Goal: Communication & Community: Answer question/provide support

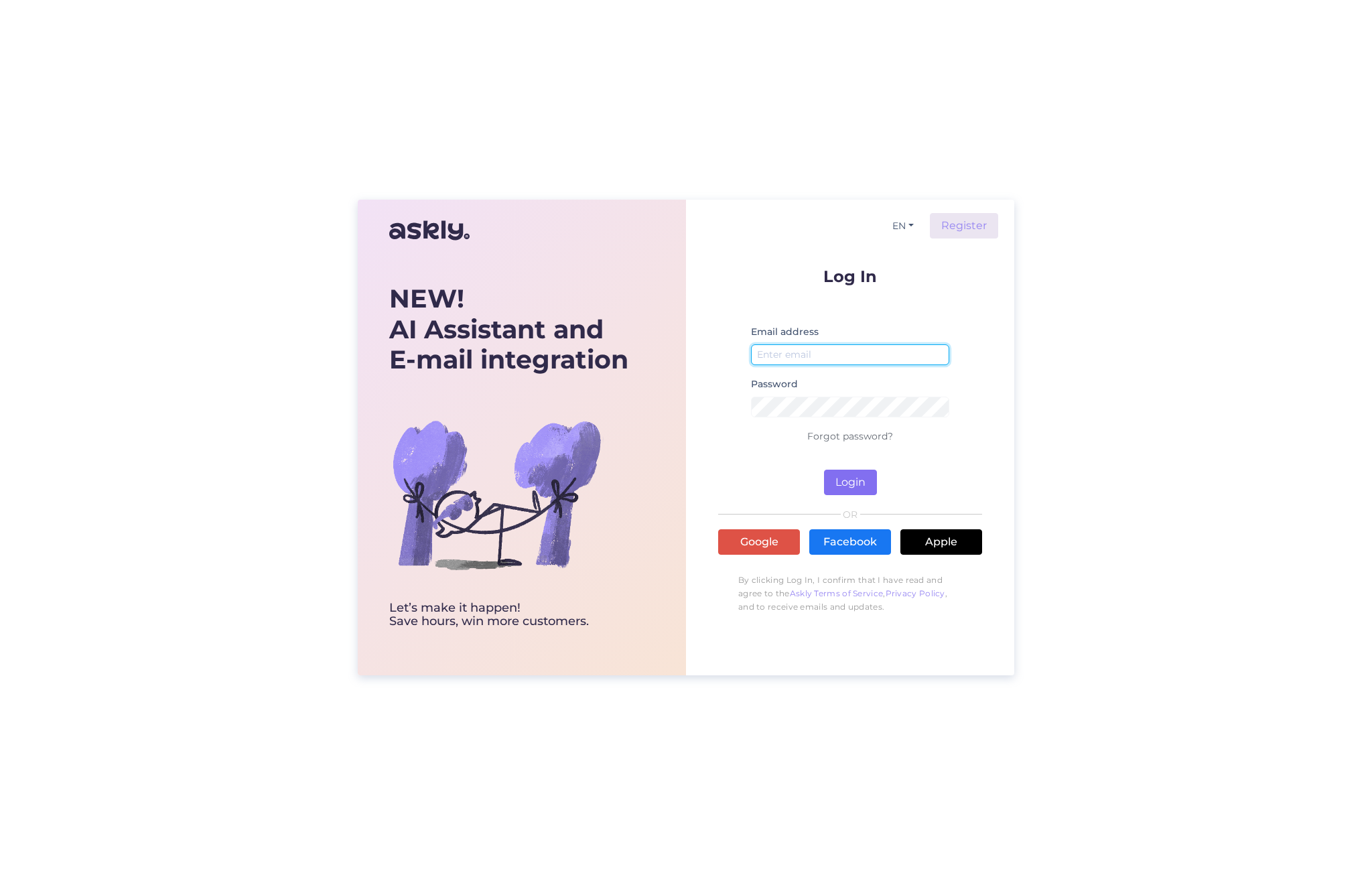
type input "[EMAIL_ADDRESS][DOMAIN_NAME]"
click at [848, 481] on button "Login" at bounding box center [850, 482] width 52 height 26
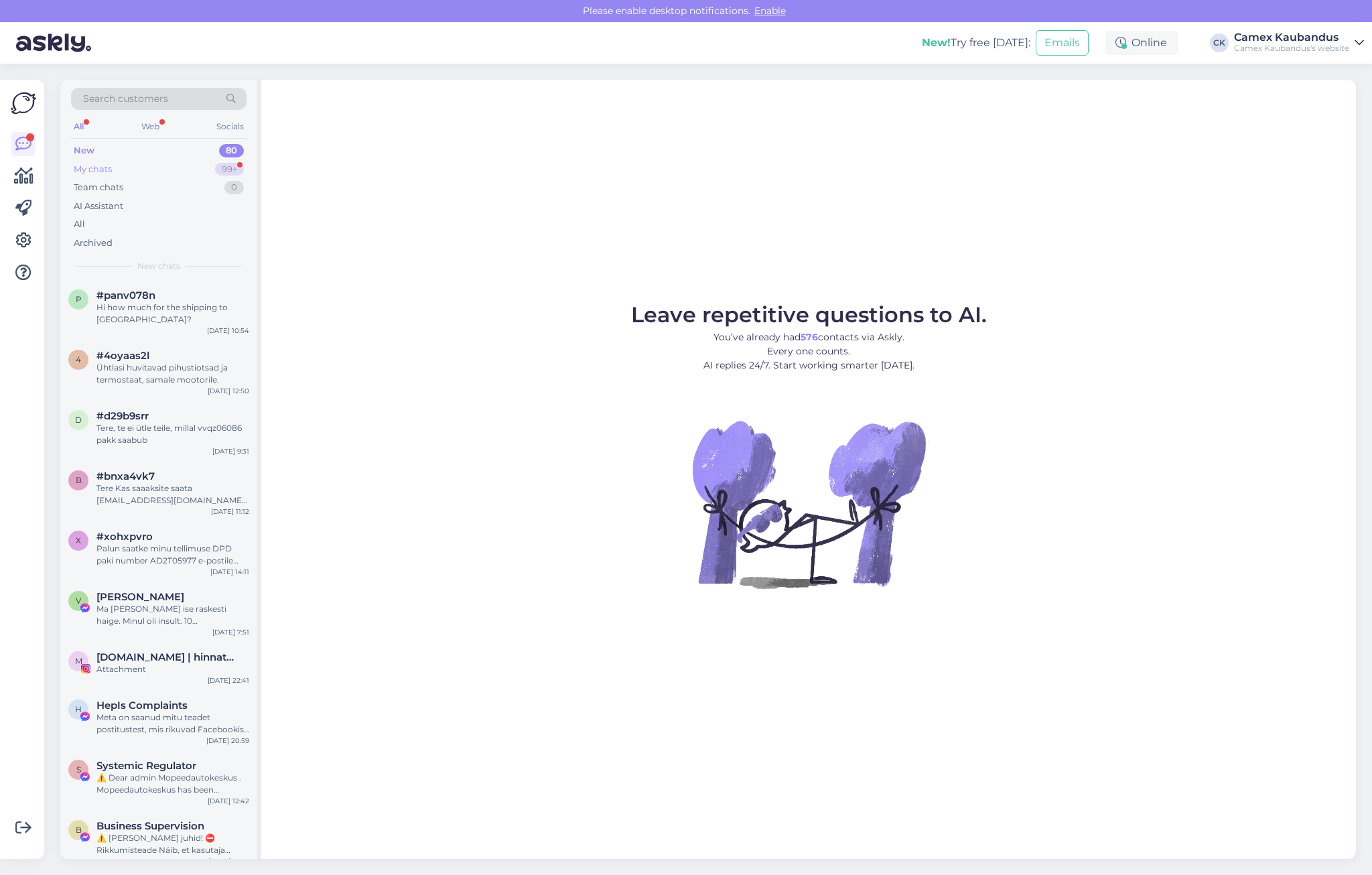
click at [114, 170] on div "My chats 99+" at bounding box center [158, 170] width 176 height 19
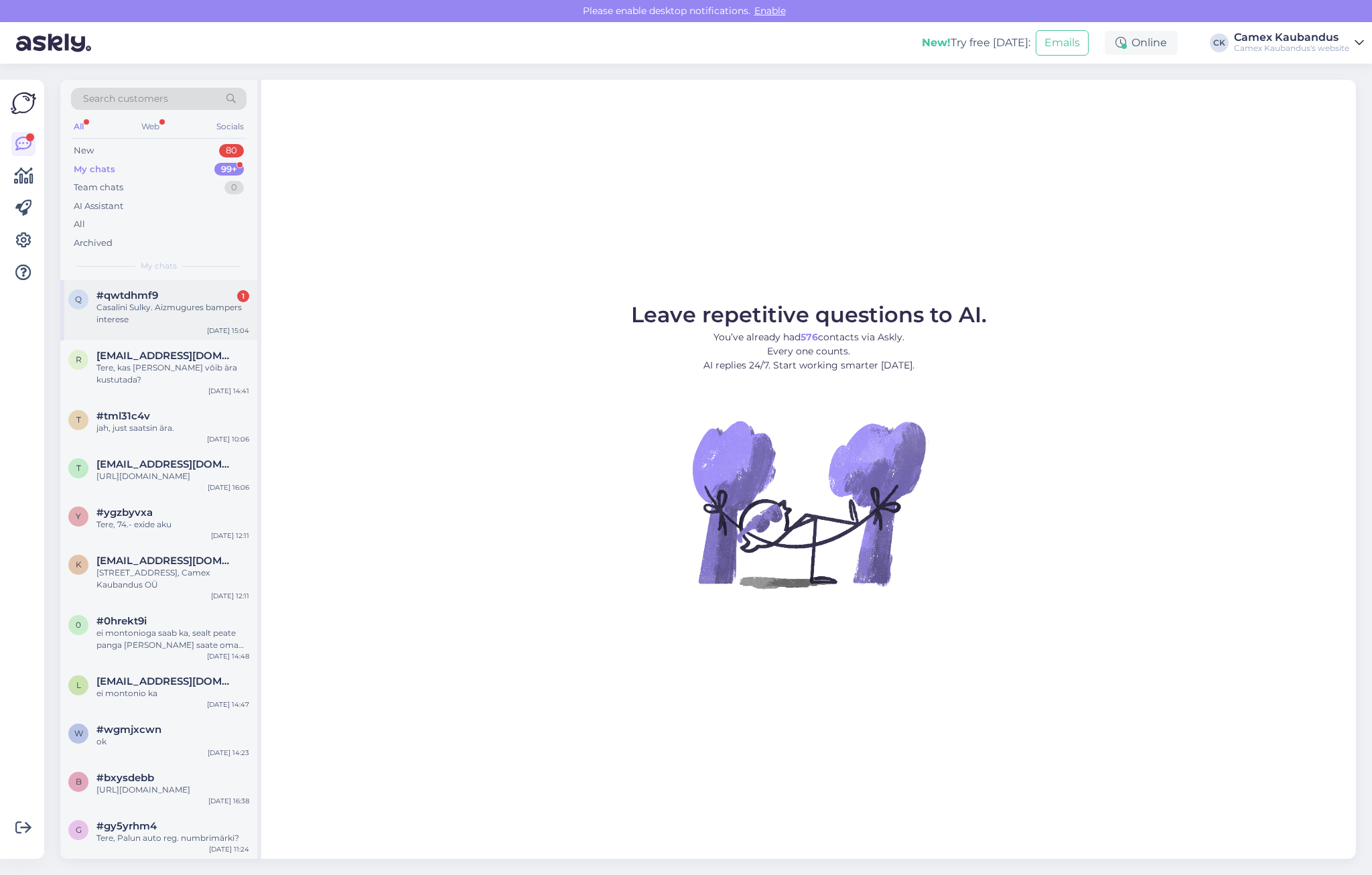
click at [158, 313] on div "Casalini Sulky. Aizmugures bampers interese" at bounding box center [173, 313] width 153 height 24
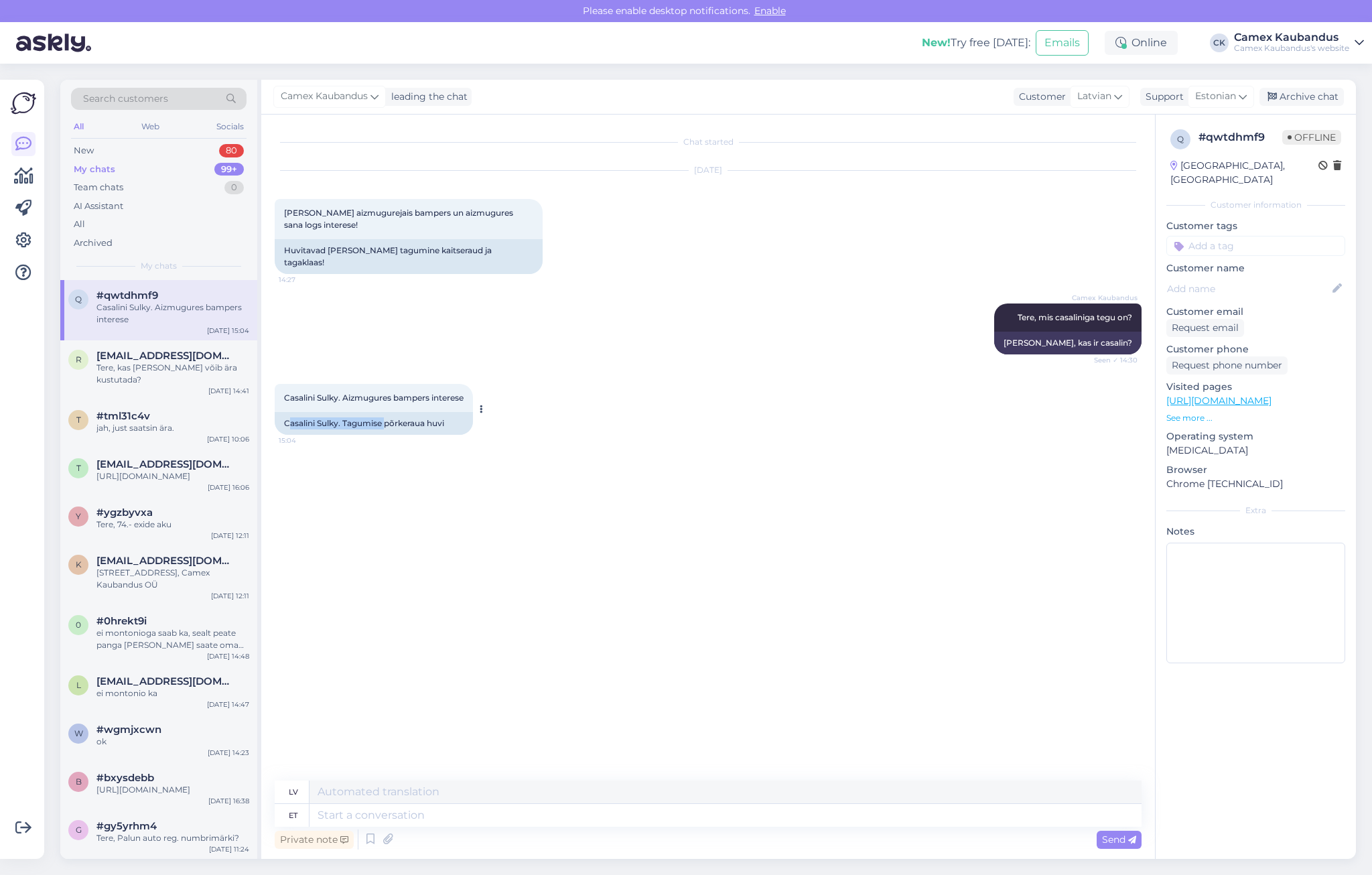
drag, startPoint x: 288, startPoint y: 411, endPoint x: 399, endPoint y: 419, distance: 111.3
click at [399, 419] on div "Casalini Sulky. Tagumise põrkeraua huvi" at bounding box center [374, 424] width 198 height 23
click at [404, 420] on div "Casalini Sulky. Tagumise põrkeraua huvi" at bounding box center [374, 424] width 198 height 23
click at [369, 811] on textarea at bounding box center [725, 816] width 832 height 23
click at [362, 814] on textarea at bounding box center [725, 816] width 832 height 23
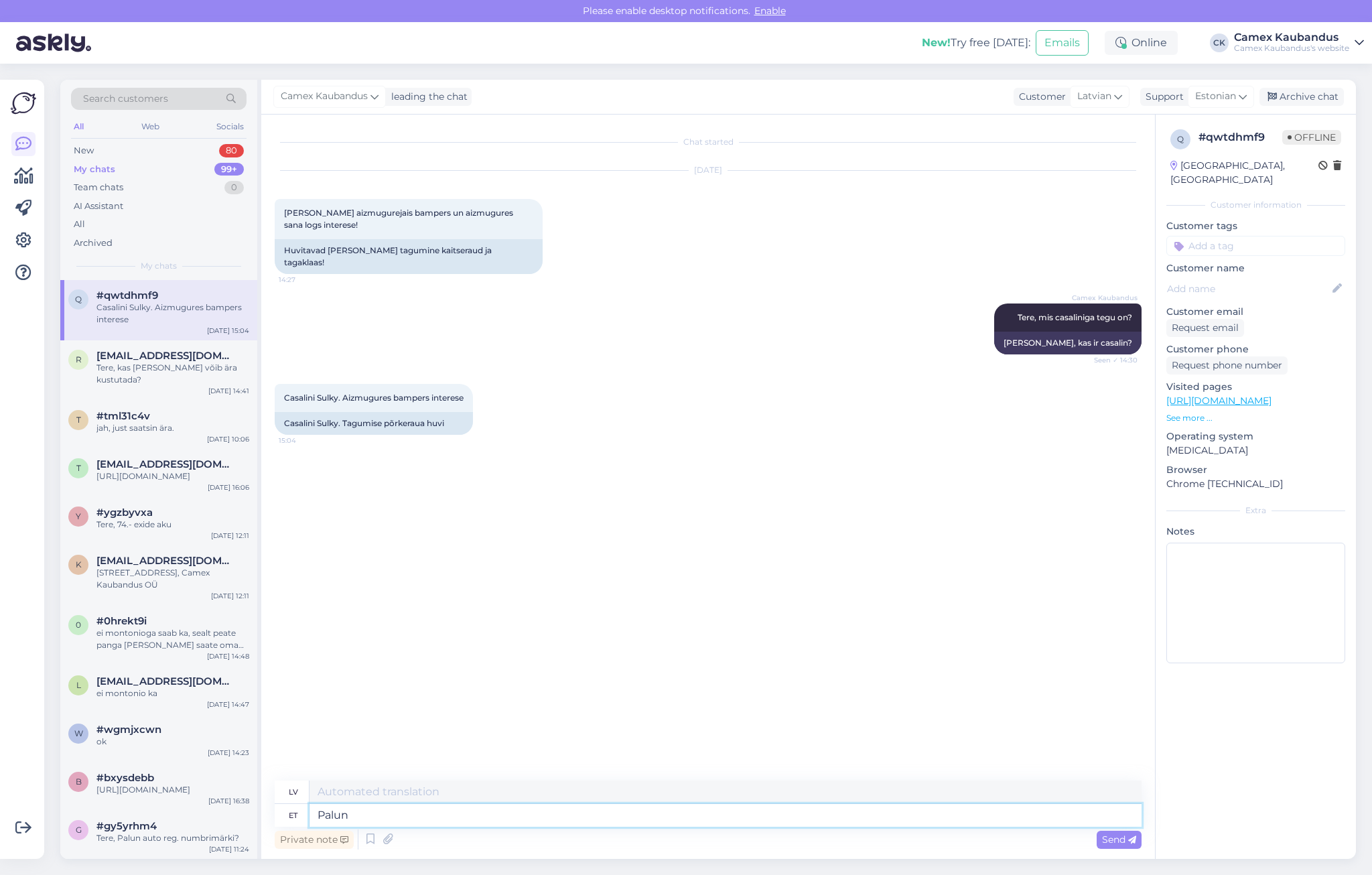
type textarea "Palun"
type textarea "Lūdzu"
type textarea "[PERSON_NAME] andke"
type textarea "Lūdzu, sniedziet"
type textarea "Palun andke auto v"
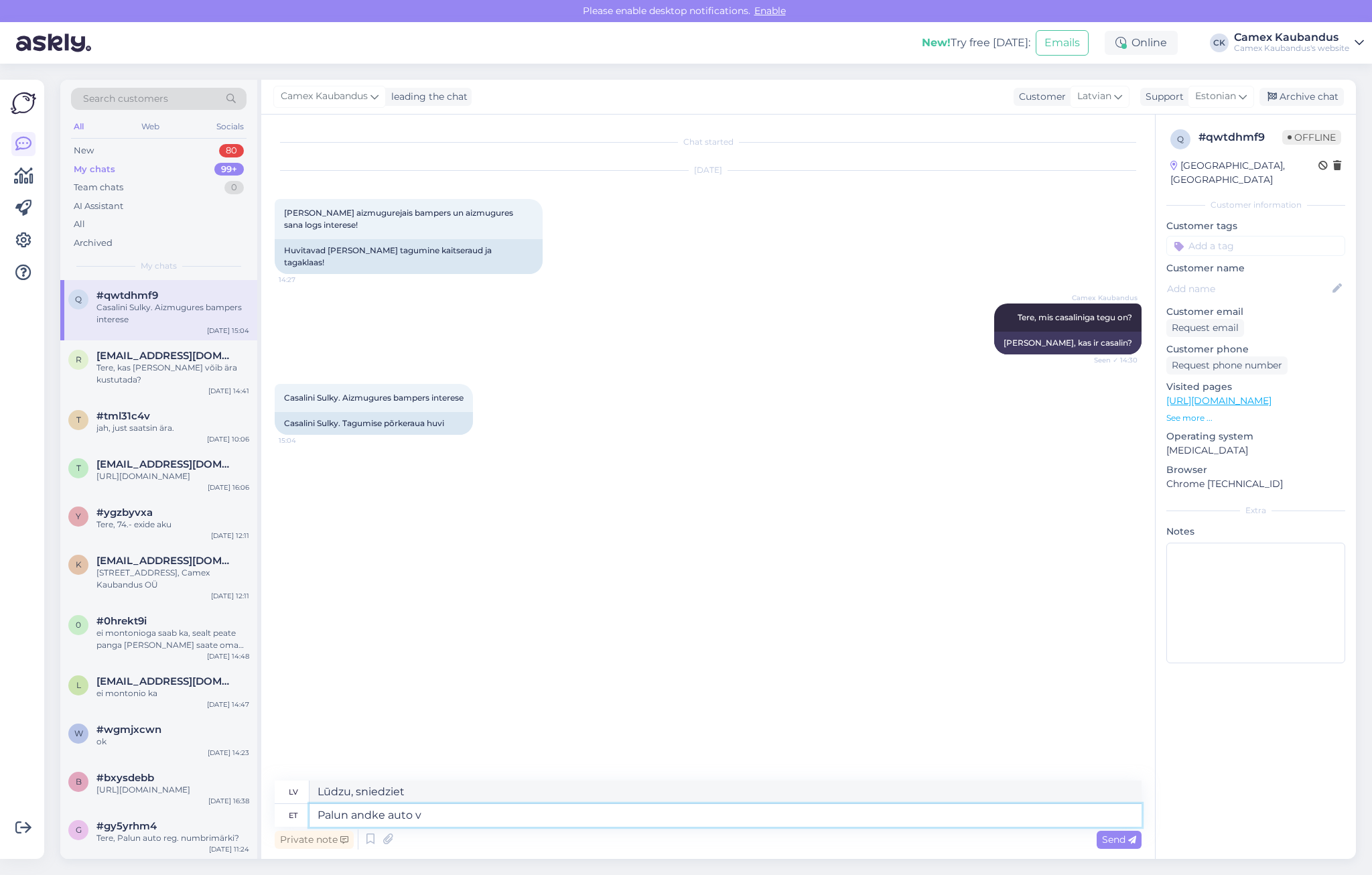
type textarea "Lūdzu, iedodiet man automašīnu."
type textarea "Palun andke auto vin"
type textarea "Lūdzu, norādiet automašīnas VIN numuru."
type textarea "Palun andke auto vin kood"
type textarea "Lūdzu, norādiet automašīnas VIN kodu."
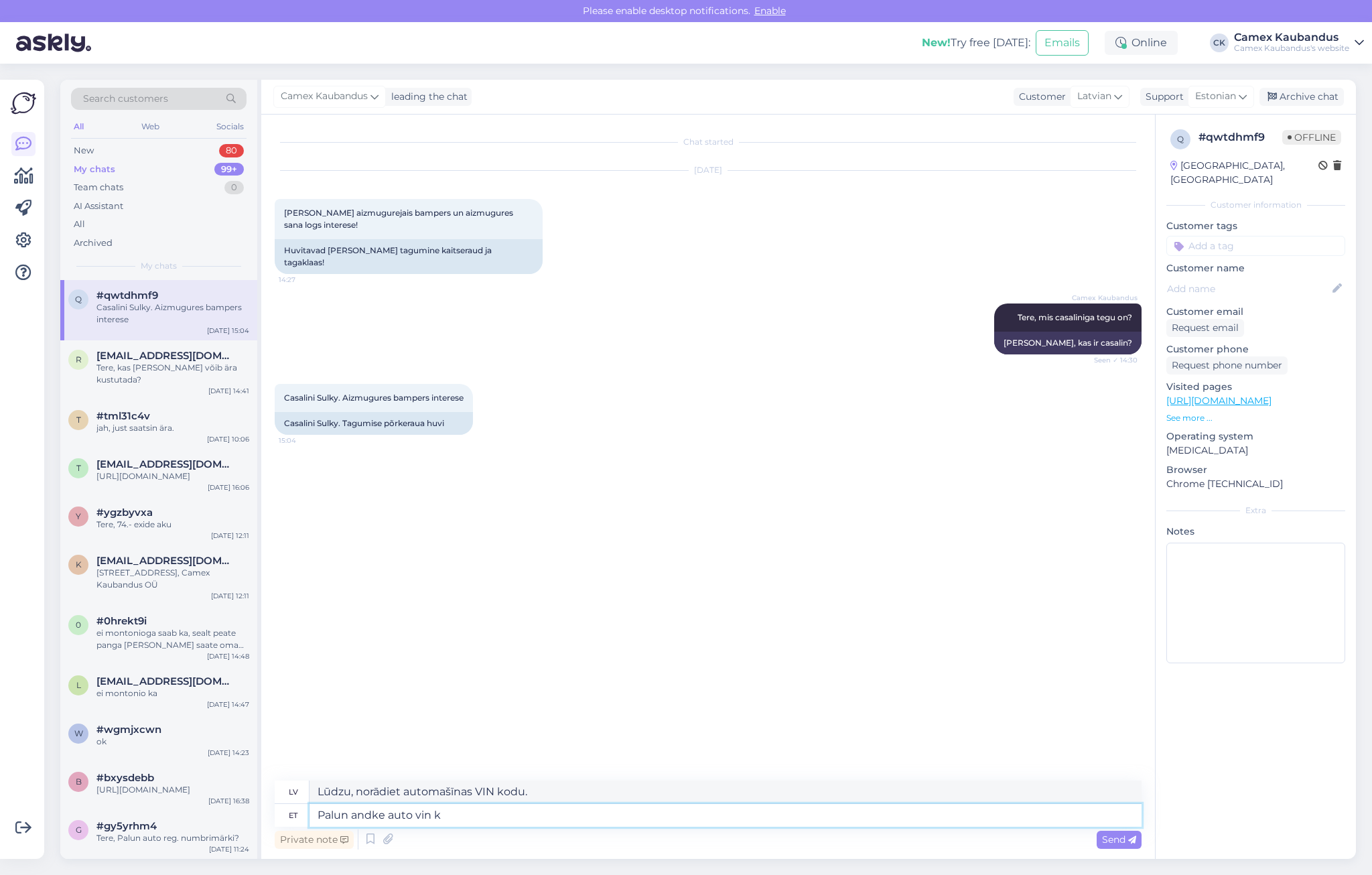
type textarea "Palun andke auto vin"
type textarea "Lūdzu, norādiet automašīnas VIN numuru."
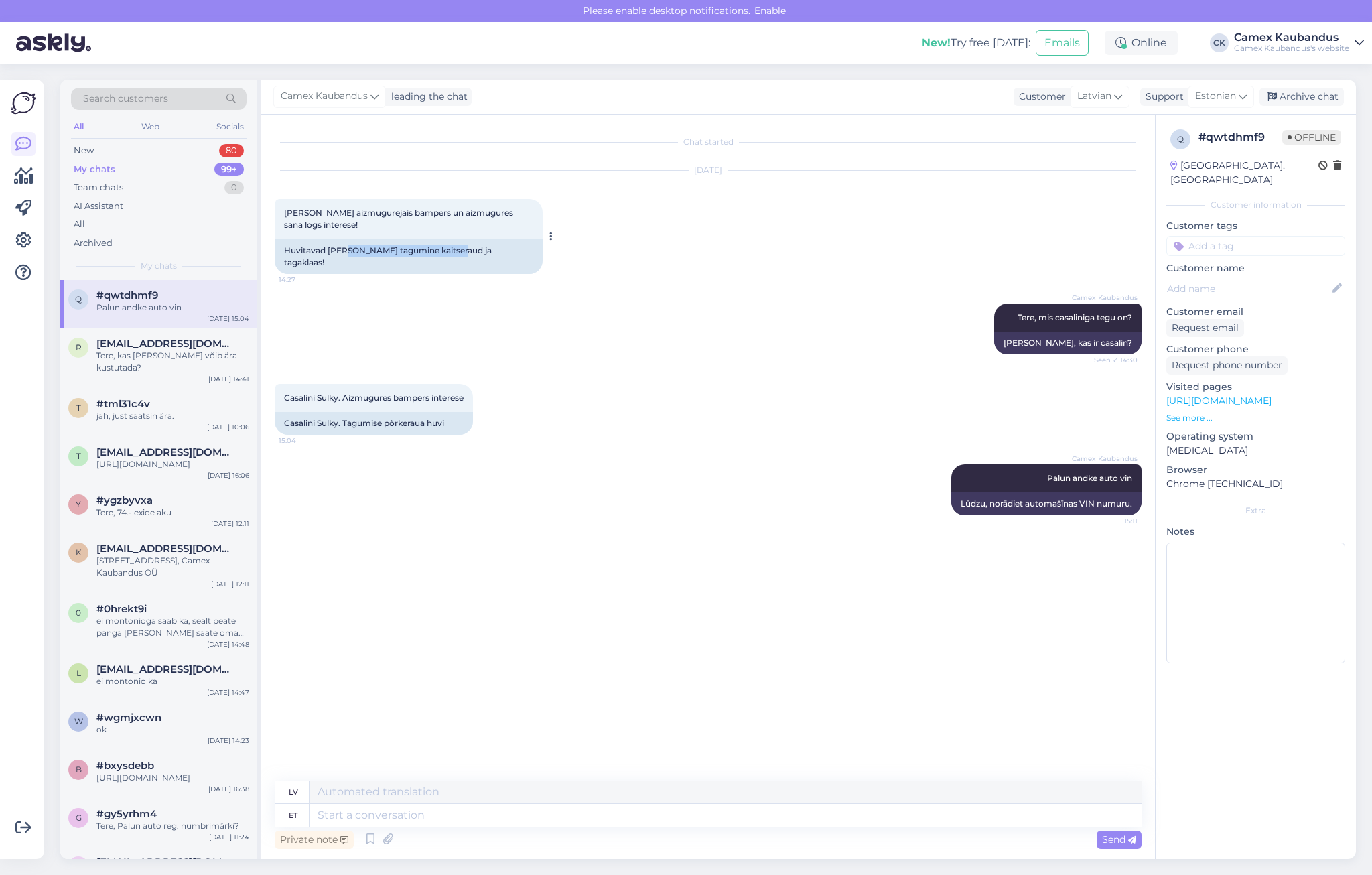
drag, startPoint x: 416, startPoint y: 253, endPoint x: 456, endPoint y: 254, distance: 40.0
click at [456, 254] on div "Huvitavad [PERSON_NAME] tagumine kaitseraud ja tagaklaas!" at bounding box center [408, 257] width 268 height 35
drag, startPoint x: 456, startPoint y: 254, endPoint x: 464, endPoint y: 254, distance: 8.0
click at [464, 254] on div "Huvitavad [PERSON_NAME] tagumine kaitseraud ja tagaklaas!" at bounding box center [408, 257] width 268 height 35
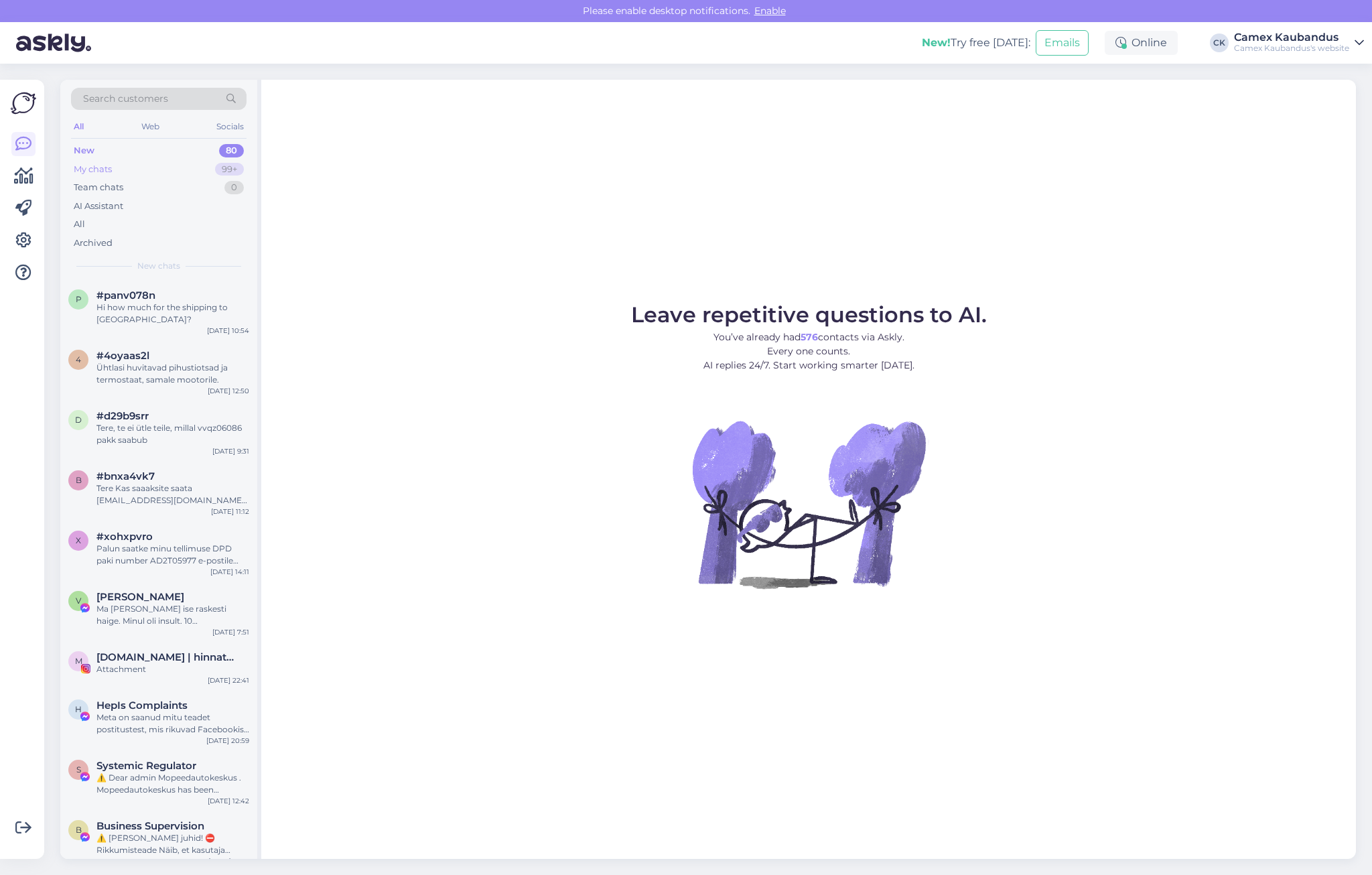
click at [129, 165] on div "My chats 99+" at bounding box center [158, 170] width 176 height 19
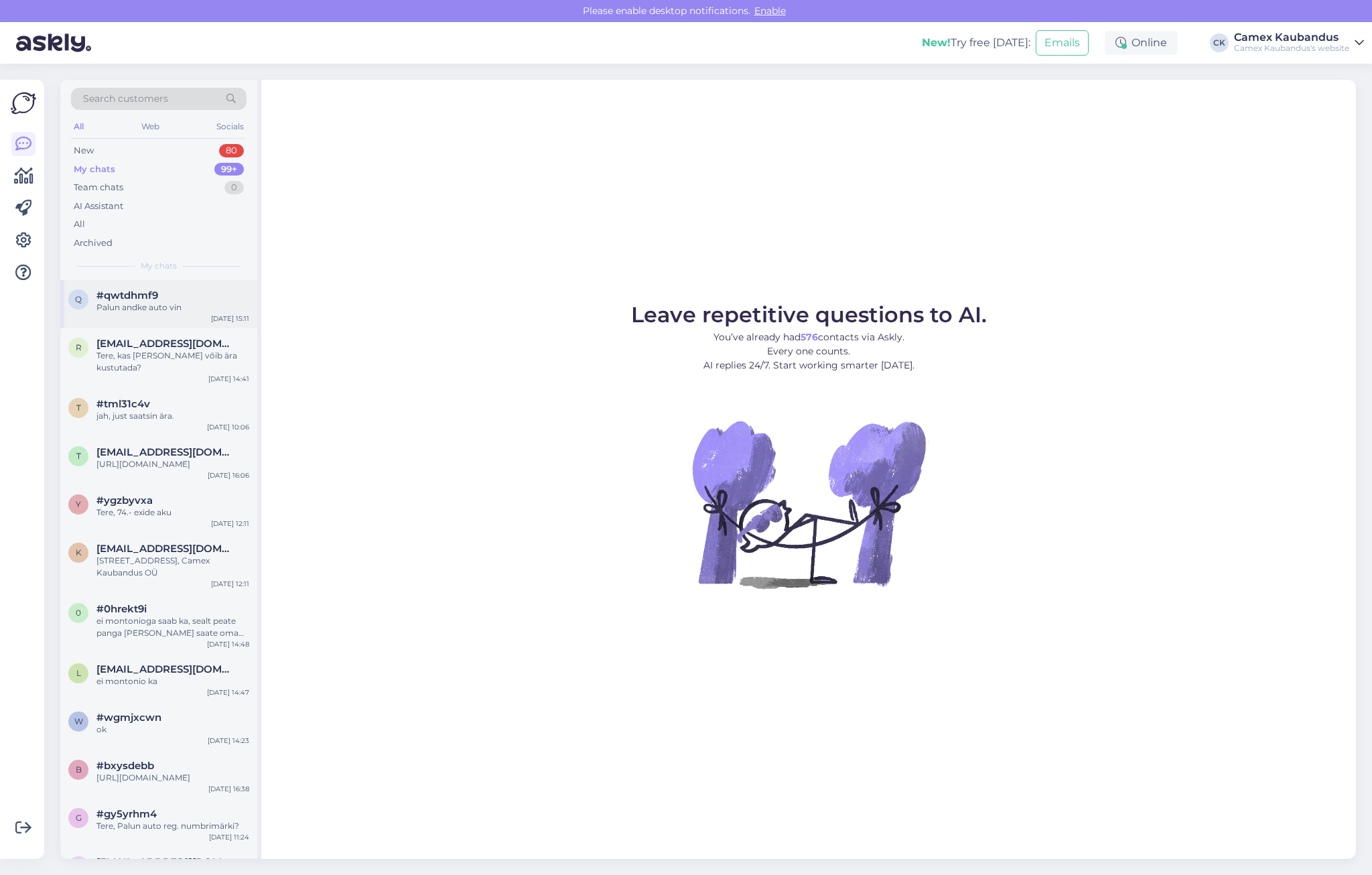
click at [180, 303] on div "Palun andke auto vin" at bounding box center [173, 307] width 153 height 12
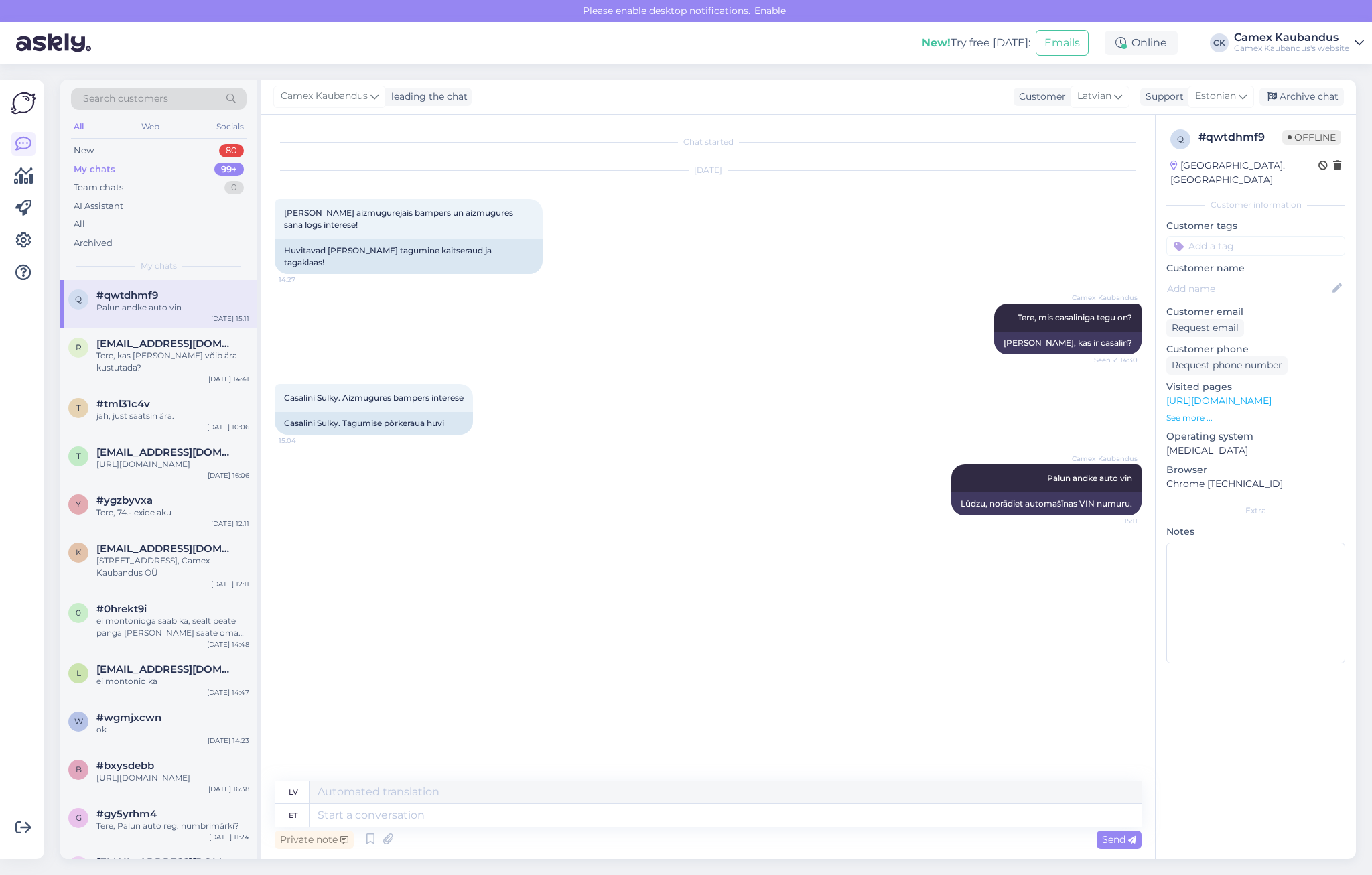
click at [656, 515] on div "Camex Kaubandus Palun andke auto vin 15:11 Lūdzu, norādiet automašīnas VIN numu…" at bounding box center [708, 490] width 867 height 80
click at [479, 557] on div "Chat started Aug 19 2025 Casalini aizmugurejais bampers un aizmugures sana logs…" at bounding box center [714, 448] width 879 height 640
click at [124, 365] on div "Tere, kas [PERSON_NAME] võib ära kustutada?" at bounding box center [173, 362] width 153 height 24
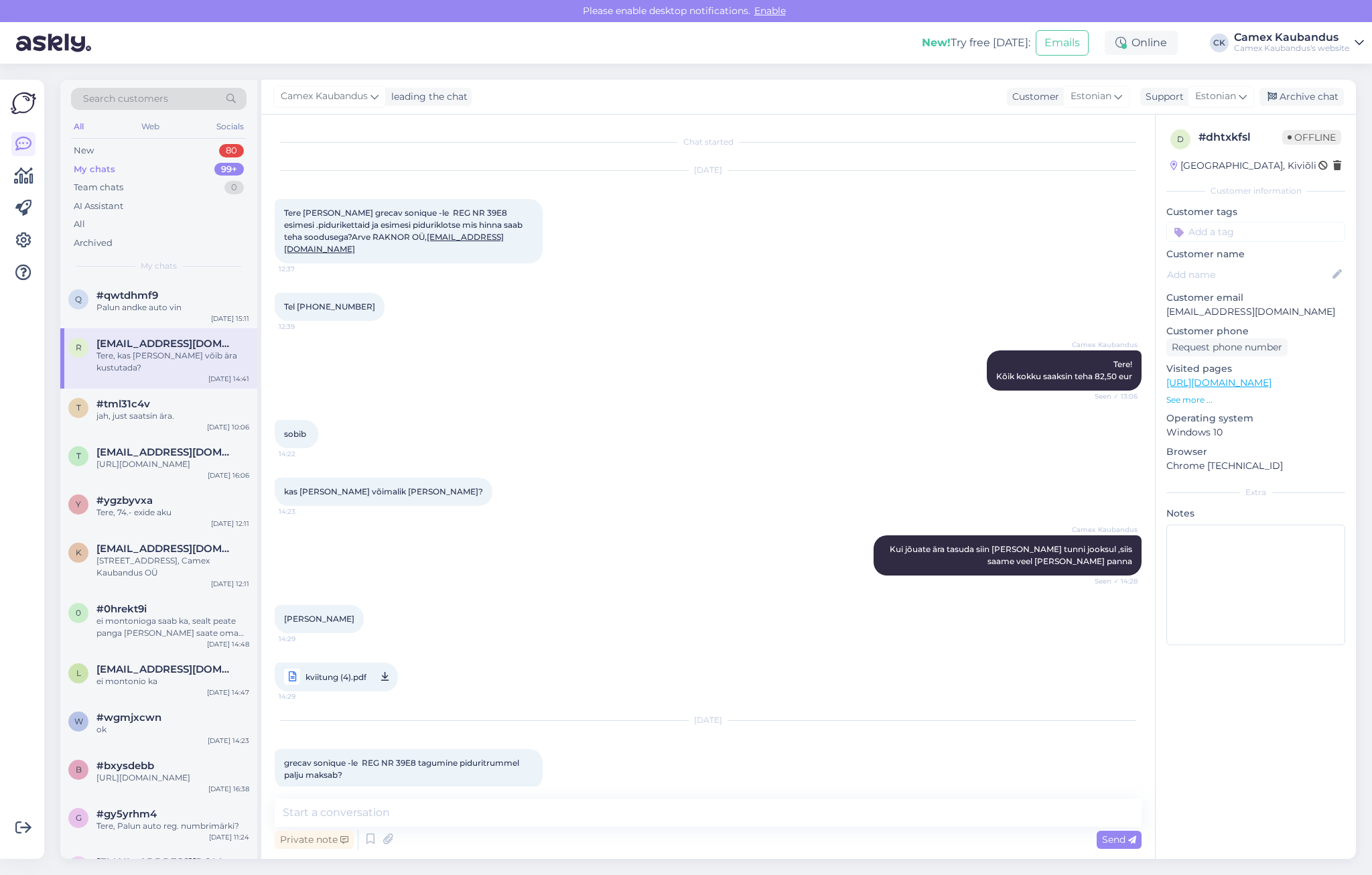
scroll to position [2991, 0]
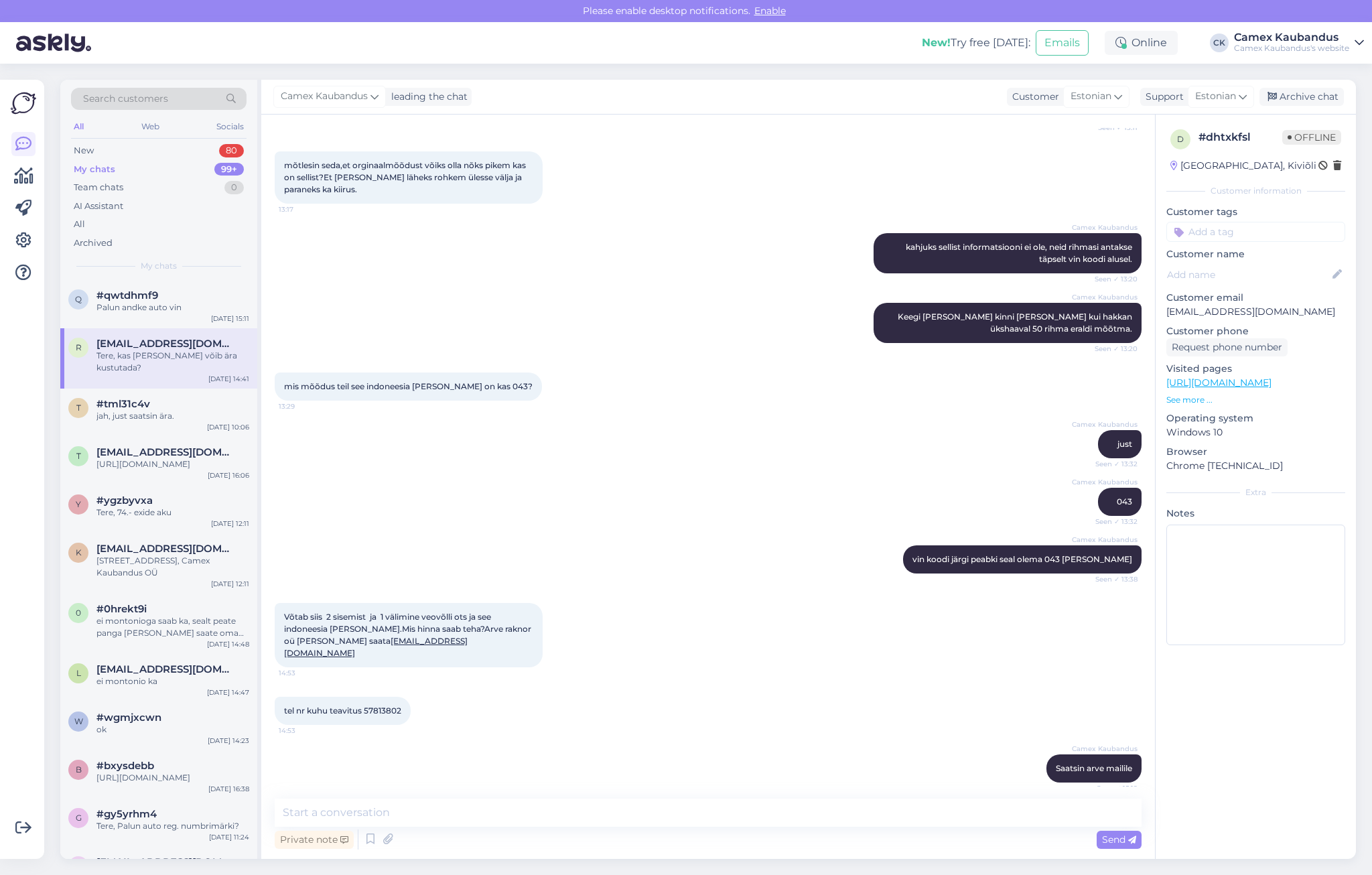
click at [463, 682] on div "tel nr kuhu teavitus 57813802 14:53" at bounding box center [708, 711] width 867 height 57
click at [167, 306] on div "Palun andke auto vin" at bounding box center [173, 307] width 153 height 12
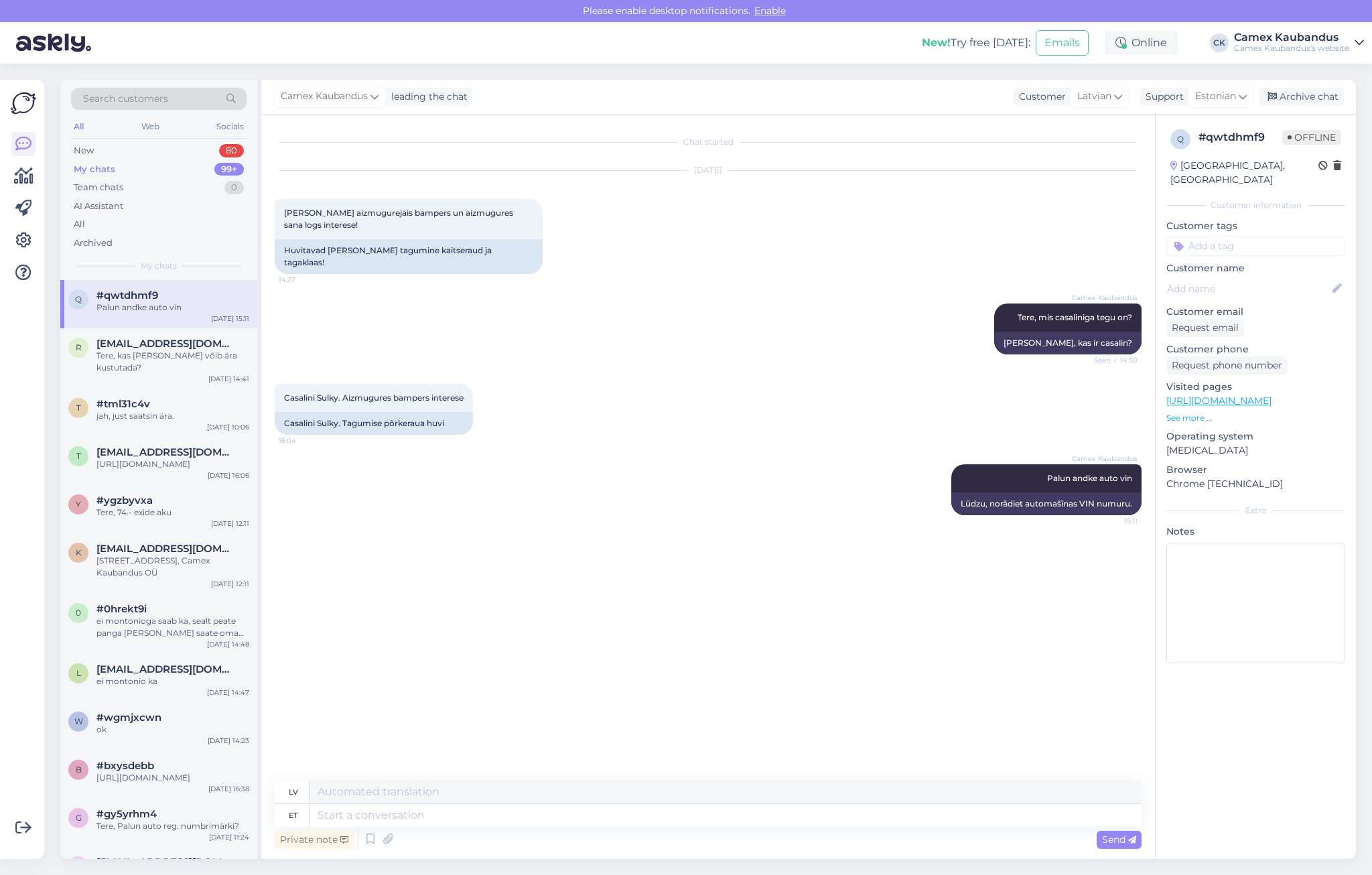
scroll to position [0, 0]
click at [110, 150] on div "New 80" at bounding box center [158, 151] width 176 height 19
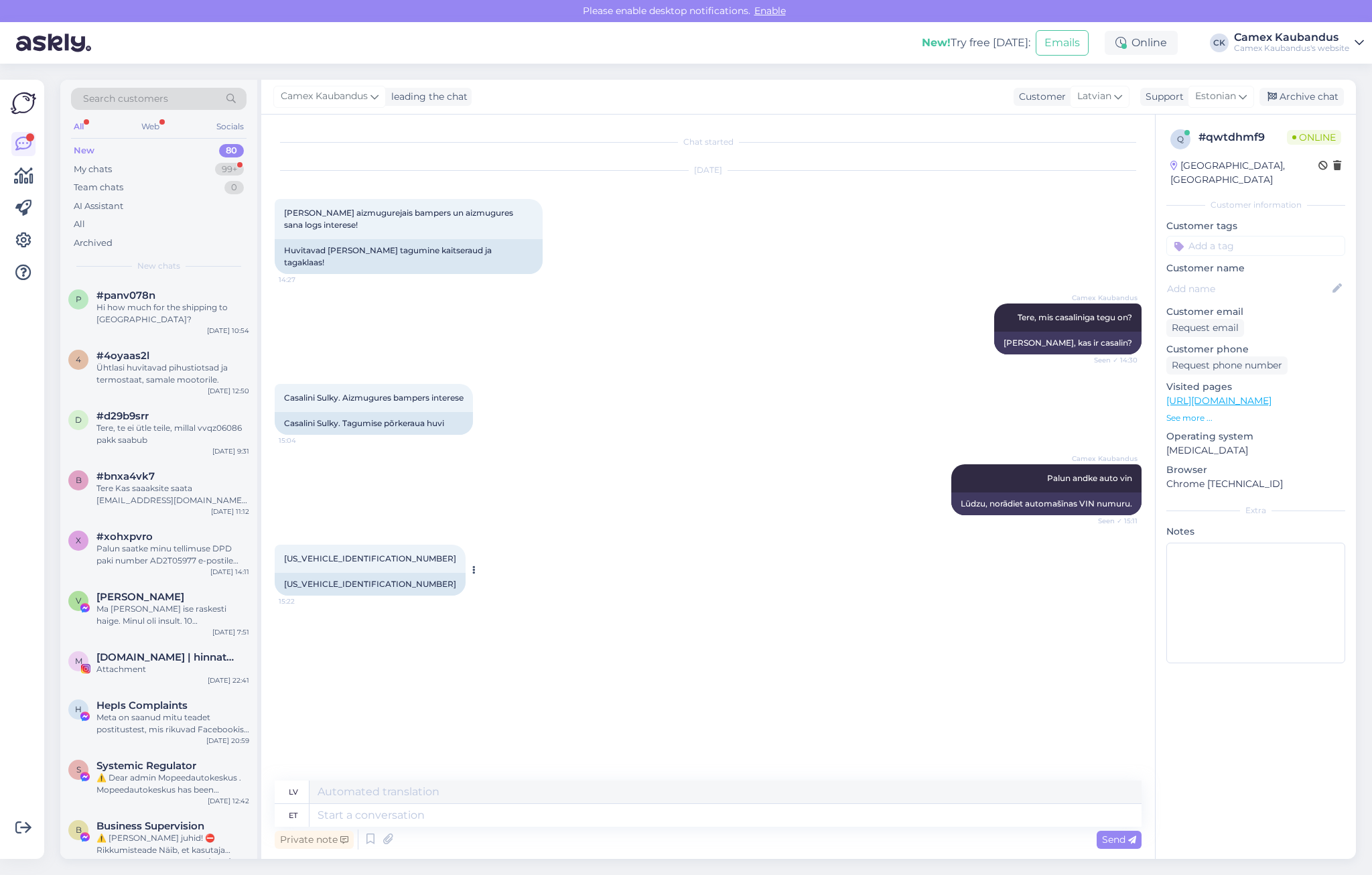
click at [306, 573] on div "ZD572149108100215" at bounding box center [370, 584] width 191 height 23
copy div "ZD572149108100215"
drag, startPoint x: 320, startPoint y: 240, endPoint x: 493, endPoint y: 338, distance: 198.8
click at [493, 338] on div "Chat started Aug 19 2025 Casalini aizmugurejais bampers un aizmugures sana logs…" at bounding box center [714, 448] width 879 height 640
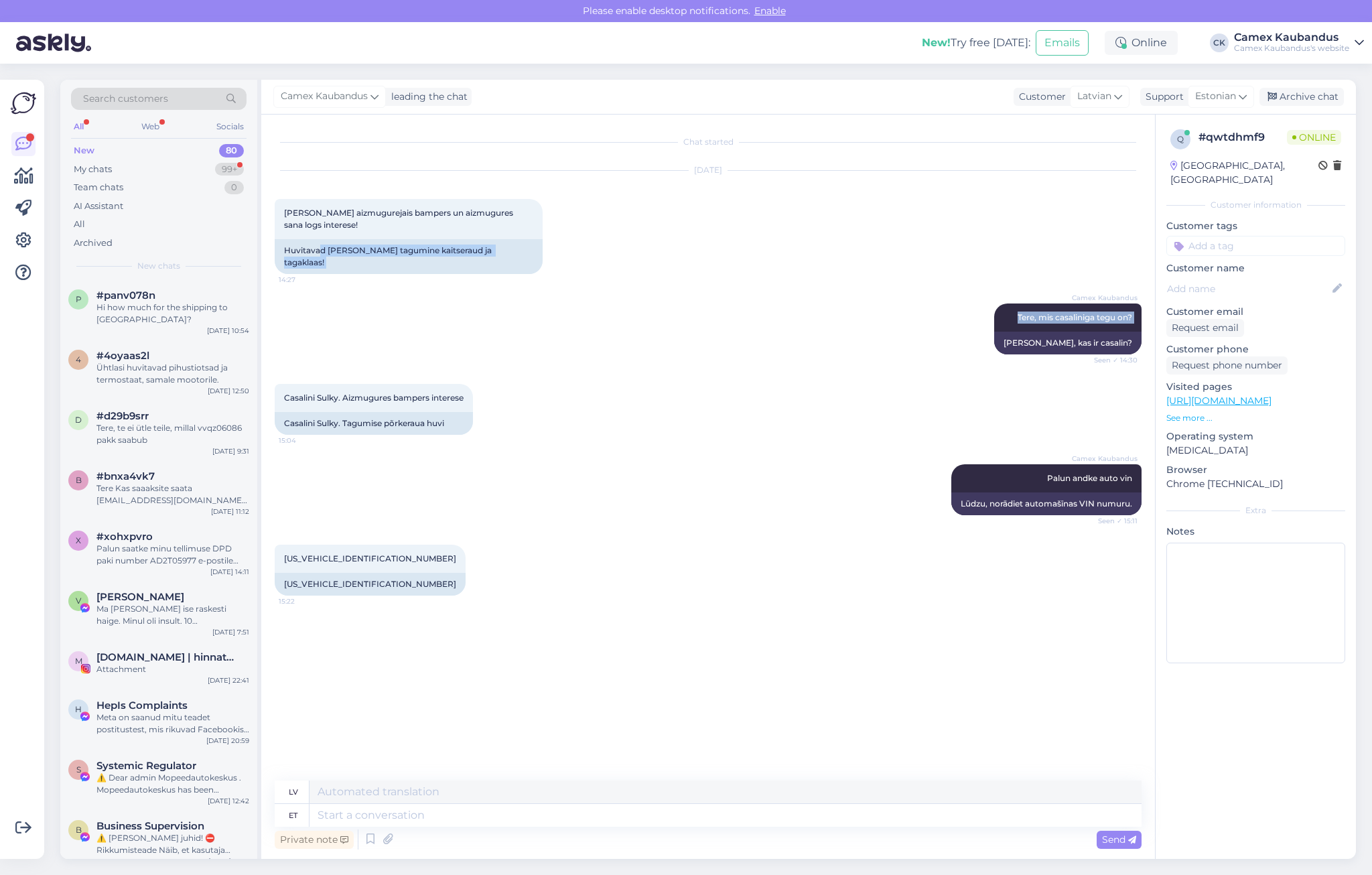
click at [493, 338] on div "Camex Kaubandus Tere, mis casaliniga tegu on? Seen ✓ 14:30 Sveiki, kas ir casal…" at bounding box center [708, 329] width 867 height 80
click at [392, 811] on textarea at bounding box center [725, 816] width 832 height 23
paste textarea "https://rollerauto.eu/component/virtuemart/casalini-m10-zd572-2695/tagastange-c…"
type textarea "https://rollerauto.eu/component/virtuemart/casalini-m10-zd572-2695/tagastange-c…"
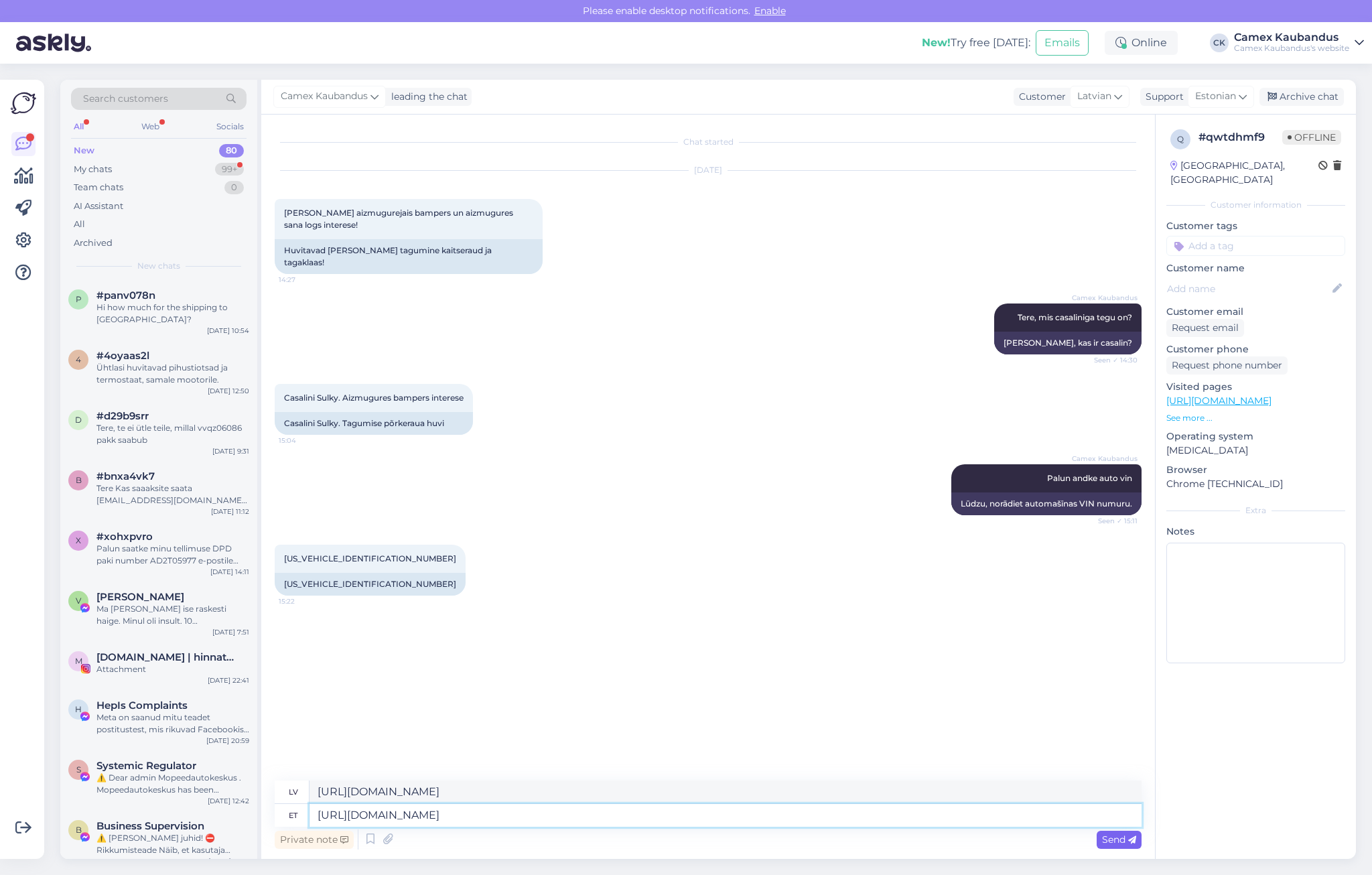
type textarea "https://rollerauto.eu/component/virtuemart/casalini-m10-zd572-2695/tagastange-c…"
click at [1137, 837] on div "Send" at bounding box center [1119, 840] width 45 height 18
click at [476, 816] on textarea at bounding box center [725, 816] width 832 height 23
type textarea "Tagasttange"
type textarea "Negatīva reakcija"
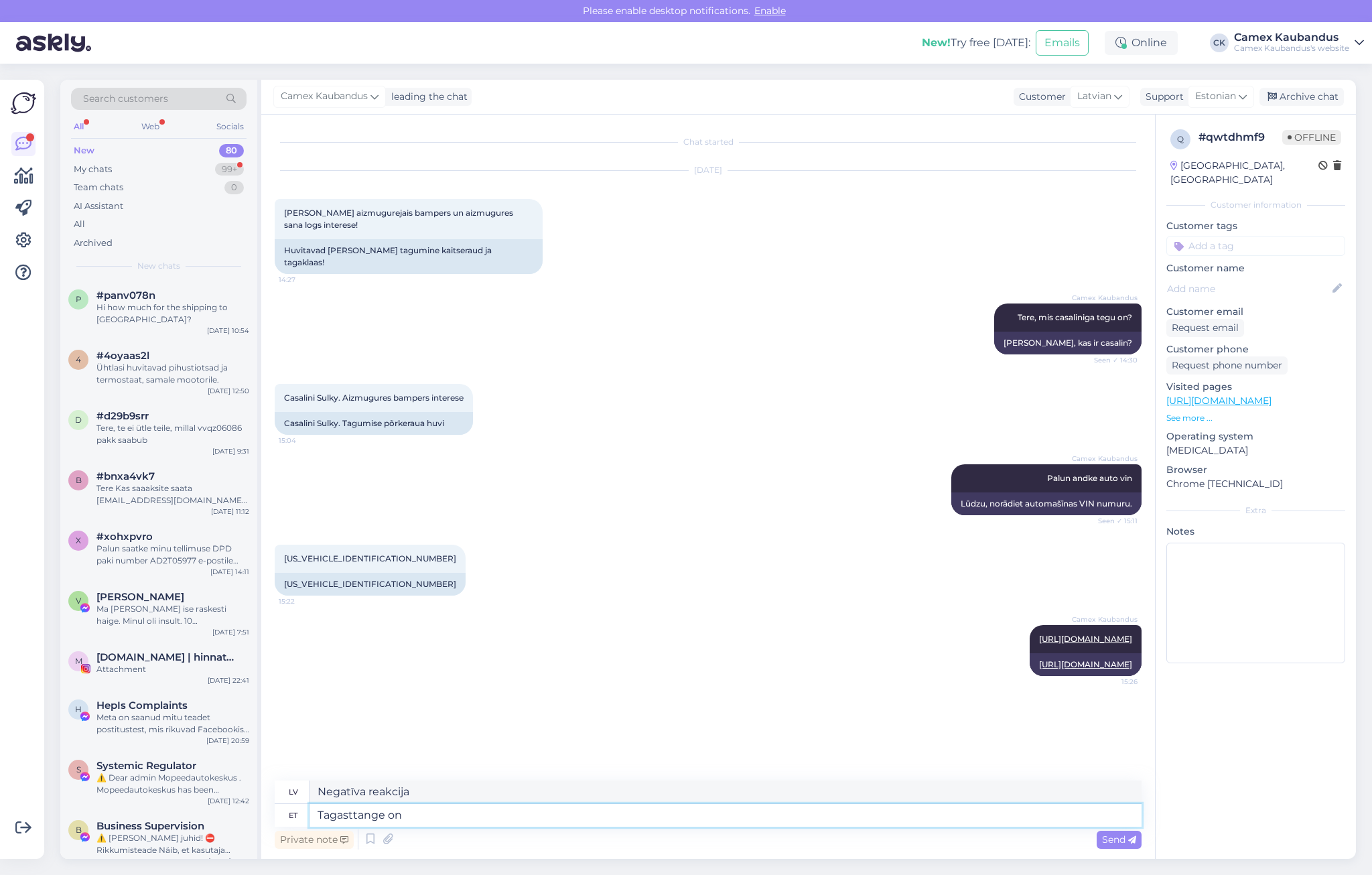
type textarea "Tagasttange on l"
type textarea "Pretreakcija ir"
type textarea "Tagasttange on laos ok"
type textarea "Pretrekss ir noliktavā"
type textarea "Tagasttange on laos oke"
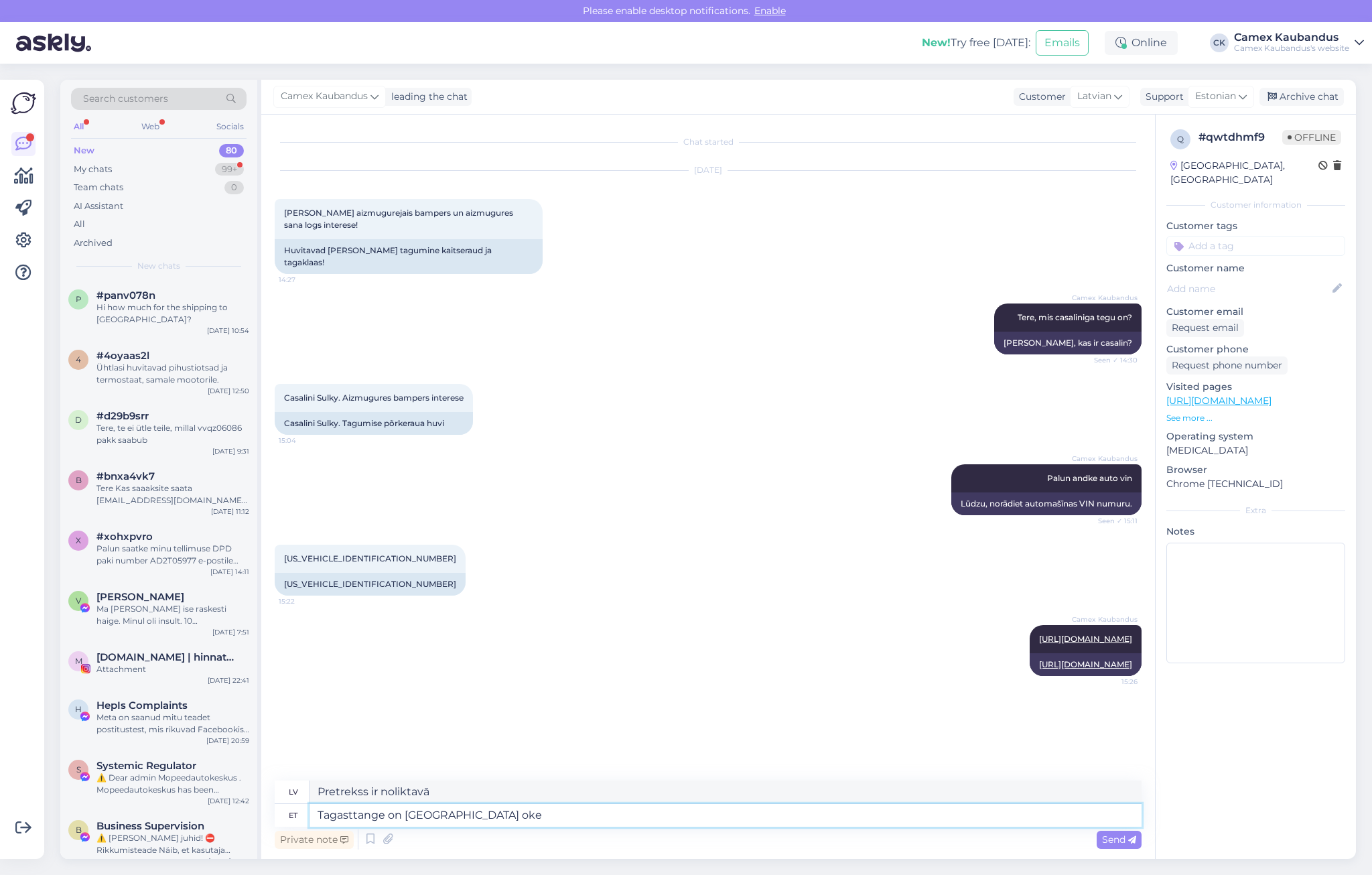
type textarea "Atgriešanās griezes moments ir labs noliktavā"
click at [355, 813] on textarea "Tagasttange on laos oke" at bounding box center [725, 816] width 832 height 23
type textarea "Tagastange on laos oke"
click at [480, 812] on textarea "Tagastange on laos oke" at bounding box center [725, 816] width 832 height 23
type textarea "Aizmugurējais bamperis ir noliktavā."
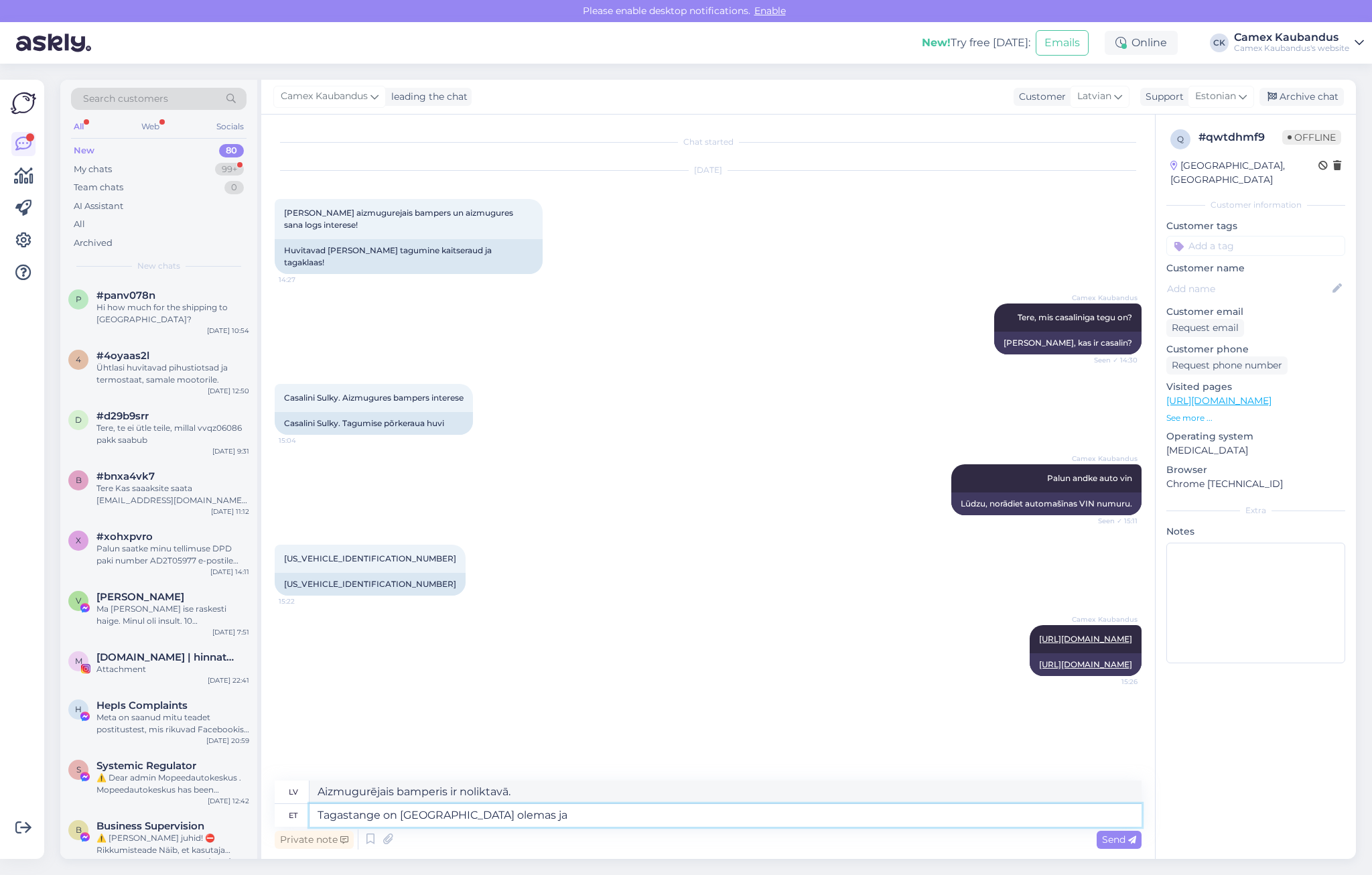
type textarea "Tagastange on laos olemas ja"
type textarea "Aizmugurējais bamperis ir noliktavā un"
type textarea "Tagastange on laos olemas ja maksab 1"
type textarea "Aizmugurējais bamperis ir noliktavā un maksā"
type textarea "Tagastange on laos olemas ja maksab 107"
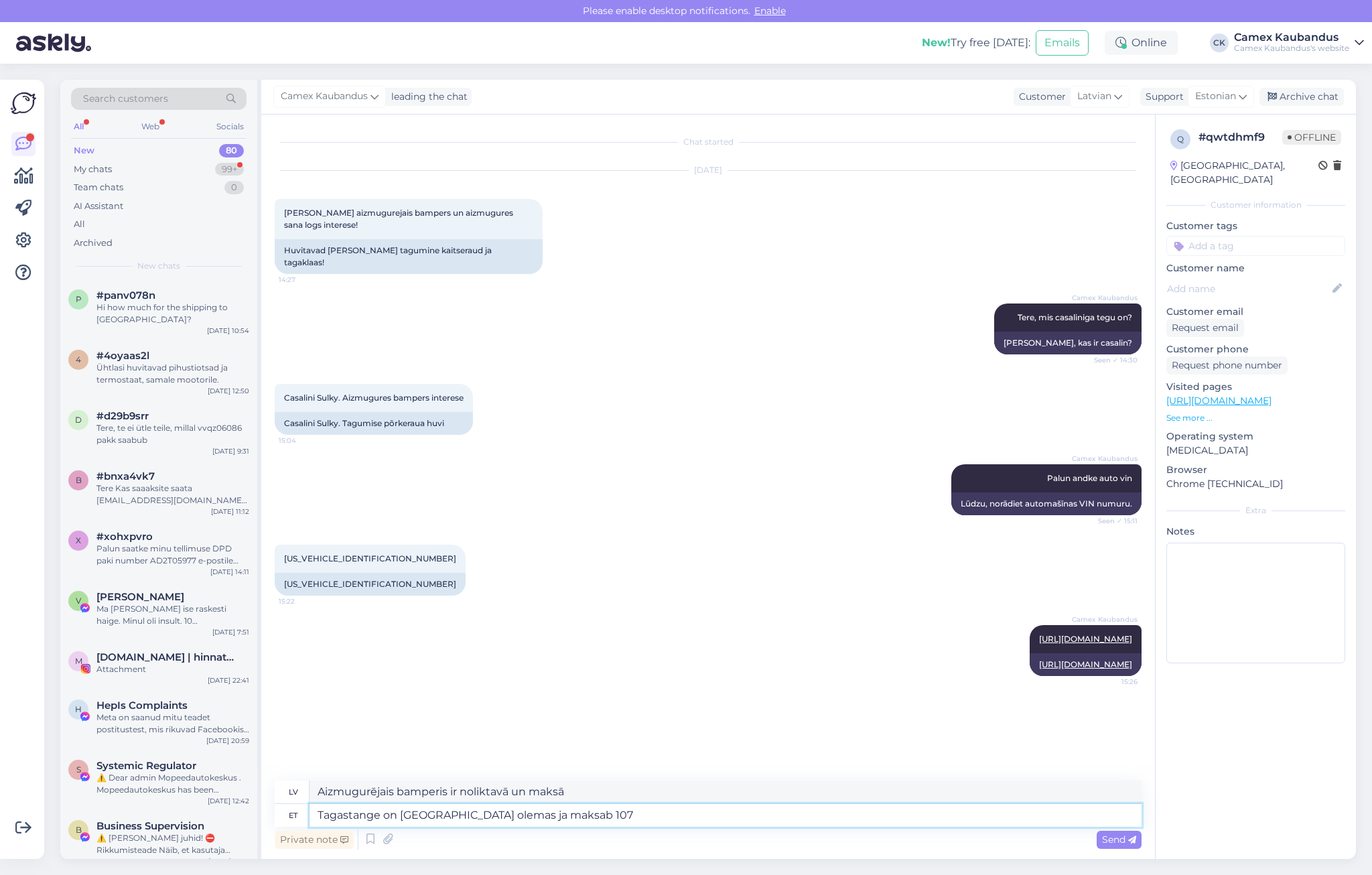
type textarea "Aizmugurējais bamperis ir noliktavā un maksā 107."
type textarea "Tagastange on laos olemas ja maksab 107 eur"
type textarea "Aizmugurējais bamperis ir noliktavā un maksā 107 eur."
type textarea "Tagastange on laos olemas ja maksab 107 eur"
click at [1113, 842] on span "Send" at bounding box center [1119, 840] width 34 height 12
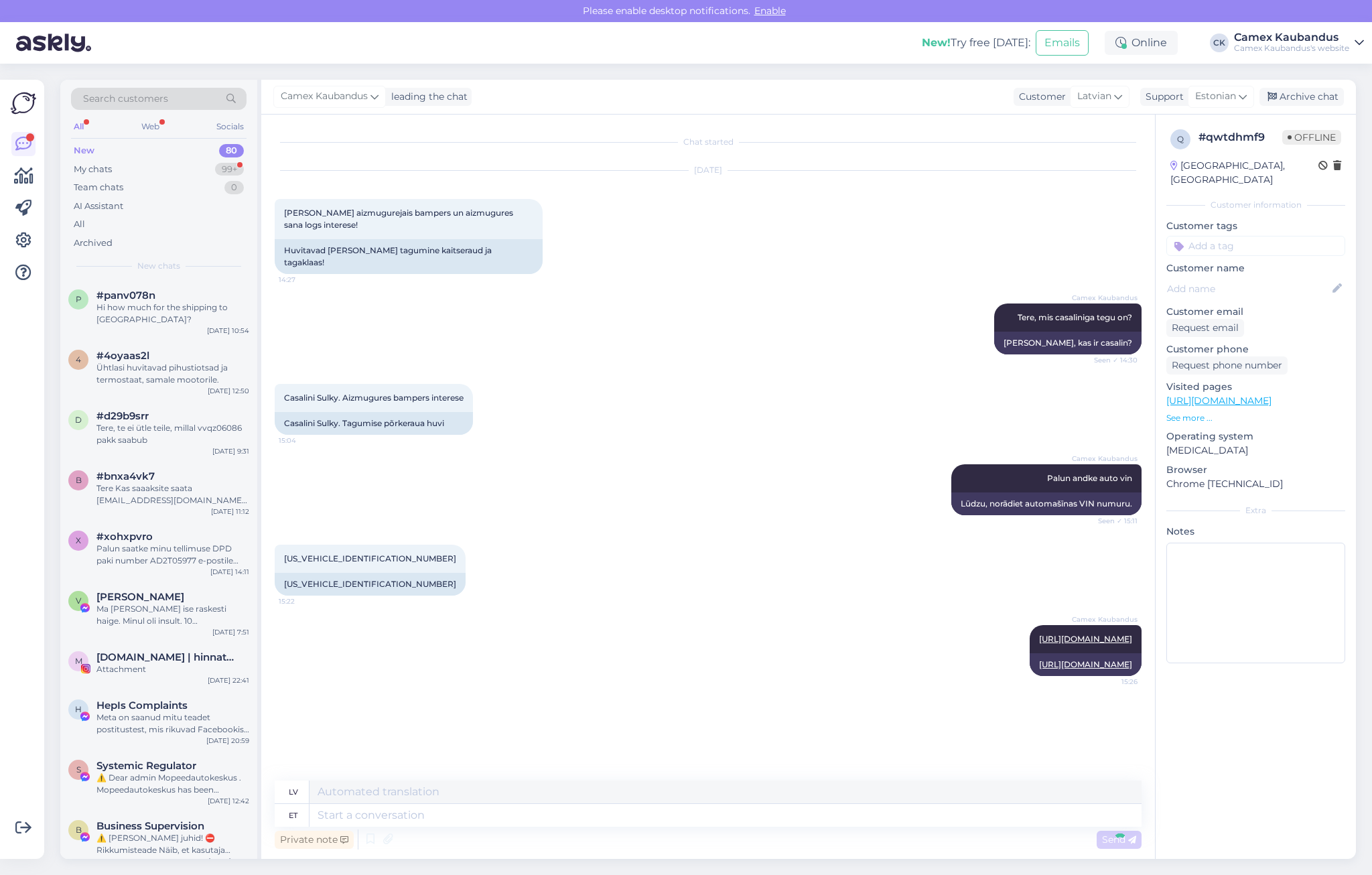
scroll to position [39, 0]
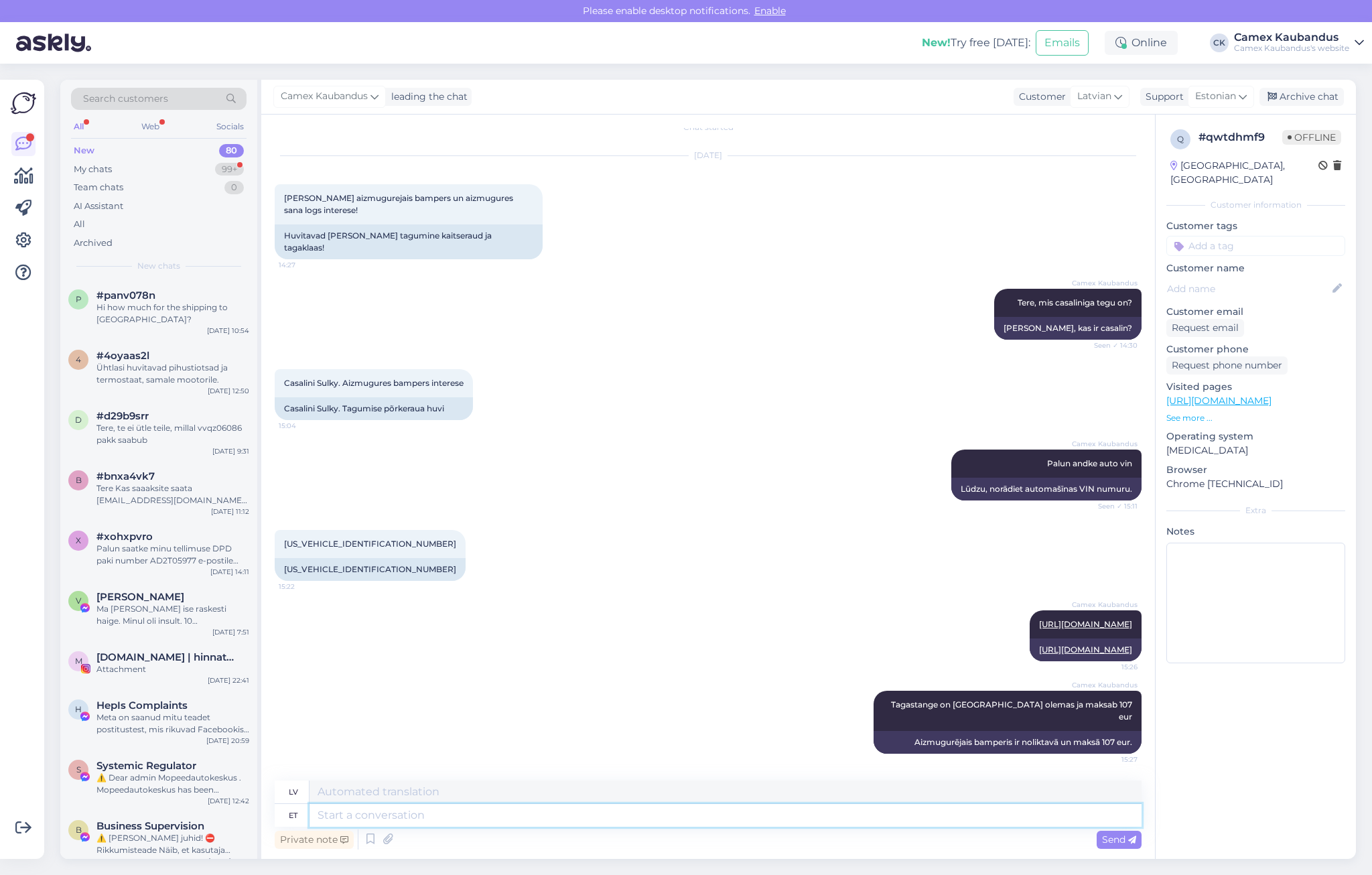
click at [484, 819] on textarea at bounding box center [725, 816] width 832 height 23
type textarea "Tagaklaasi"
type textarea "Aizmugurējais logs"
type textarea "Tagaklaasi meil k"
type textarea "Aizmugurējā loga e-pasts"
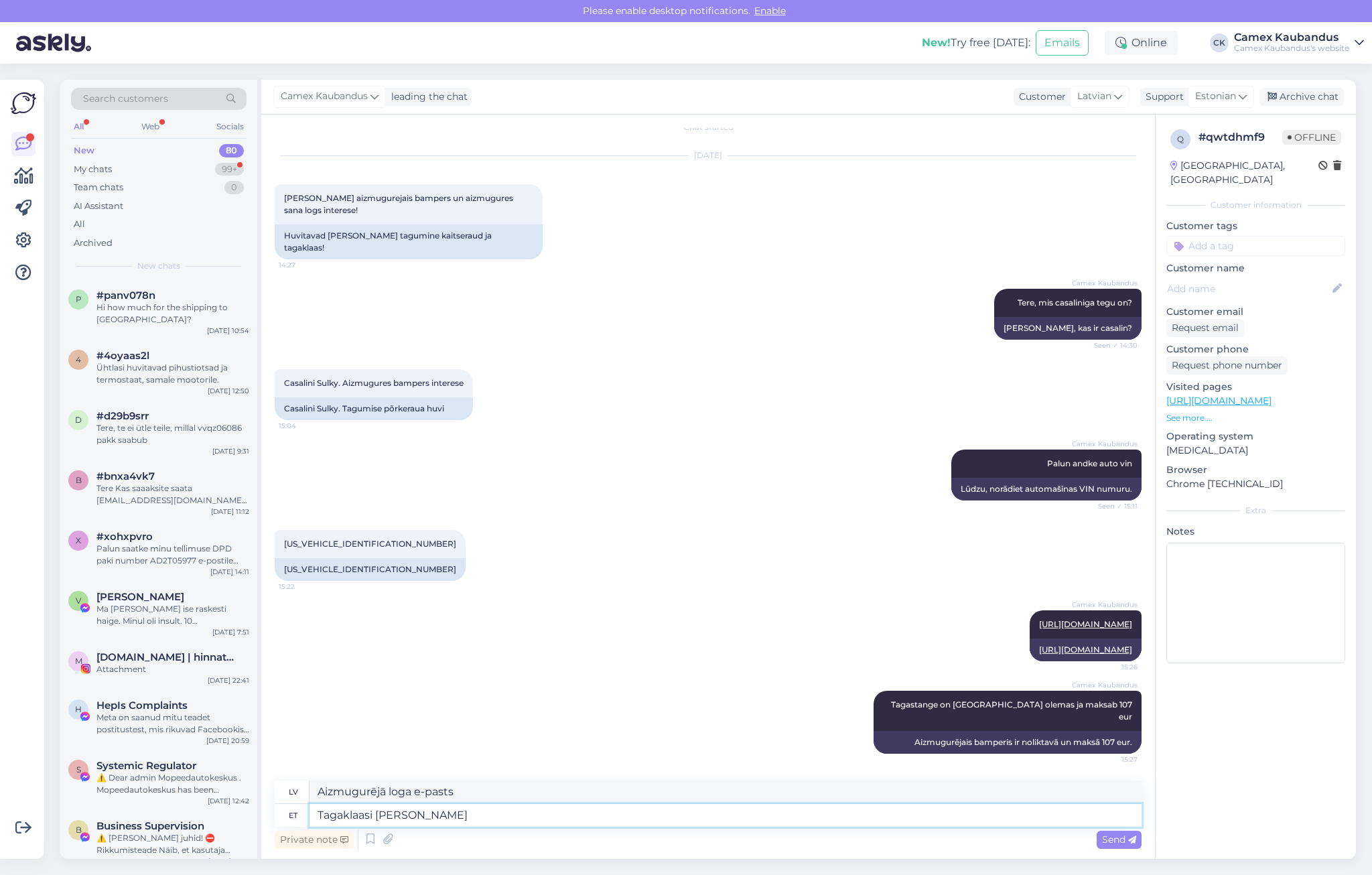
type textarea "Tagaklaasi meil kohapeal e"
type textarea "Aizmugurējais logs uz vietas"
type textarea "Tagaklaasi meil kohapeal ei ol"
type textarea "Mums uz vietas nav aizmugurējā loga."
type textarea "Tagaklaasi meil kohapeal ei ole,võimalik t"
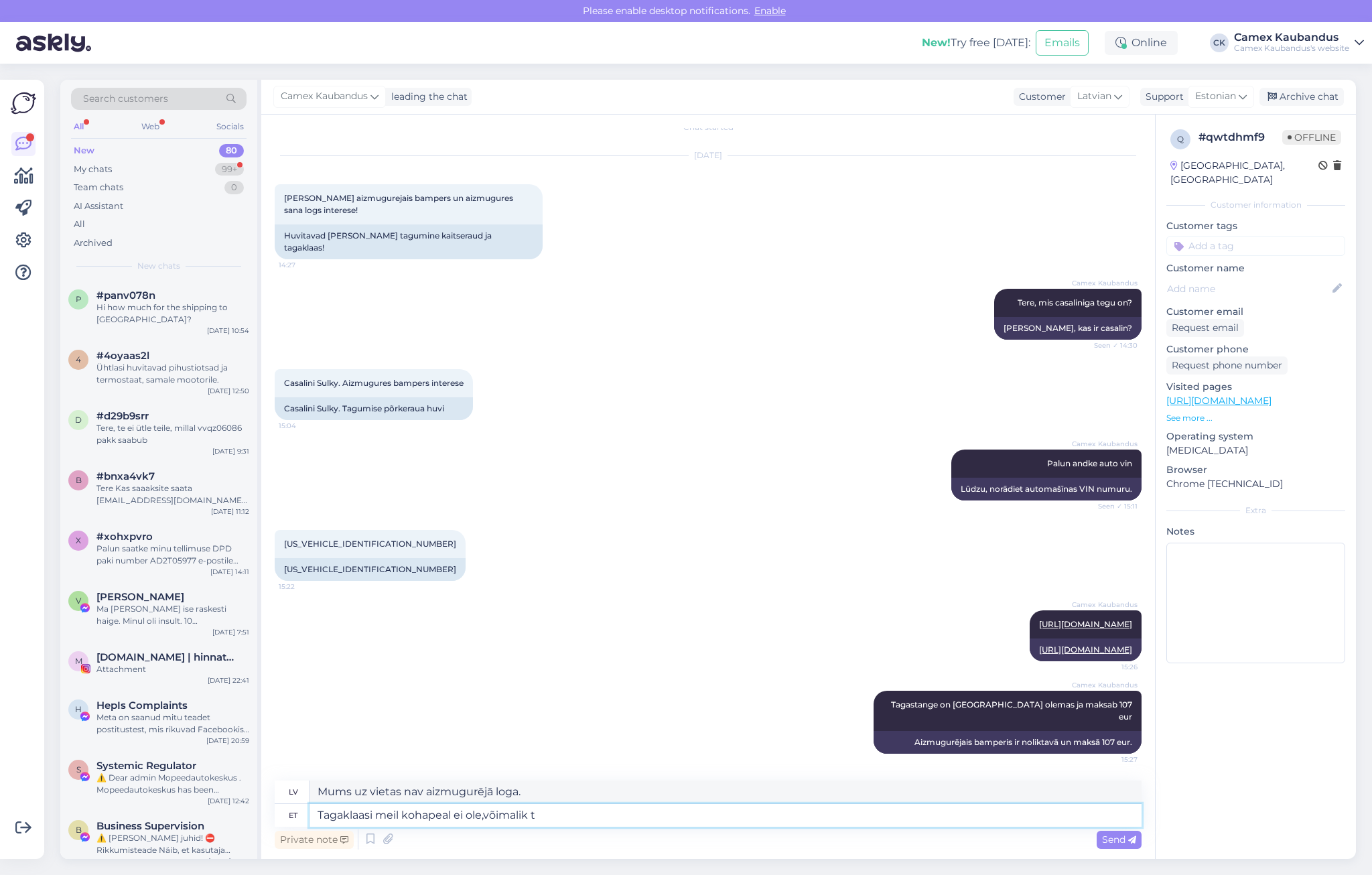
type textarea "Mums uz vietas nav aizmugurējā loga, varbūt"
type textarea "Tagaklaasi meil kohapeal ei ole,võimalik tellida"
type textarea "Aizmugurējā loga mums nav uz vietas, to ir iespējams pasūtīt."
type textarea "Tagaklaasi meil kohapeal ei ole,võimalik tellida ja h"
type textarea "Mums nav aizmugurējā loga uz vietas, bet to ir iespējams pasūtīt un"
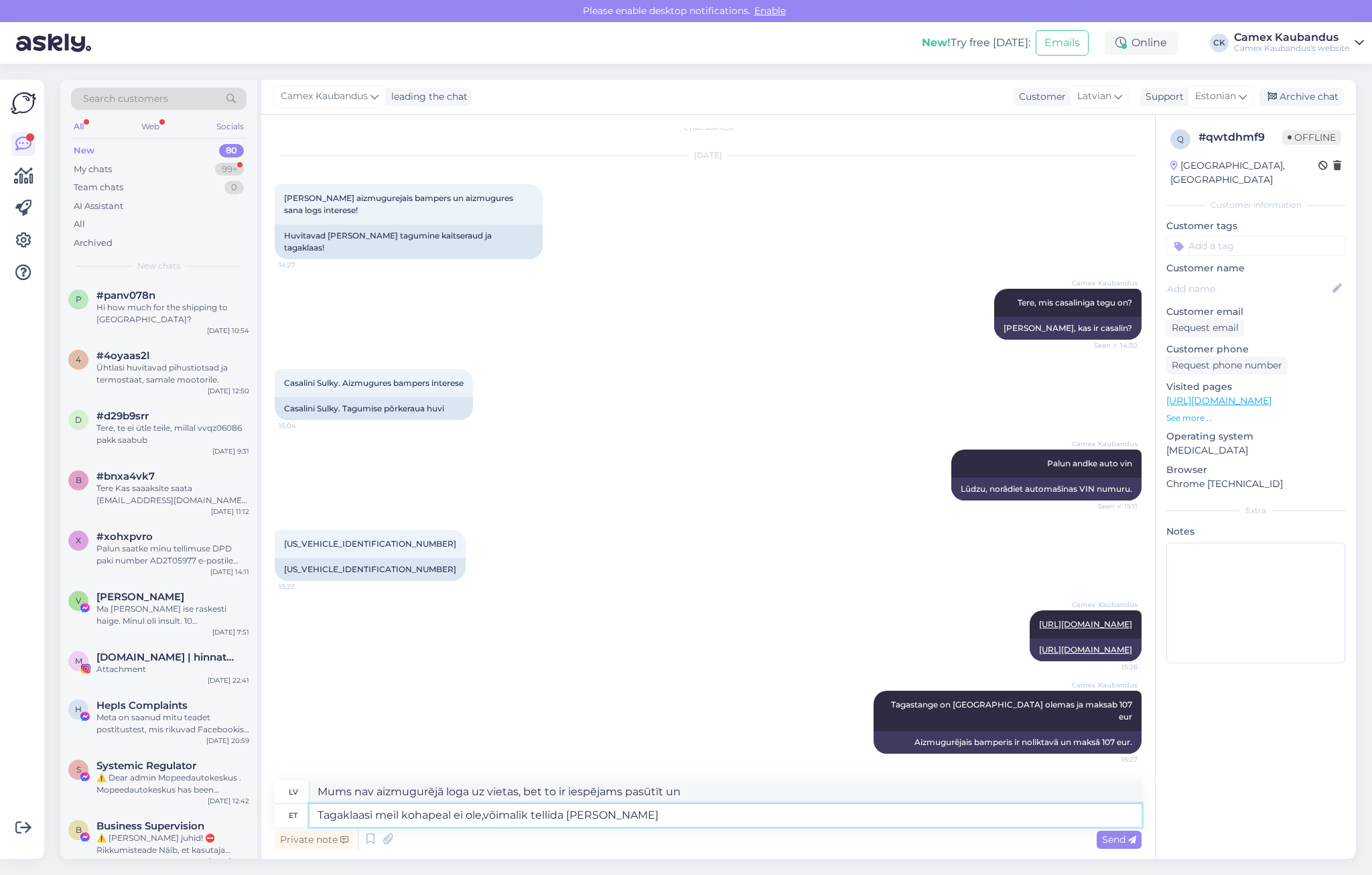
type textarea "Tagaklaasi meil kohapeal ei ole,võimalik tellida ja hind o"
type textarea "Mums nav aizmugurējā loga uz vietas, to ir iespējams pasūtīt, un cena ir norādī…"
type textarea "Tagaklaasi meil kohapeal ei ole,võimalik tellida ja hind on"
type textarea "Mums nav aizmugurējā loga uz vietas, to var pasūtīt, un cena ir"
type textarea "Tagaklaasi meil kohapeal ei ole,võimalik tellida ja hind on 2"
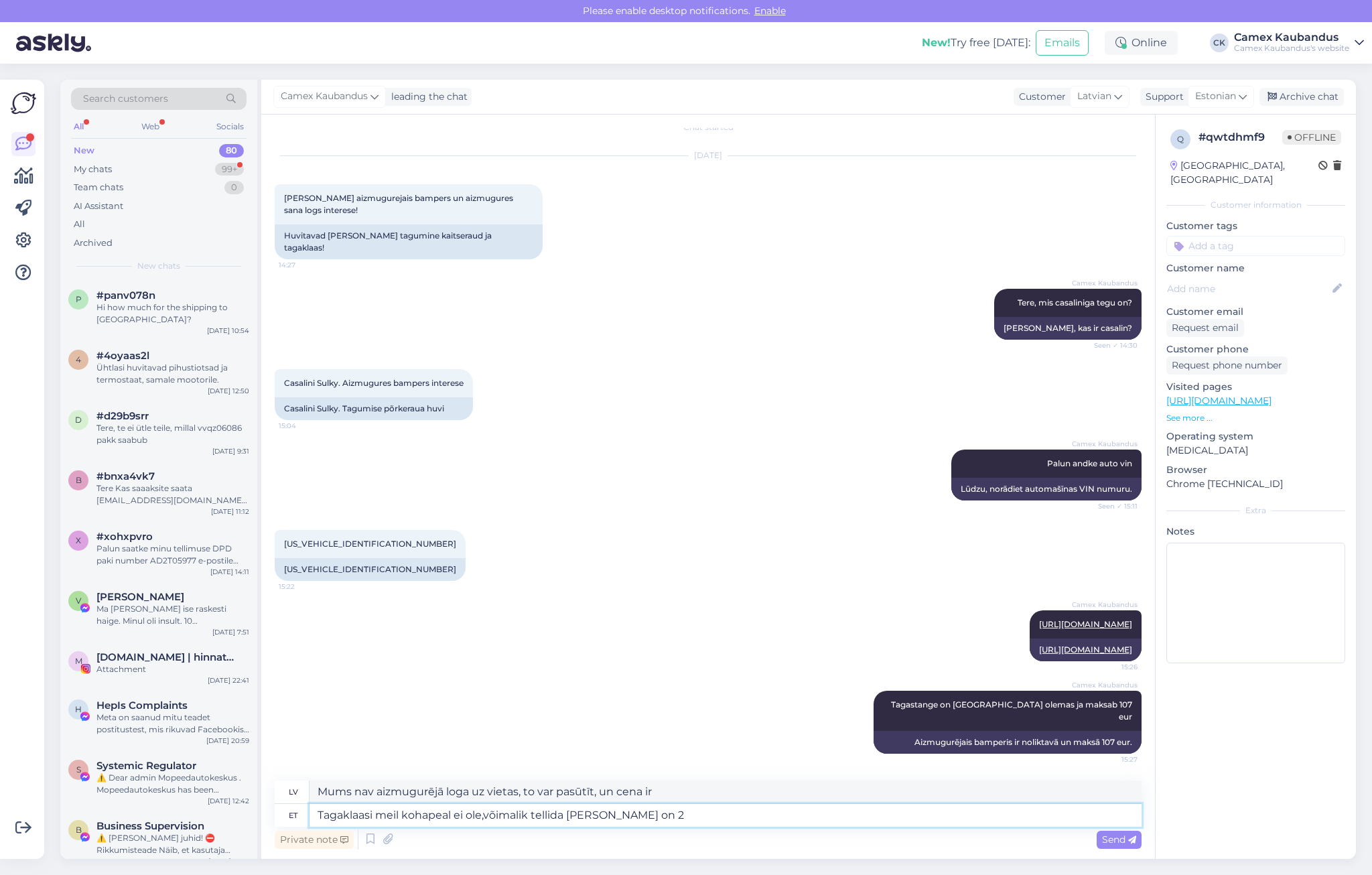
type textarea "Mums nav aizmugurējā loga uz vietas, to var pasūtīt, un cena ir 2"
type textarea "Tagaklaasi meil kohapeal ei ole,võimalik tellida ja hind on 245 e"
type textarea "Mums nav aizmugurējā loga uz vietas, to var pasūtīt, un cena ir 245."
type textarea "Tagaklaasi meil kohapeal ei ole,võimalik tellida ja hind on 245 eur"
type textarea "Aizmugurējā loga mums nav uz vietas, to var pasūtīt, un cena ir 245 eiro."
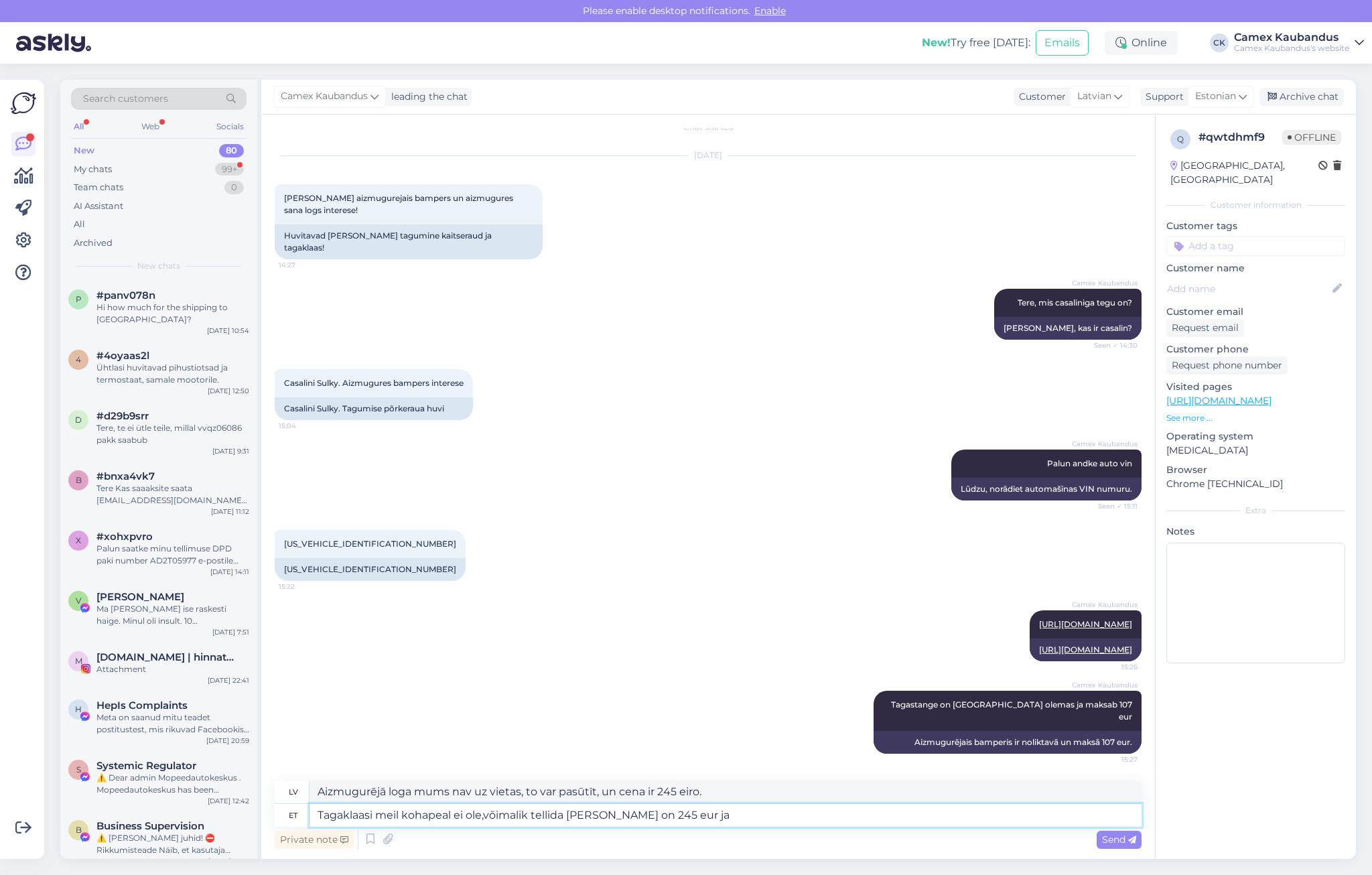
type textarea "Tagaklaasi meil kohapeal ei ole,võimalik tellida ja hind on 245 eur ja t"
type textarea "Mums nav aizmugurējā loga uz vietas, to ir iespējams pasūtīt, un cena ir 245 eu…"
type textarea "Tagaklaasi meil kohapeal ei ole,võimalik tellida ja hind on 245 eur ja tarne o"
type textarea "Mums nav aizmugurējā loga uz vietas, to ir iespējams pasūtīt, un cena ir 245 EU…"
type textarea "Tagaklaasi meil kohapeal ei ole,võimalik tellida ja hind on 245 eur ja tarne on"
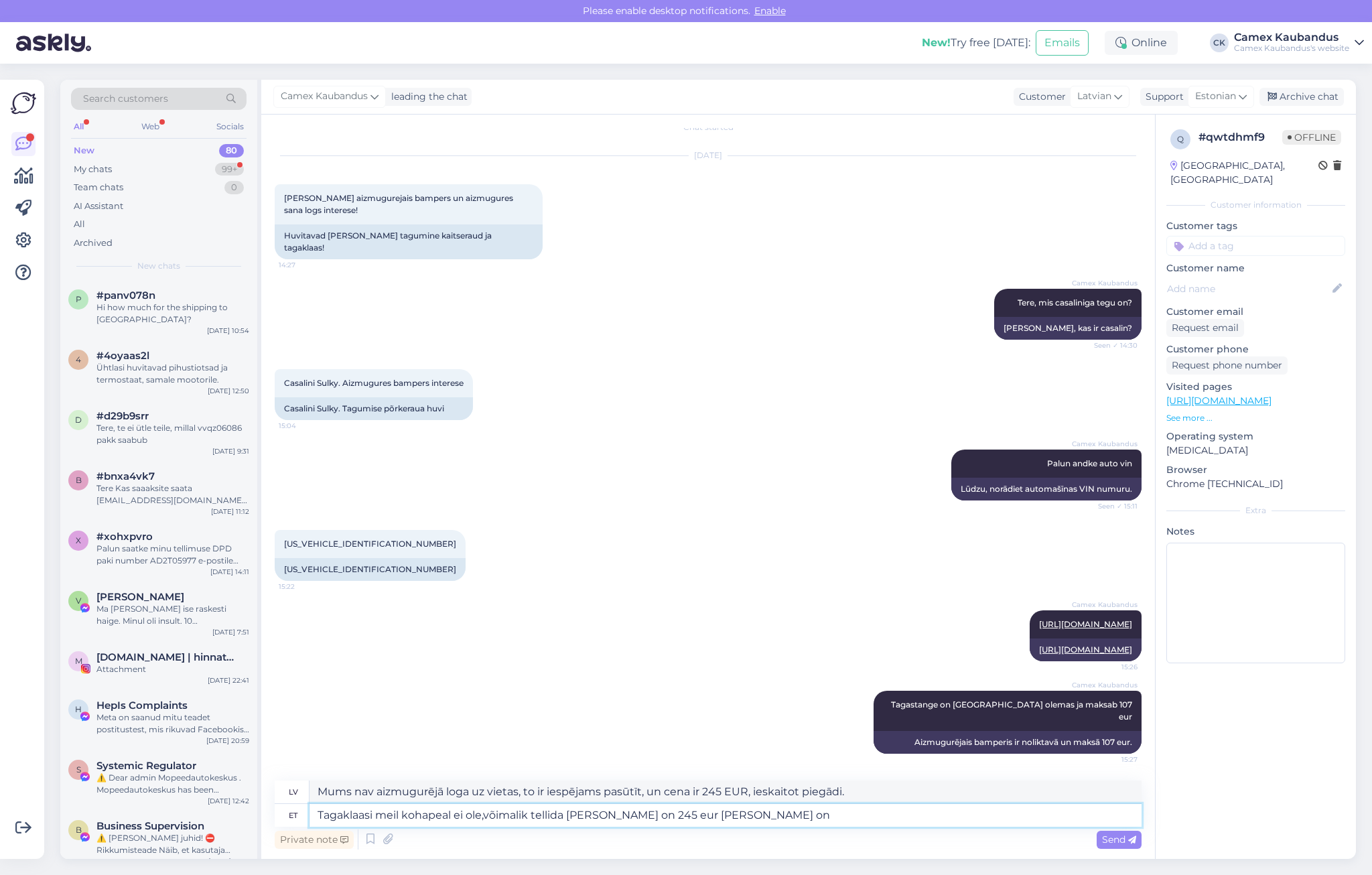
type textarea "Mums nav aizmugurējā loga uz vietas, to ir iespējams pasūtīt, un cena ir 245 eu…"
type textarea "Tagaklaasi meil kohapeal ei ole,võimalik tellida ja hind on 245 eur ja tarne on…"
type textarea "Mums nav aizmugurējā loga uz vietas, to ir iespējams pasūtīt, un cena ir 245 eu…"
type textarea "Tagaklaasi meil kohapeal ei ole,võimalik tellida ja hind on 245 eur ja tarne on…"
type textarea "Mums nav aizmugurējā loga uz vietas, to var pasūtīt, un cena ir 245 eiro, un pi…"
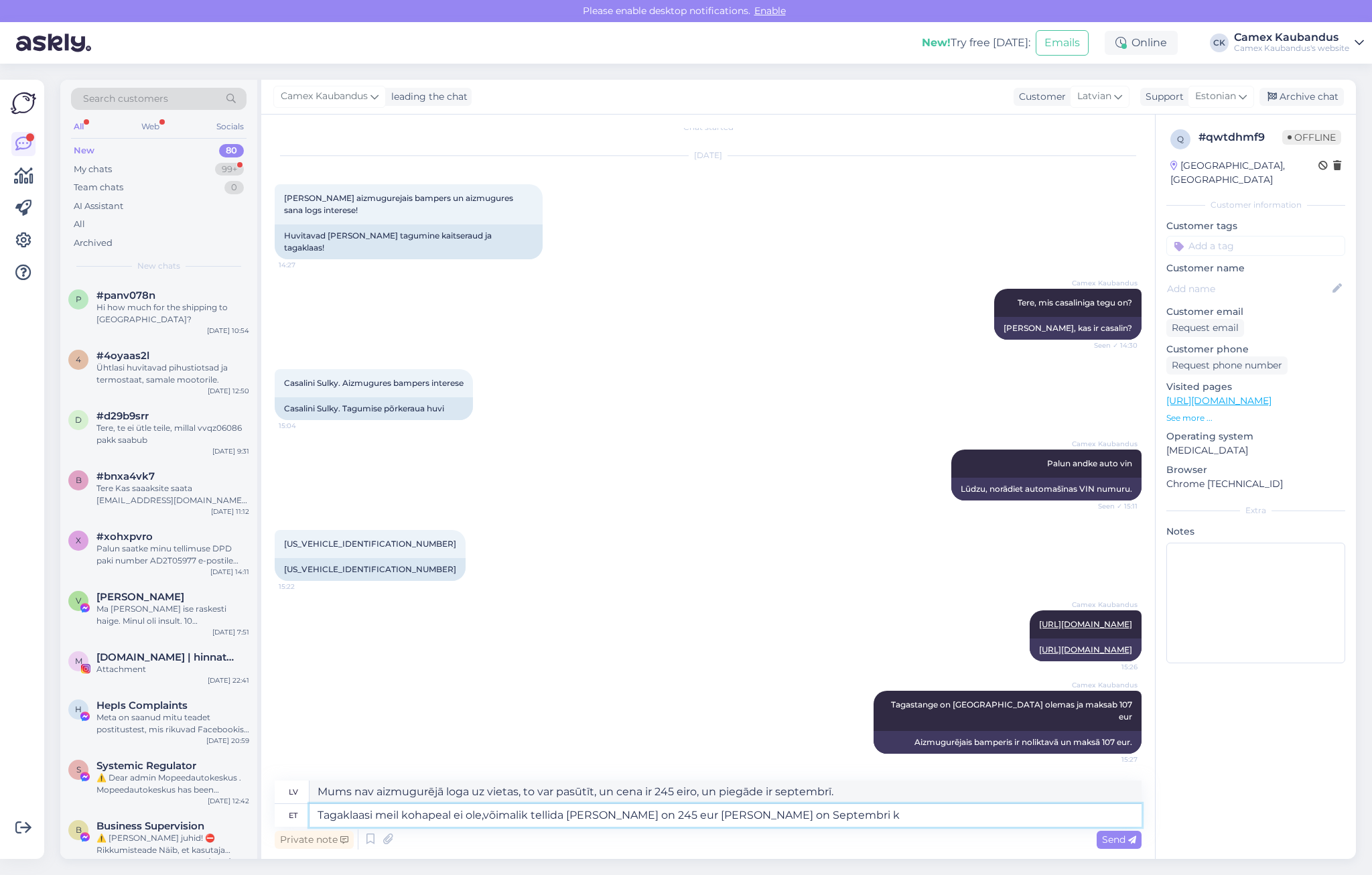
type textarea "Tagaklaasi meil kohapeal ei ole,võimalik tellida ja hind on 245 eur ja tarne on…"
type textarea "Mums nav aizmugurējā loga uz vietas, to ir iespējams pasūtīt, un cena ir 245 EU…"
type textarea "Tagaklaasi meil kohapeal ei ole,võimalik tellida ja hind on 245 eur ja tarne on…"
type textarea "Mums nav aizmugurējā loga uz vietas, to ir iespējams pasūtīt, un cena ir 245 EU…"
click at [707, 816] on textarea "Tagaklaasi meil kohapeal ei ole,võimalik tellida ja hind on 245 eur ja tarne on…" at bounding box center [725, 816] width 832 height 23
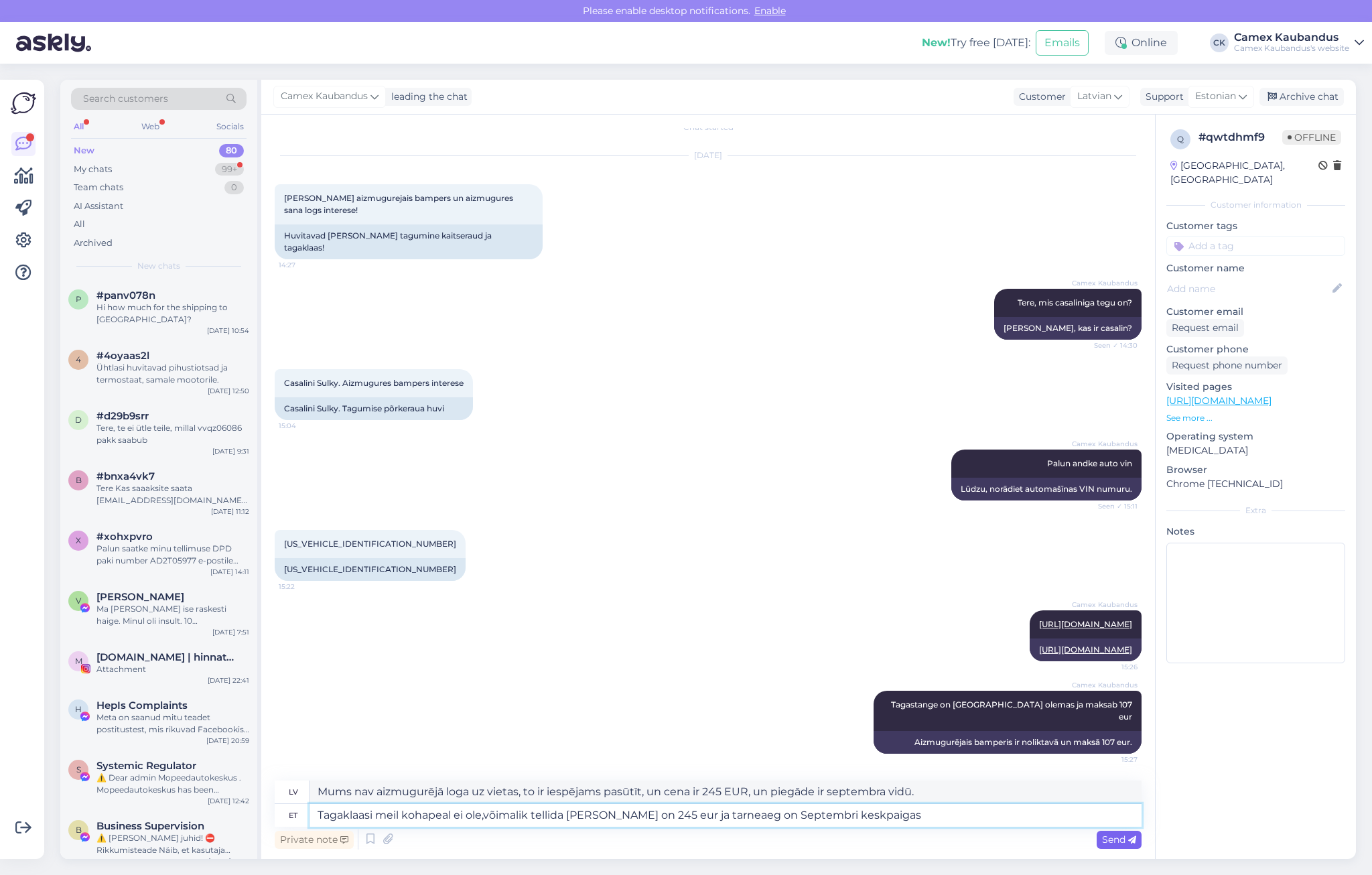
type textarea "Tagaklaasi meil kohapeal ei ole,võimalik tellida ja hind on 245 eur ja tarneaeg…"
type textarea "Mums nav aizmugurējā loga uz vietas, to ir iespējams pasūtīt, un cena ir 245 EU…"
click at [1124, 840] on span "Send" at bounding box center [1119, 840] width 34 height 12
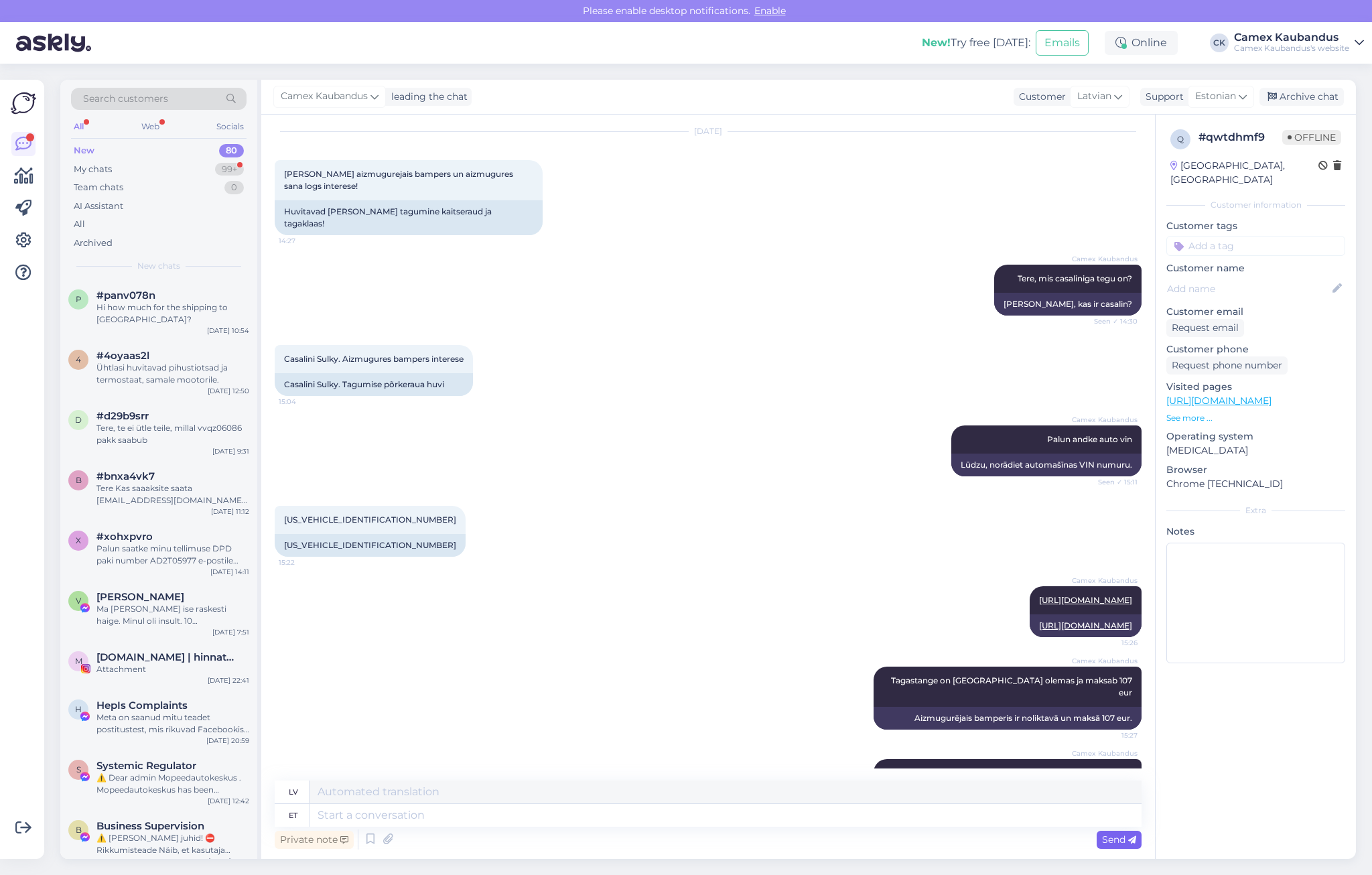
scroll to position [156, 0]
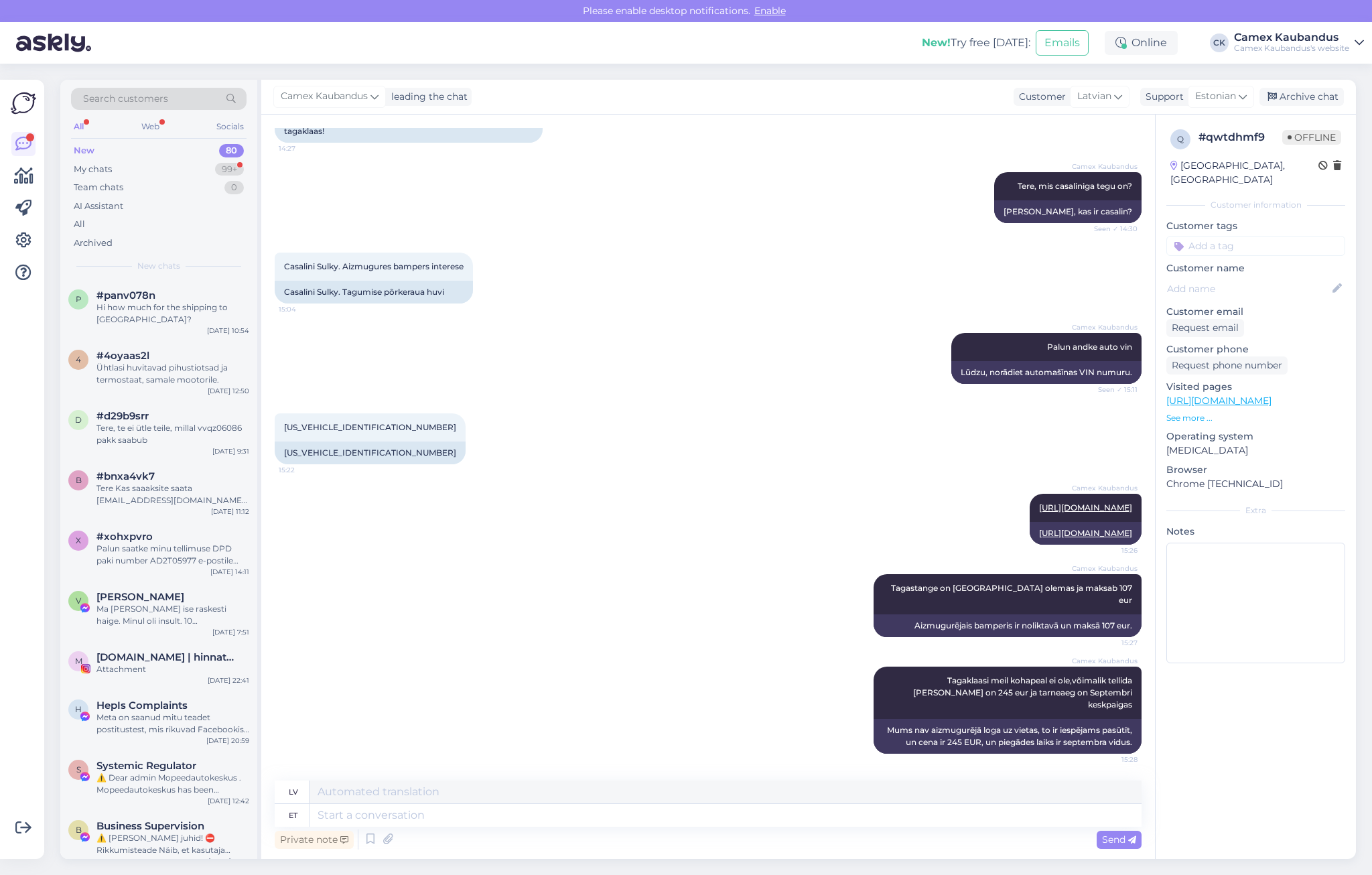
click at [793, 353] on div "Camex Kaubandus Palun andke auto vin Seen ✓ 15:11 Lūdzu, norādiet automašīnas V…" at bounding box center [708, 359] width 867 height 80
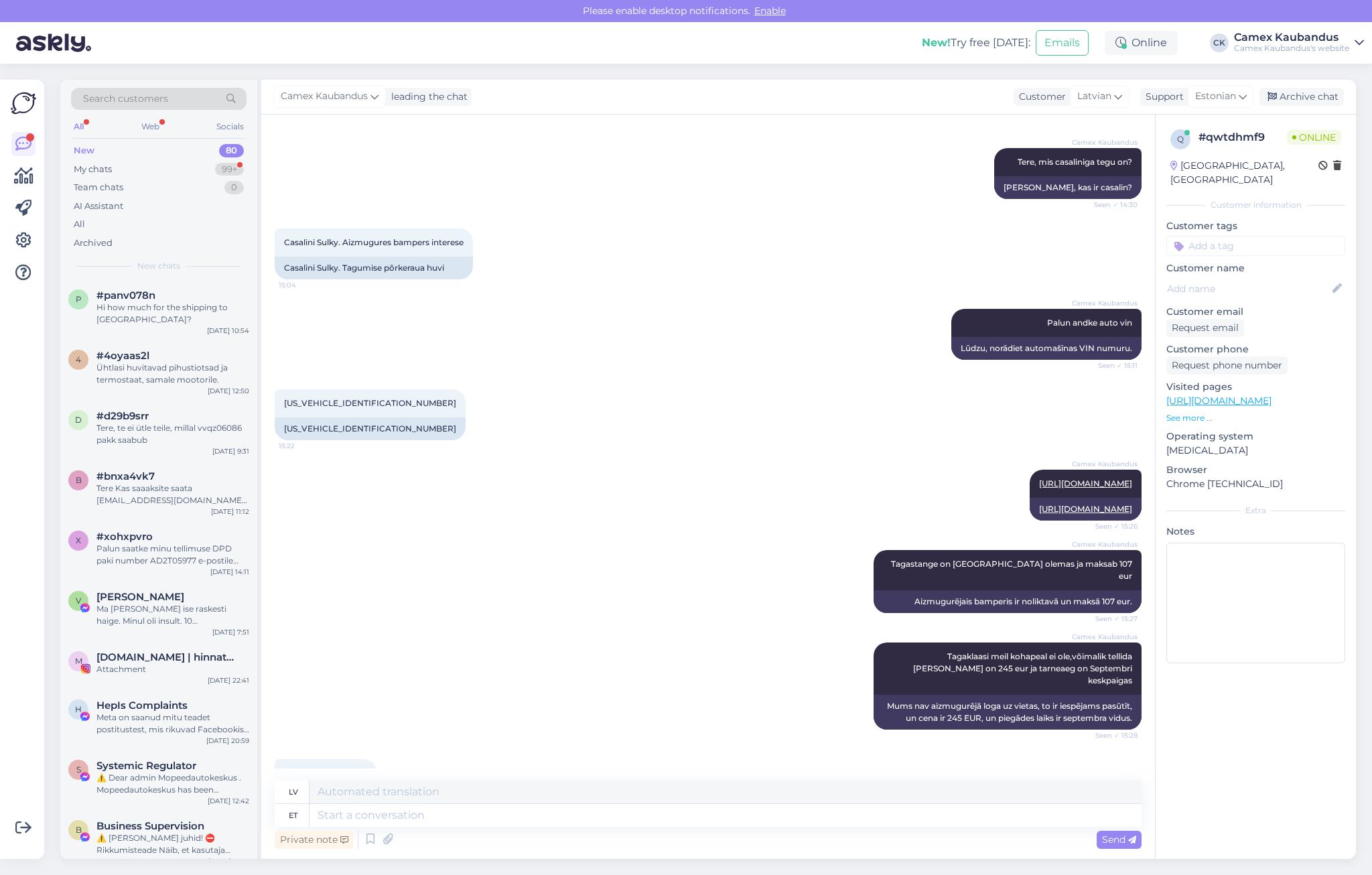
scroll to position [321, 0]
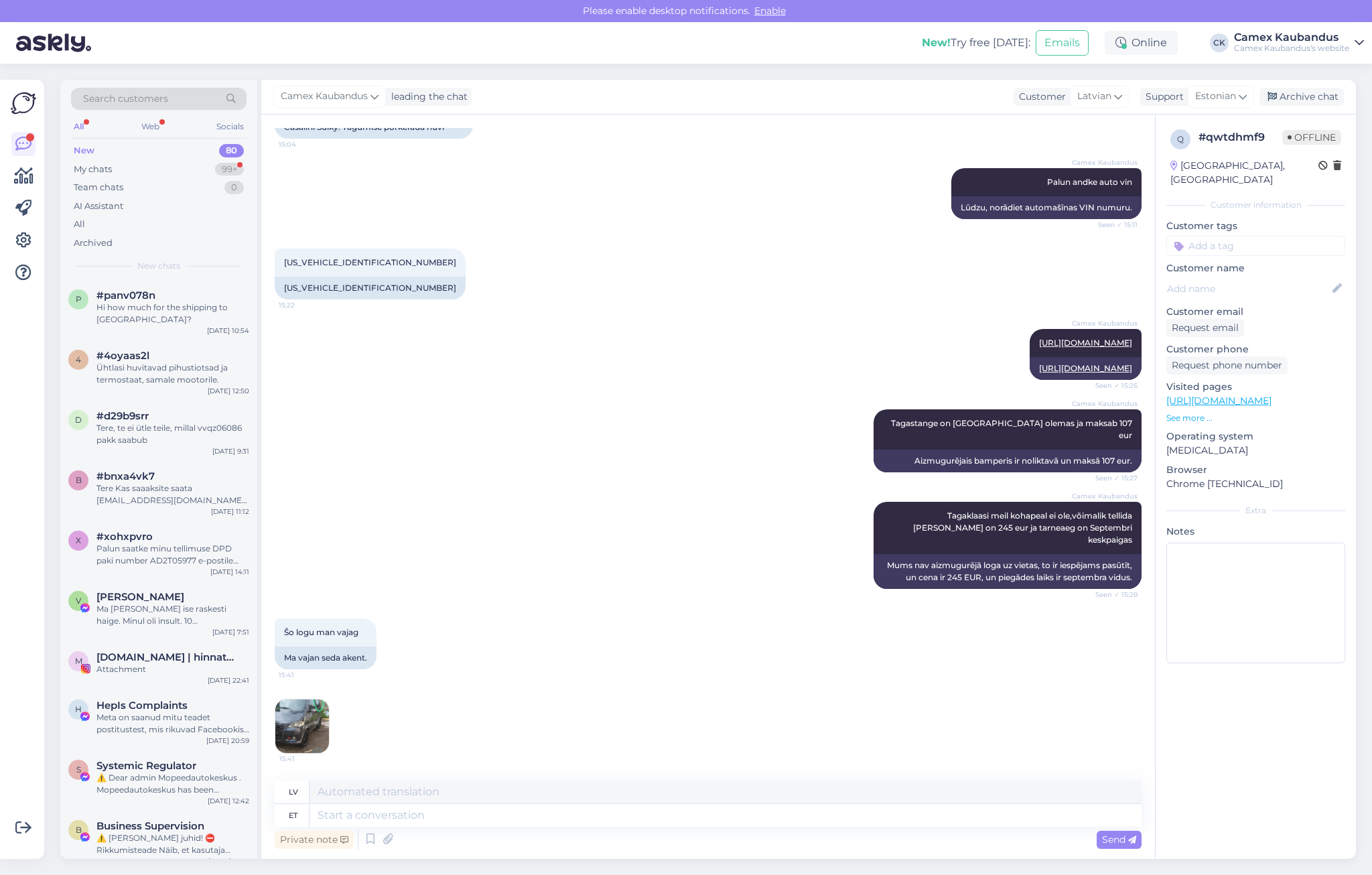
click at [299, 731] on img at bounding box center [302, 726] width 53 height 53
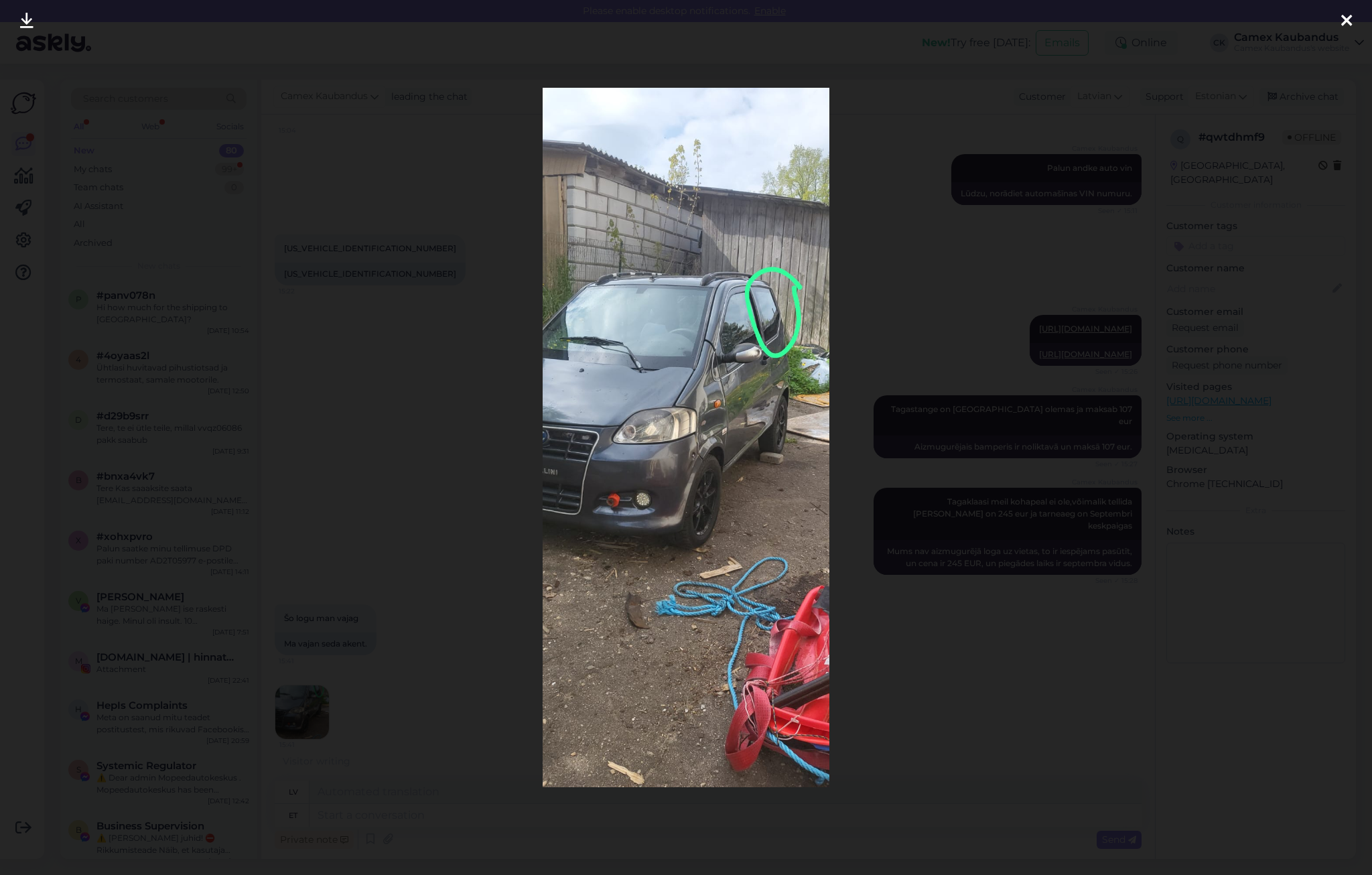
scroll to position [334, 0]
click at [1347, 22] on icon at bounding box center [1346, 21] width 10 height 17
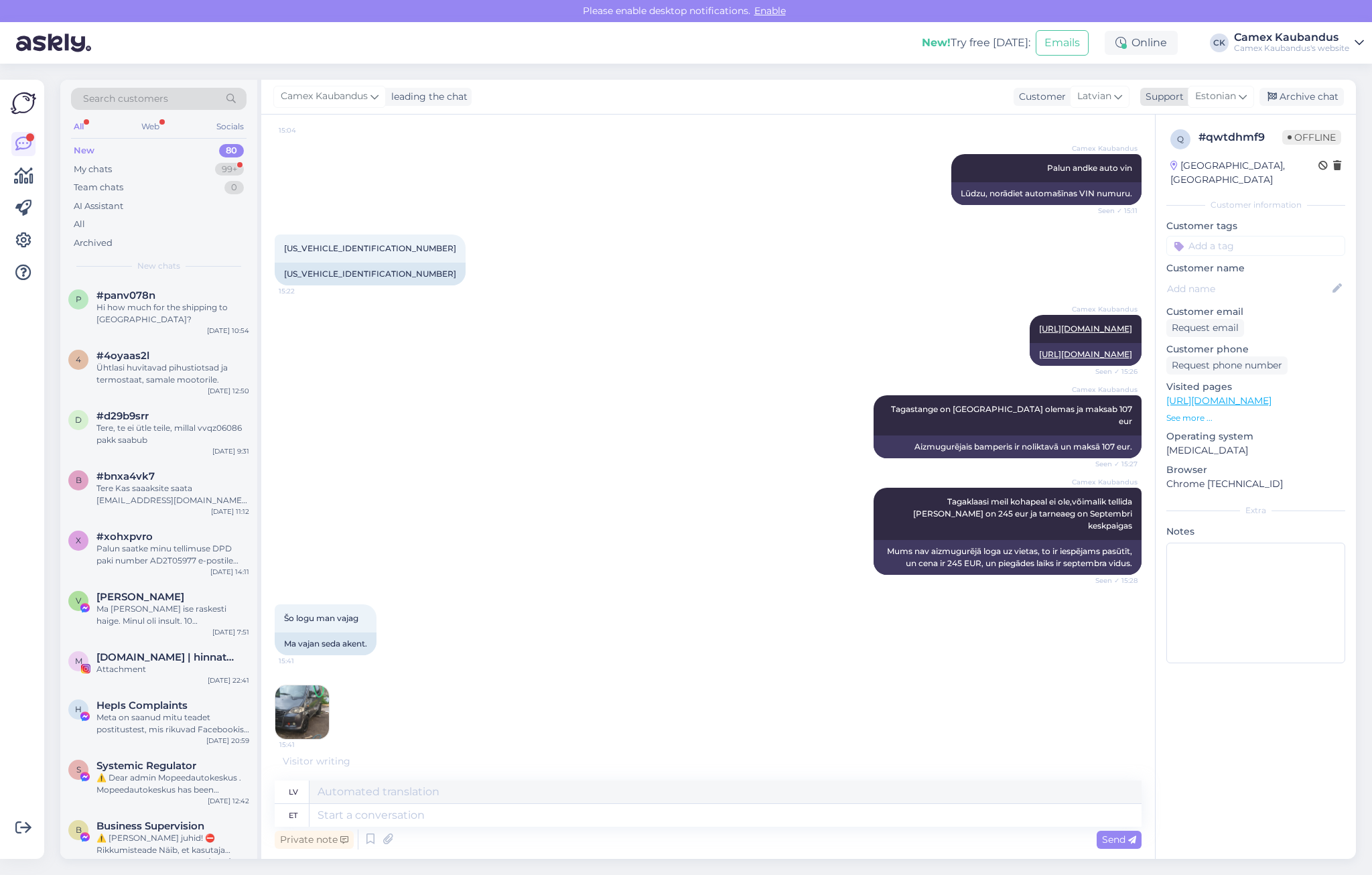
click at [1223, 93] on span "Estonian" at bounding box center [1216, 95] width 41 height 14
click at [1170, 301] on link "English" at bounding box center [1197, 306] width 148 height 21
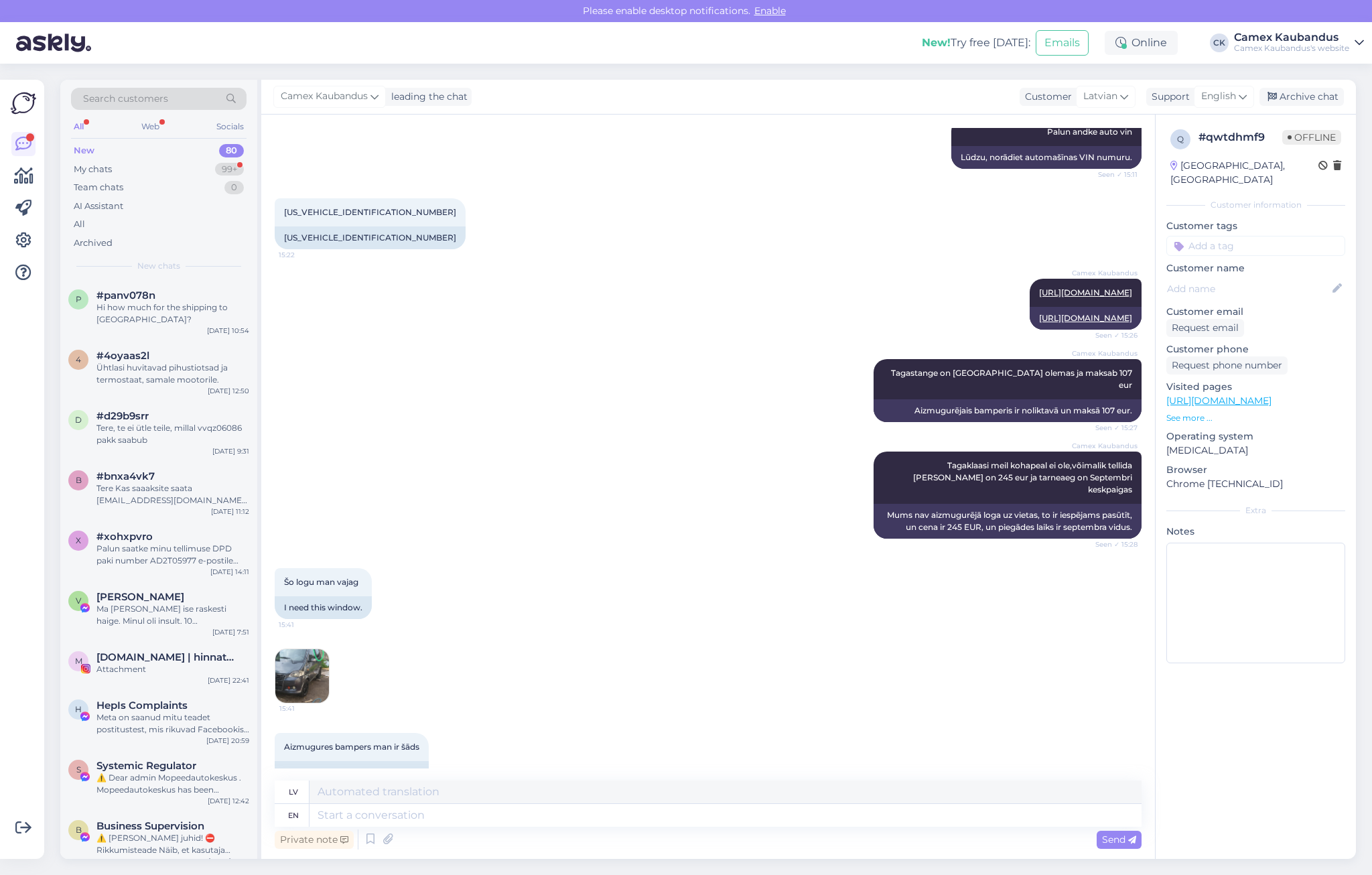
scroll to position [485, 0]
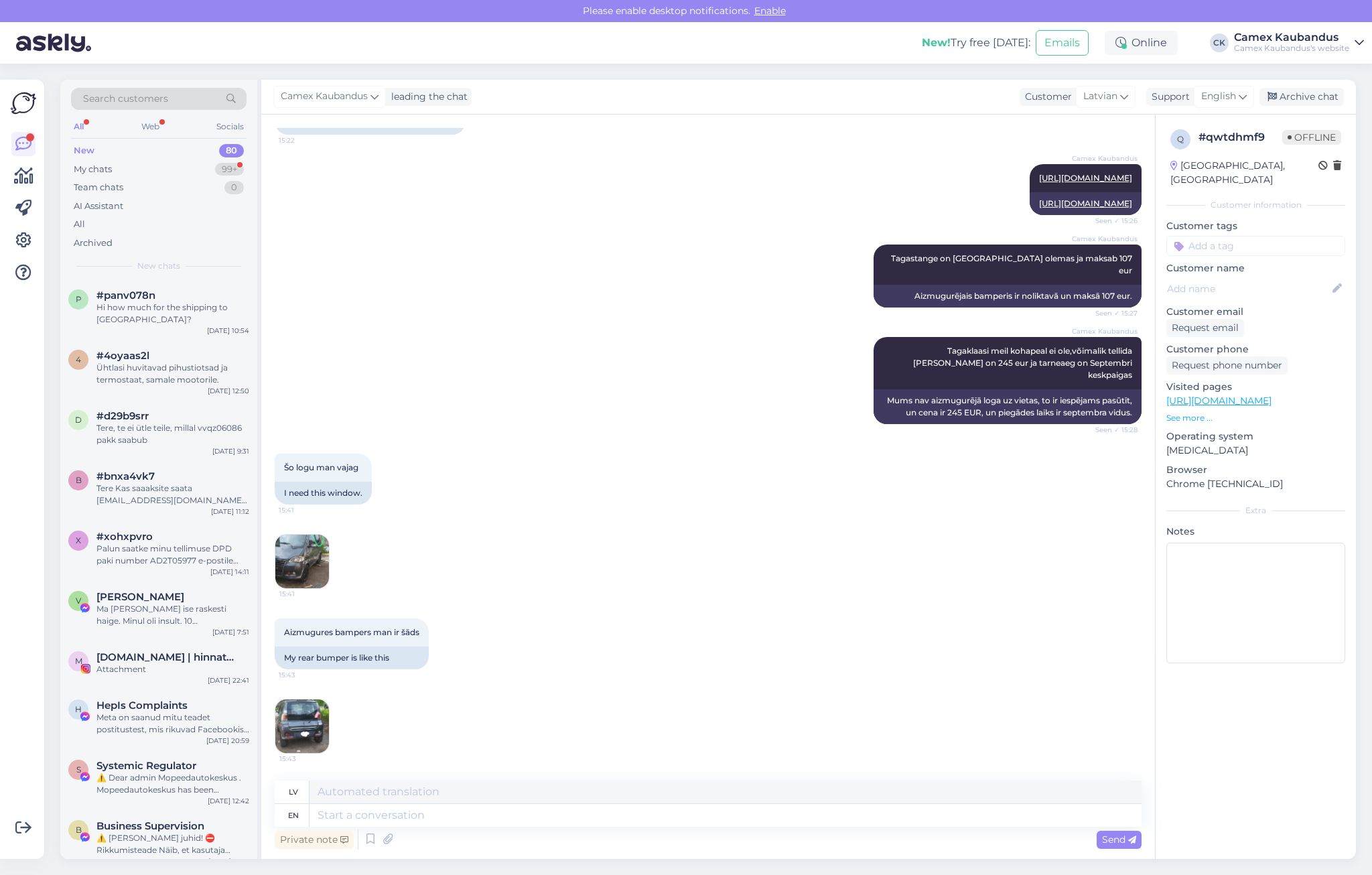
click at [299, 726] on img at bounding box center [302, 726] width 53 height 53
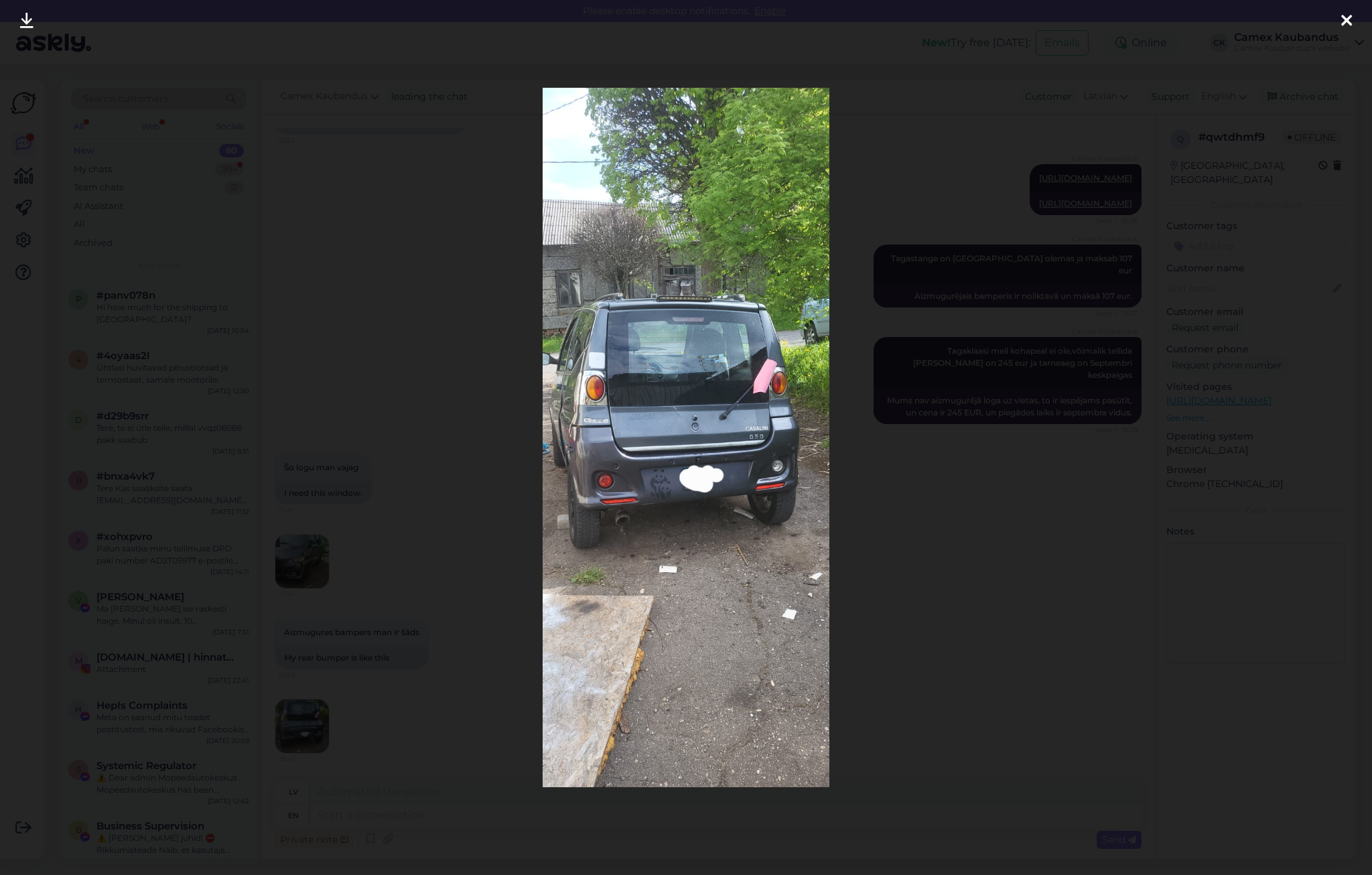
click at [1352, 21] on div at bounding box center [1347, 21] width 27 height 42
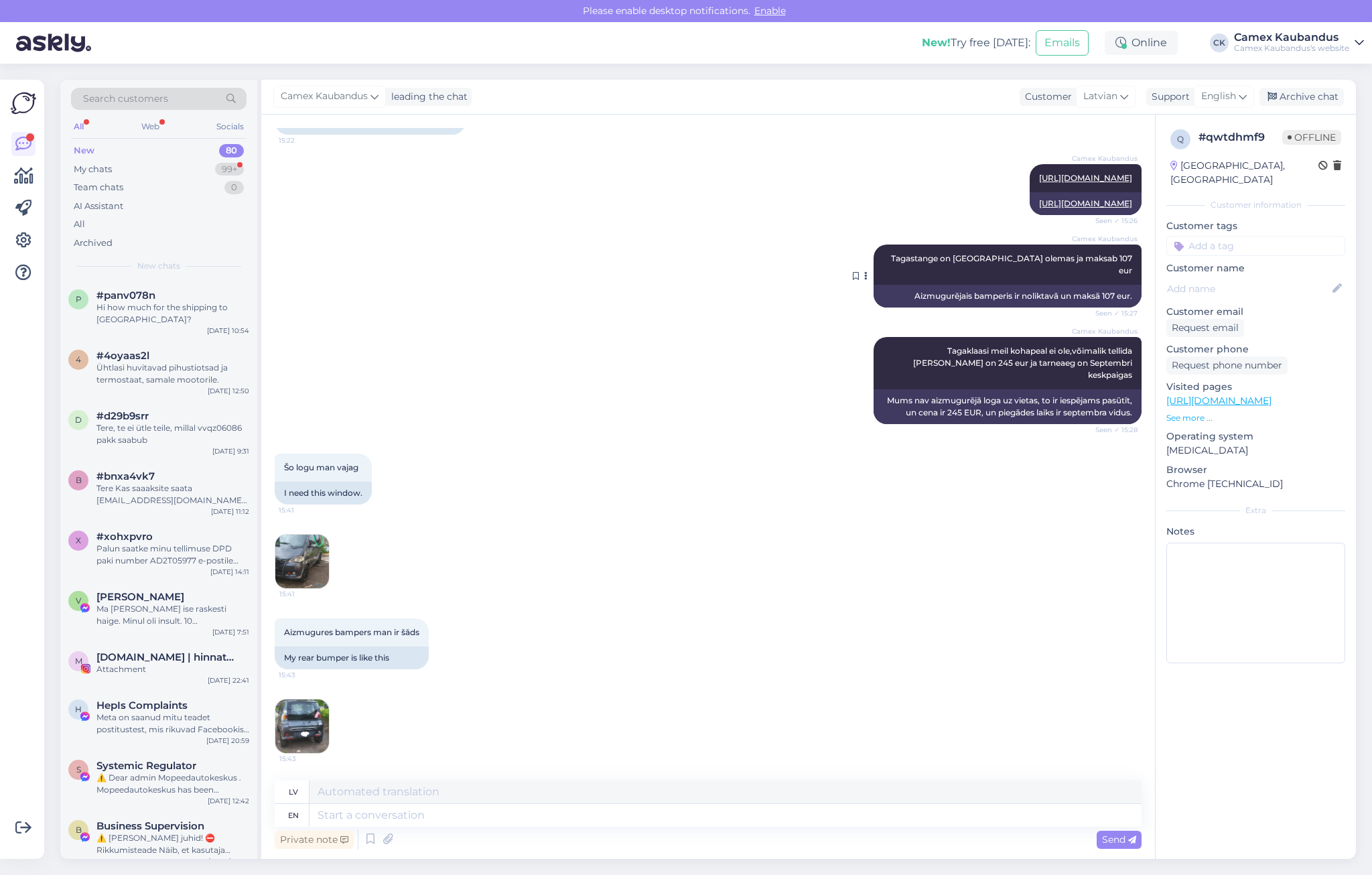
scroll to position [218, 0]
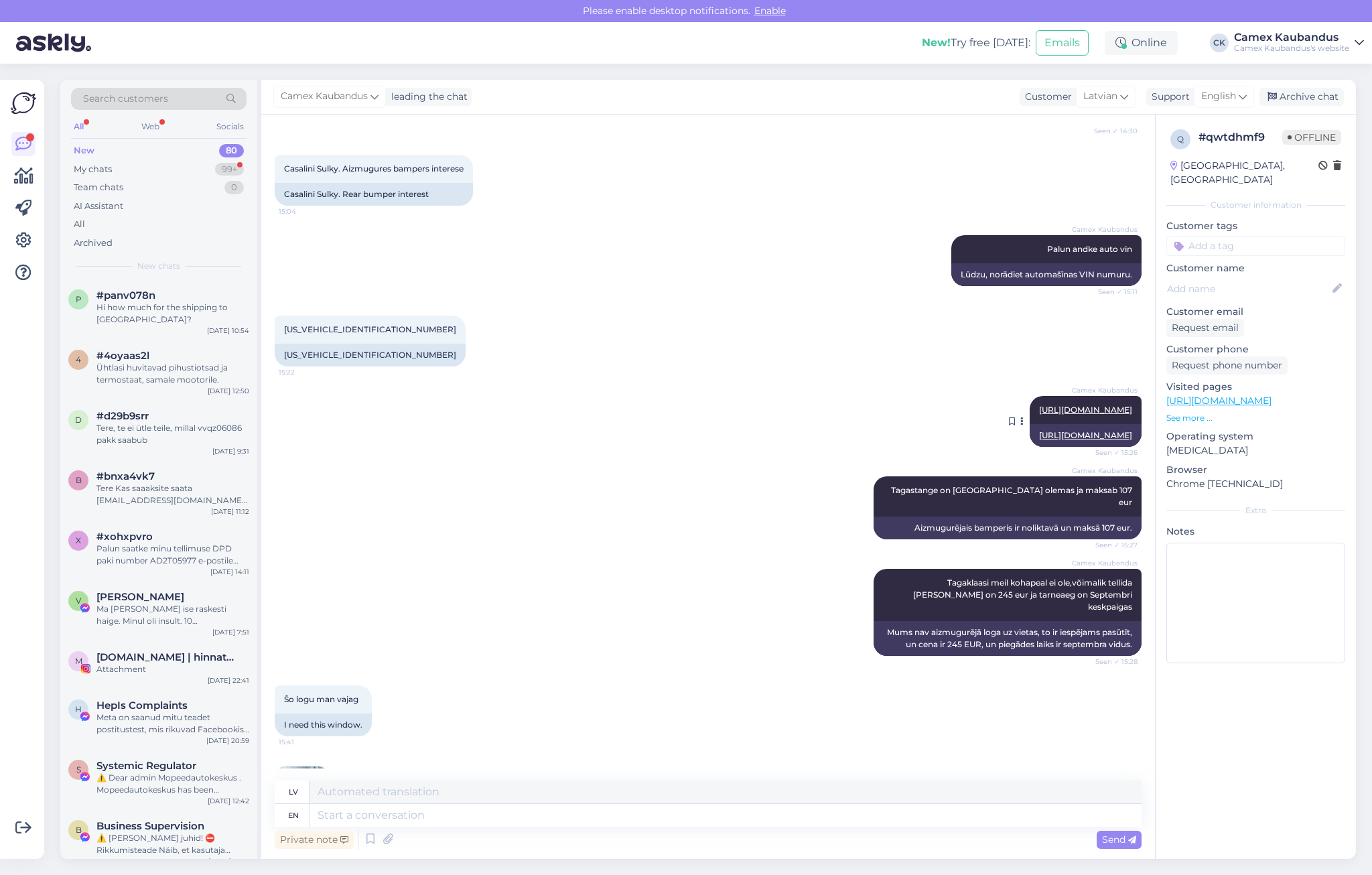
click at [1054, 440] on link "https://rollerauto.eu/component/virtuemart/casalini-m10-zd572-2695/tagastange-c…" at bounding box center [1086, 435] width 94 height 10
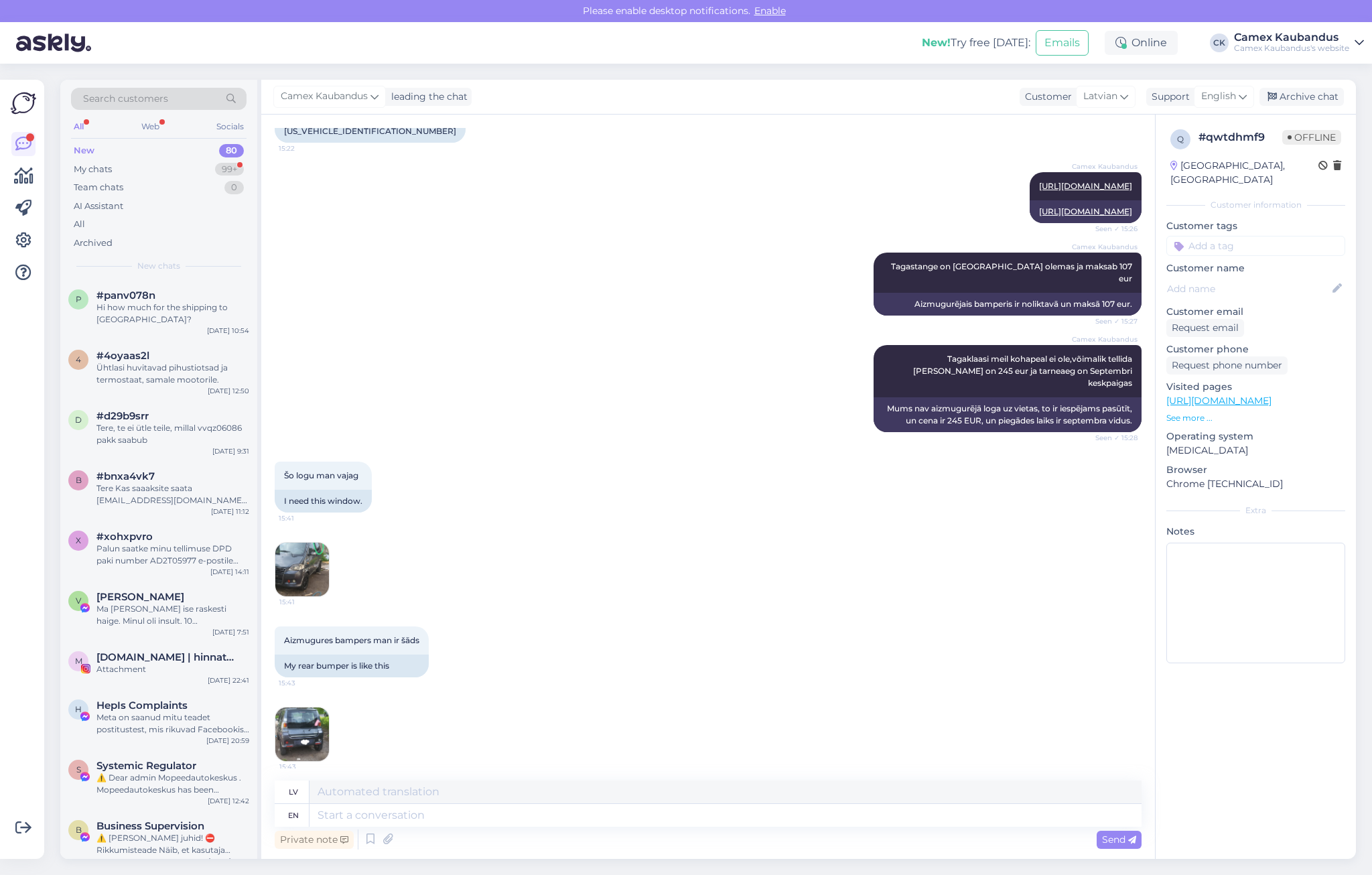
scroll to position [485, 0]
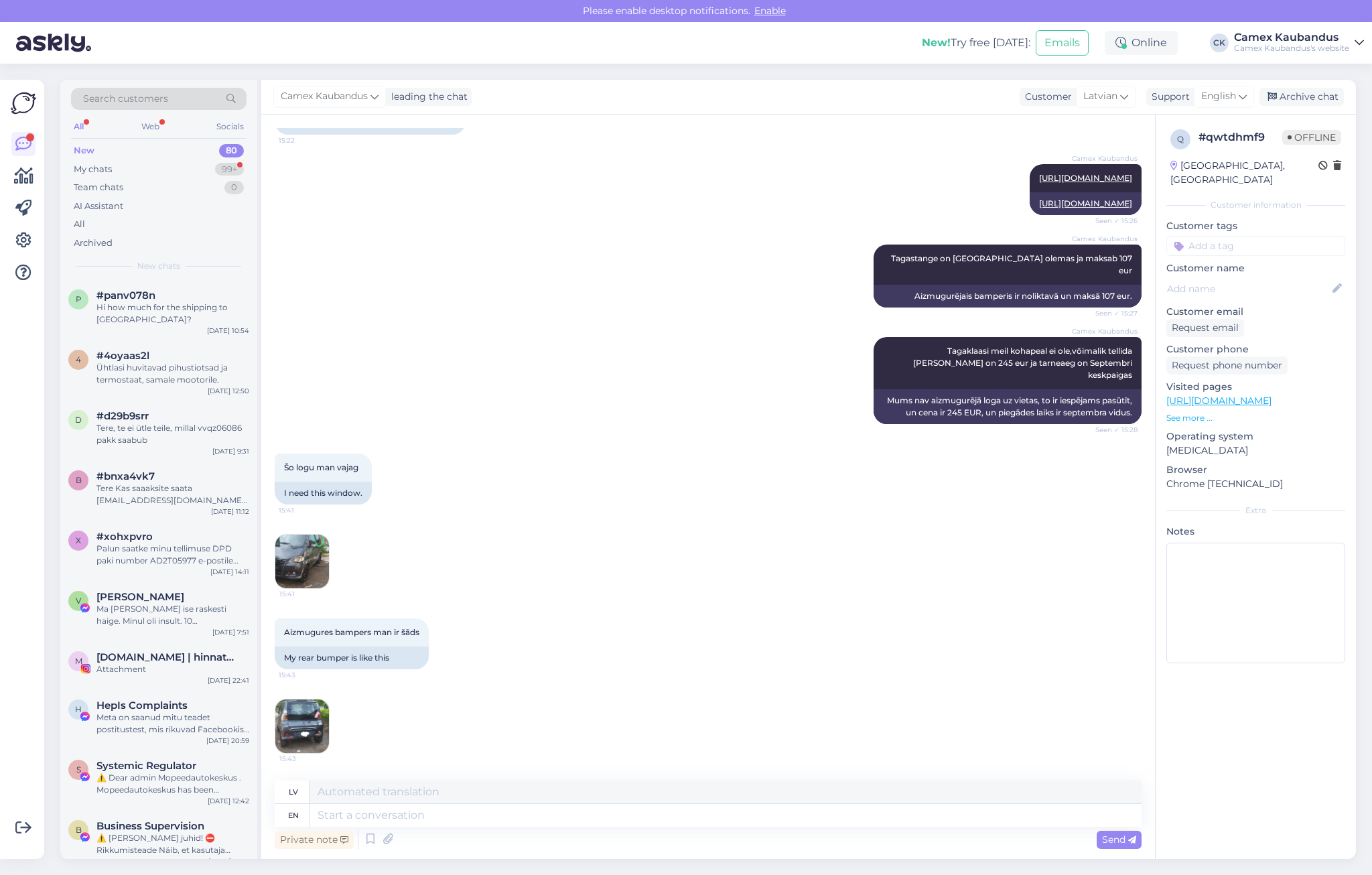
click at [299, 729] on img at bounding box center [302, 726] width 53 height 53
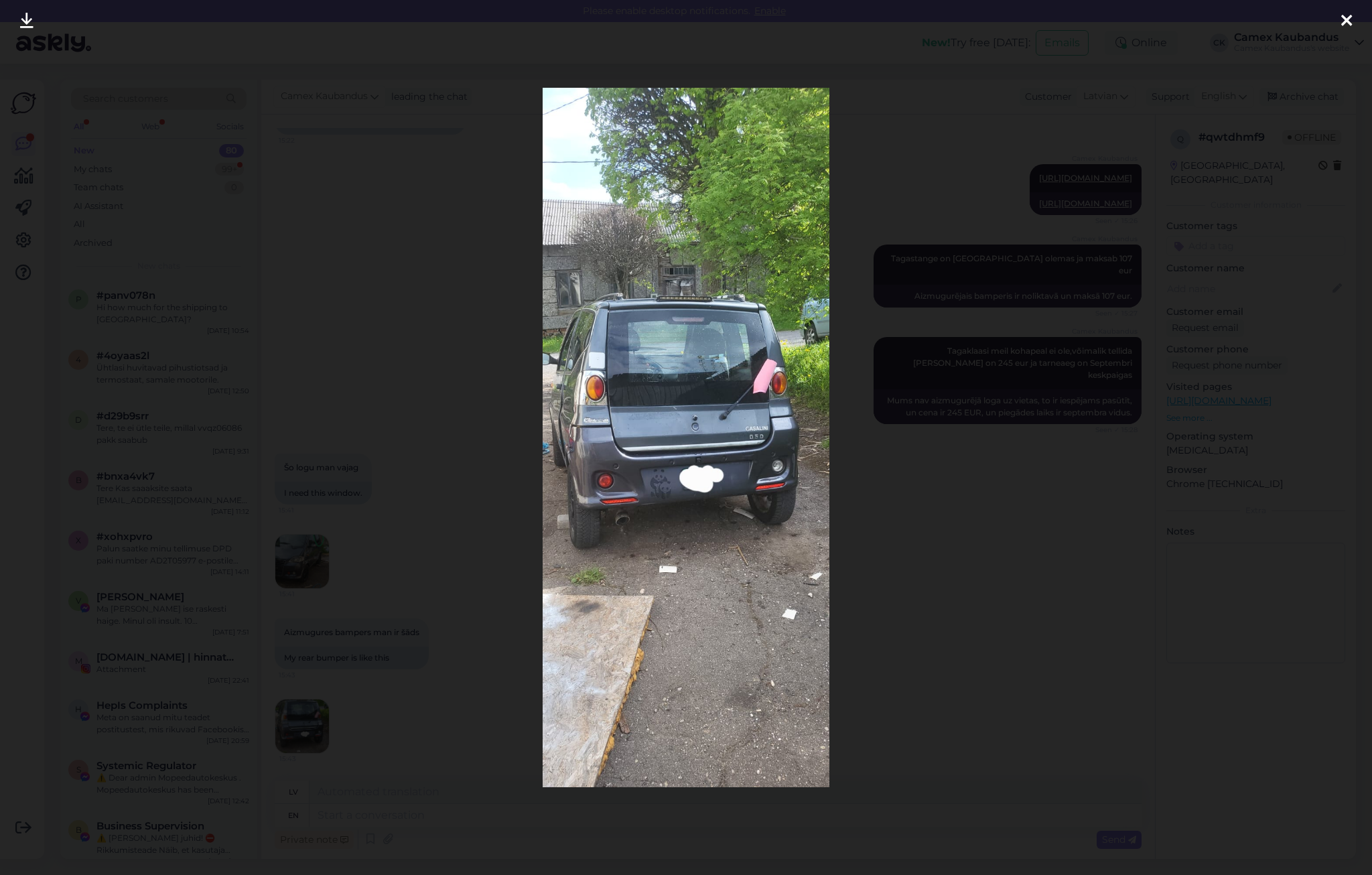
click at [715, 465] on img at bounding box center [686, 438] width 287 height 700
click at [1345, 17] on icon at bounding box center [1346, 21] width 10 height 17
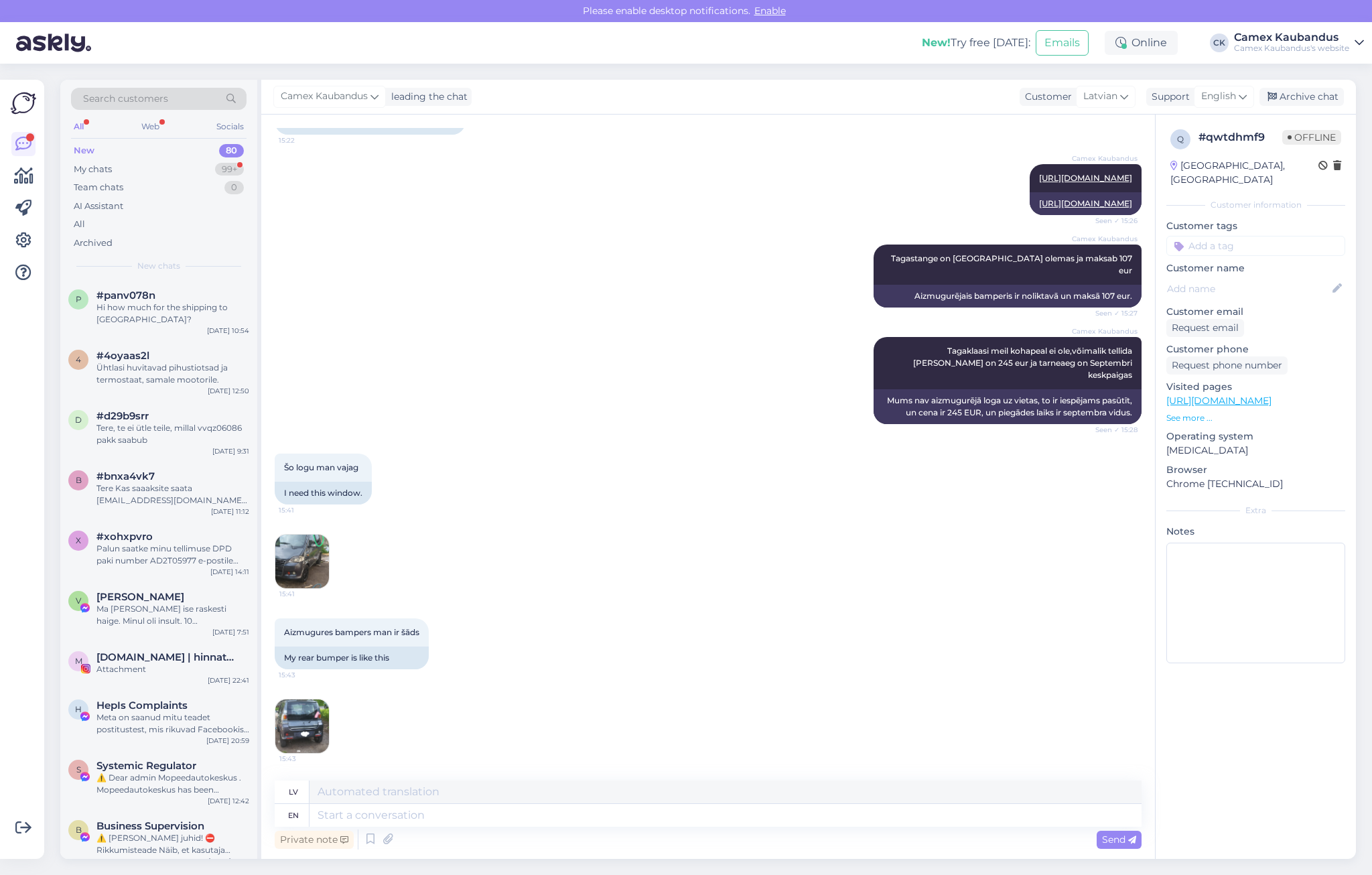
click at [307, 552] on img at bounding box center [302, 561] width 53 height 53
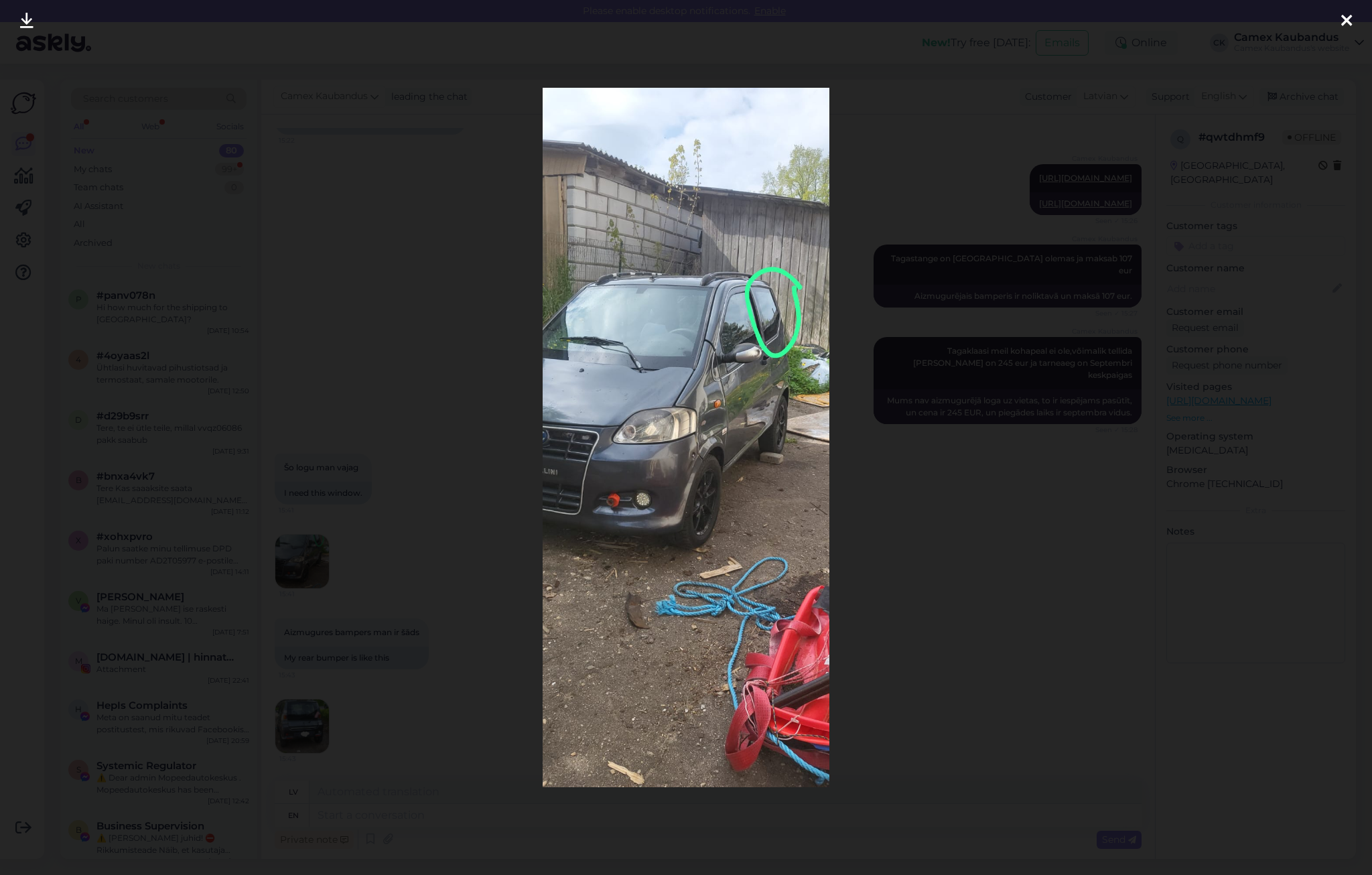
click at [1341, 24] on icon at bounding box center [1346, 21] width 10 height 17
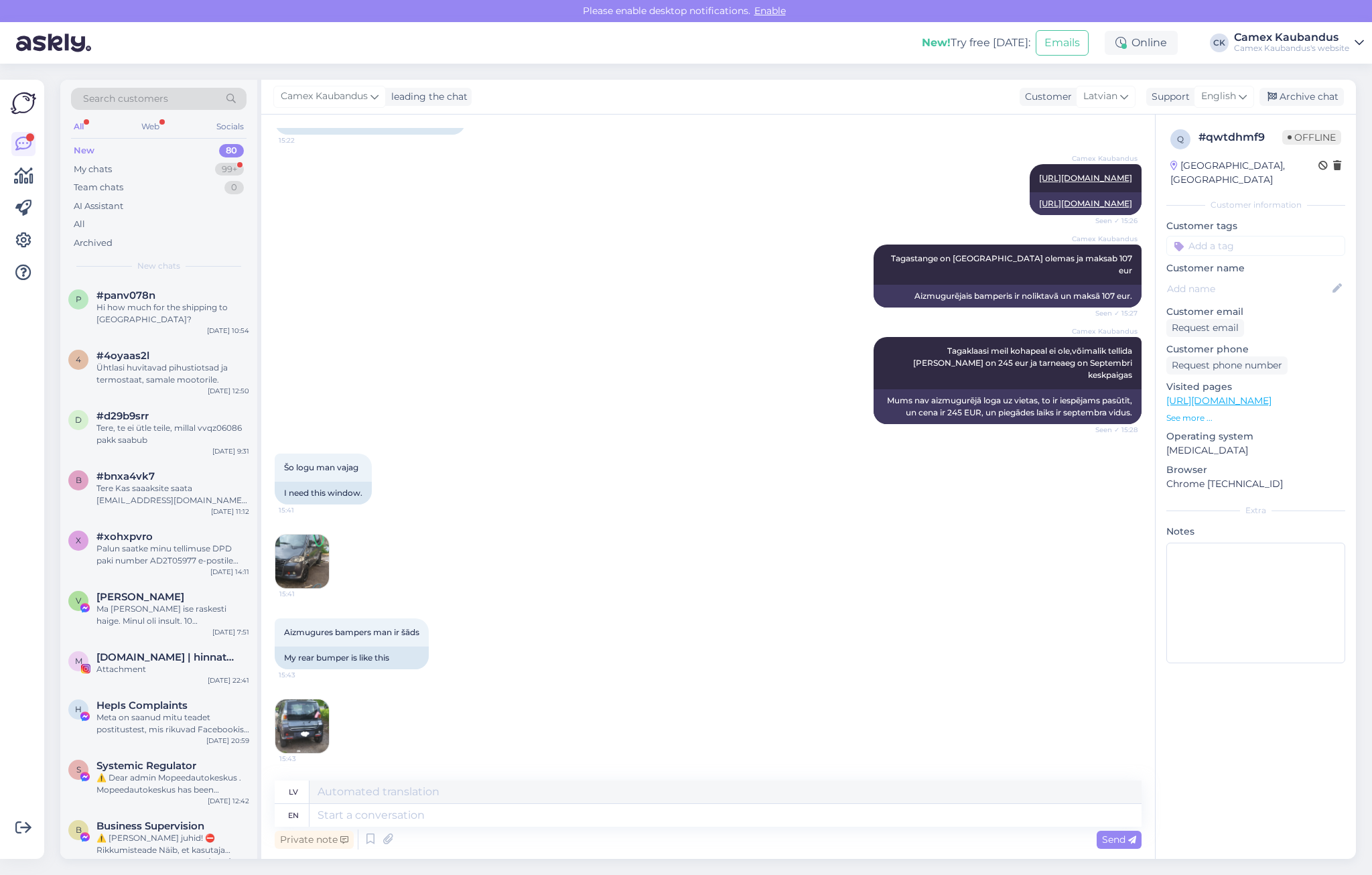
click at [291, 736] on img at bounding box center [302, 726] width 53 height 53
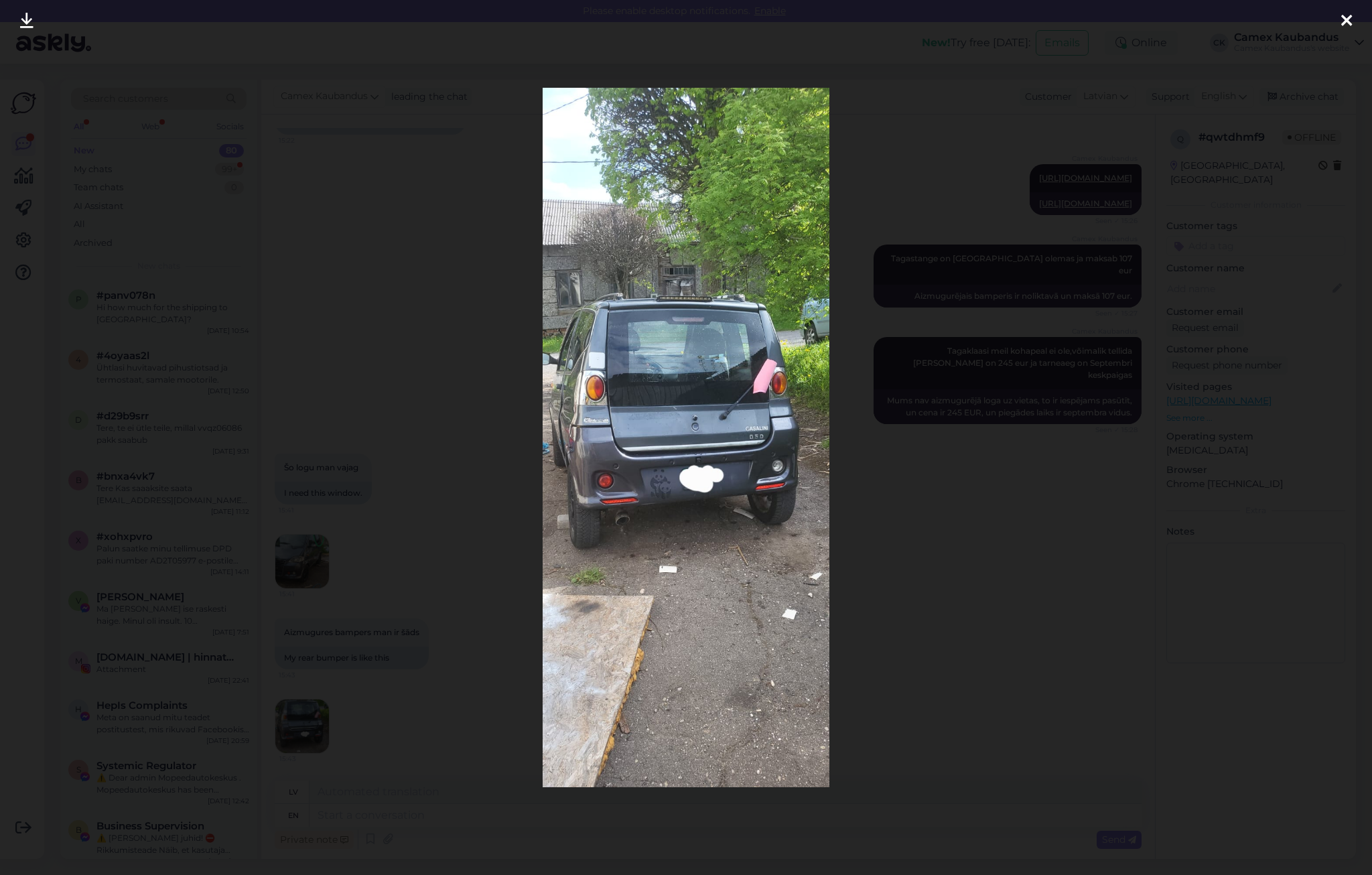
click at [614, 499] on img at bounding box center [686, 438] width 287 height 700
click at [1347, 20] on icon at bounding box center [1346, 21] width 10 height 17
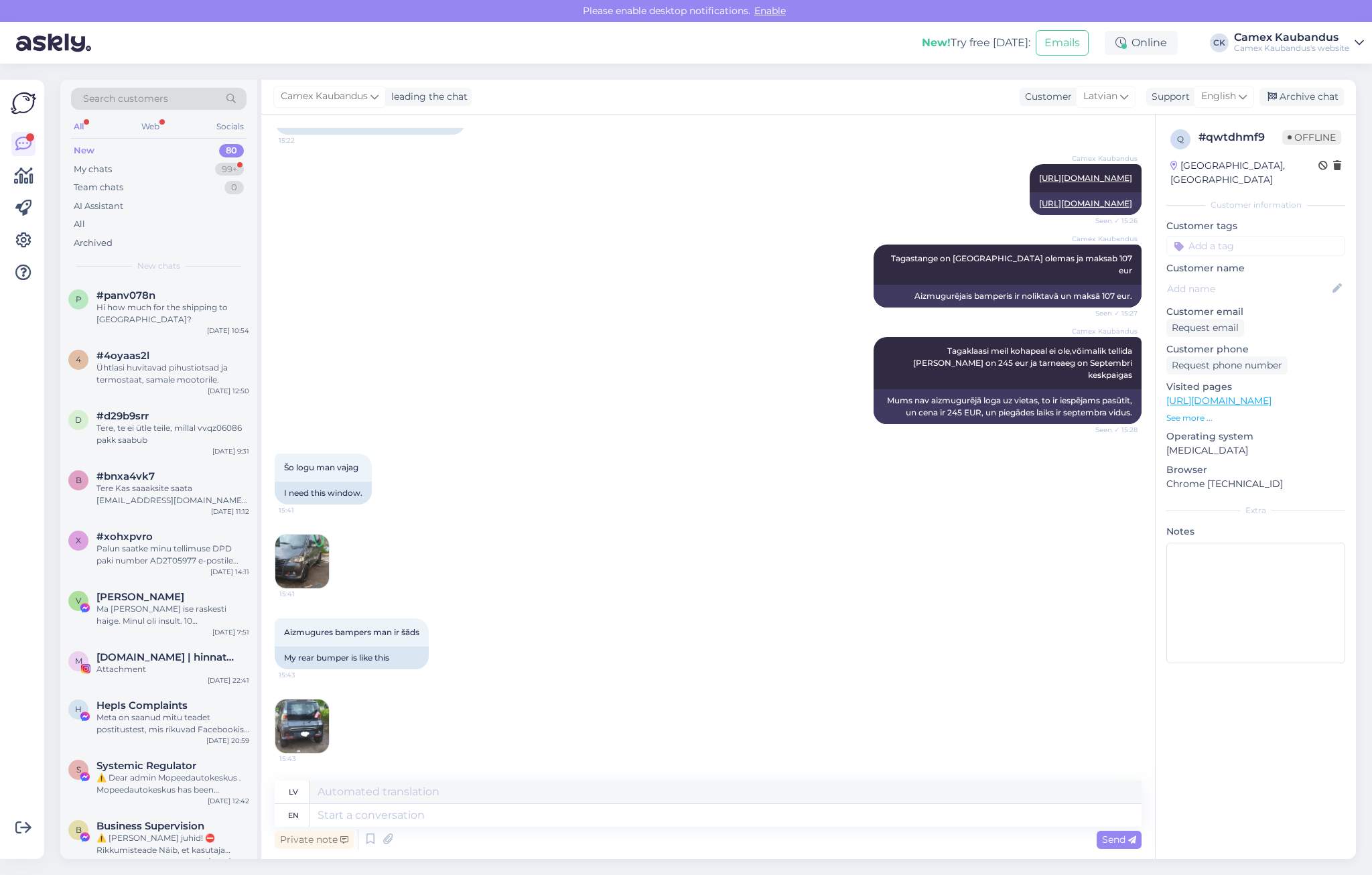
click at [453, 484] on div "Šo logu man vajag 15:41 I need this window. 15:41" at bounding box center [708, 521] width 867 height 165
click at [395, 816] on textarea at bounding box center [725, 816] width 832 height 23
type textarea "Sellist s"
type textarea "Sellists"
type textarea "Sellist stanget"
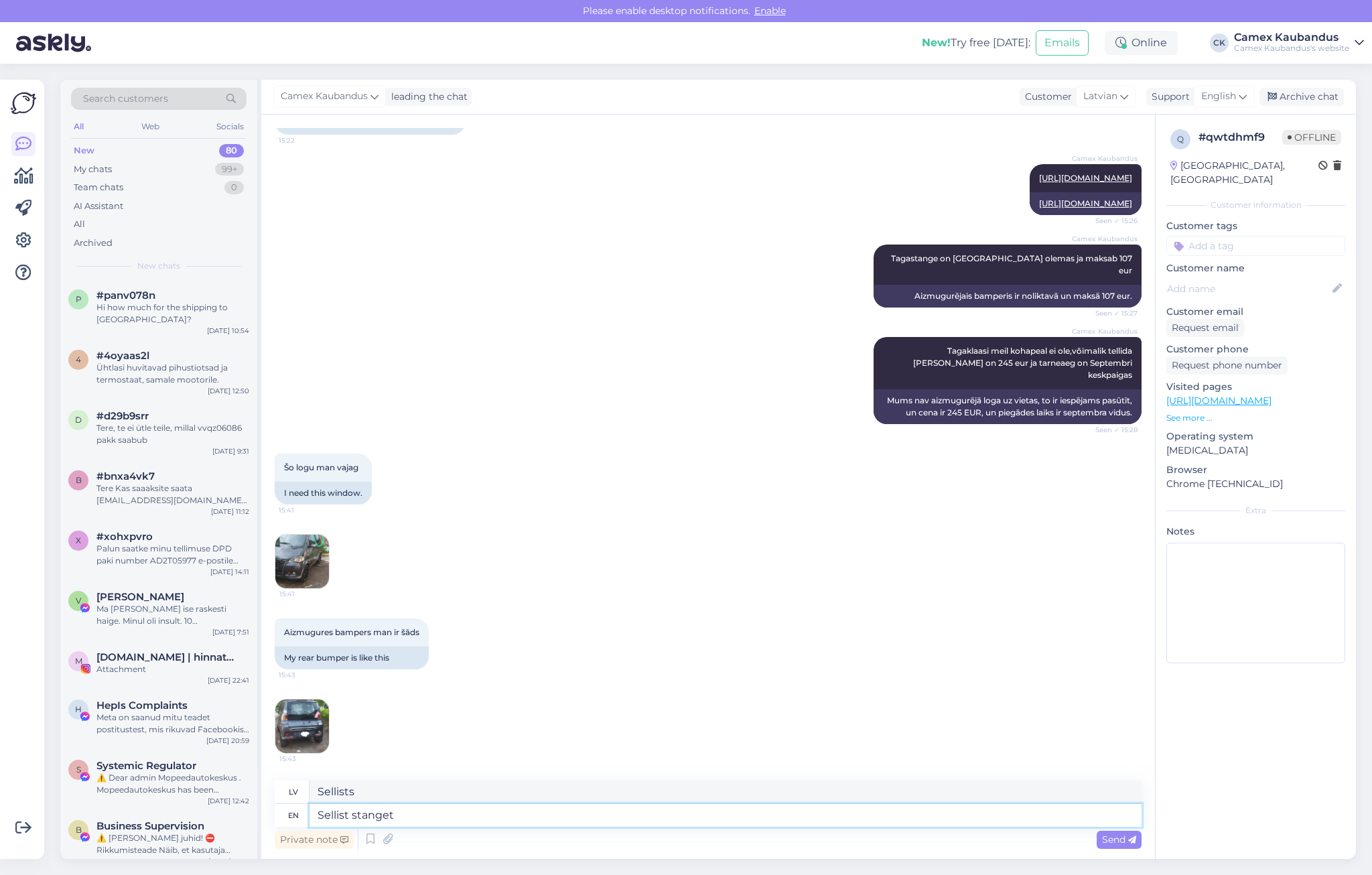
type textarea "Sellist stanget"
type textarea "Sellist stanget meil"
type textarea "Sellist stanget meil pakkuda"
type textarea "Sellist stanget meil pakuda"
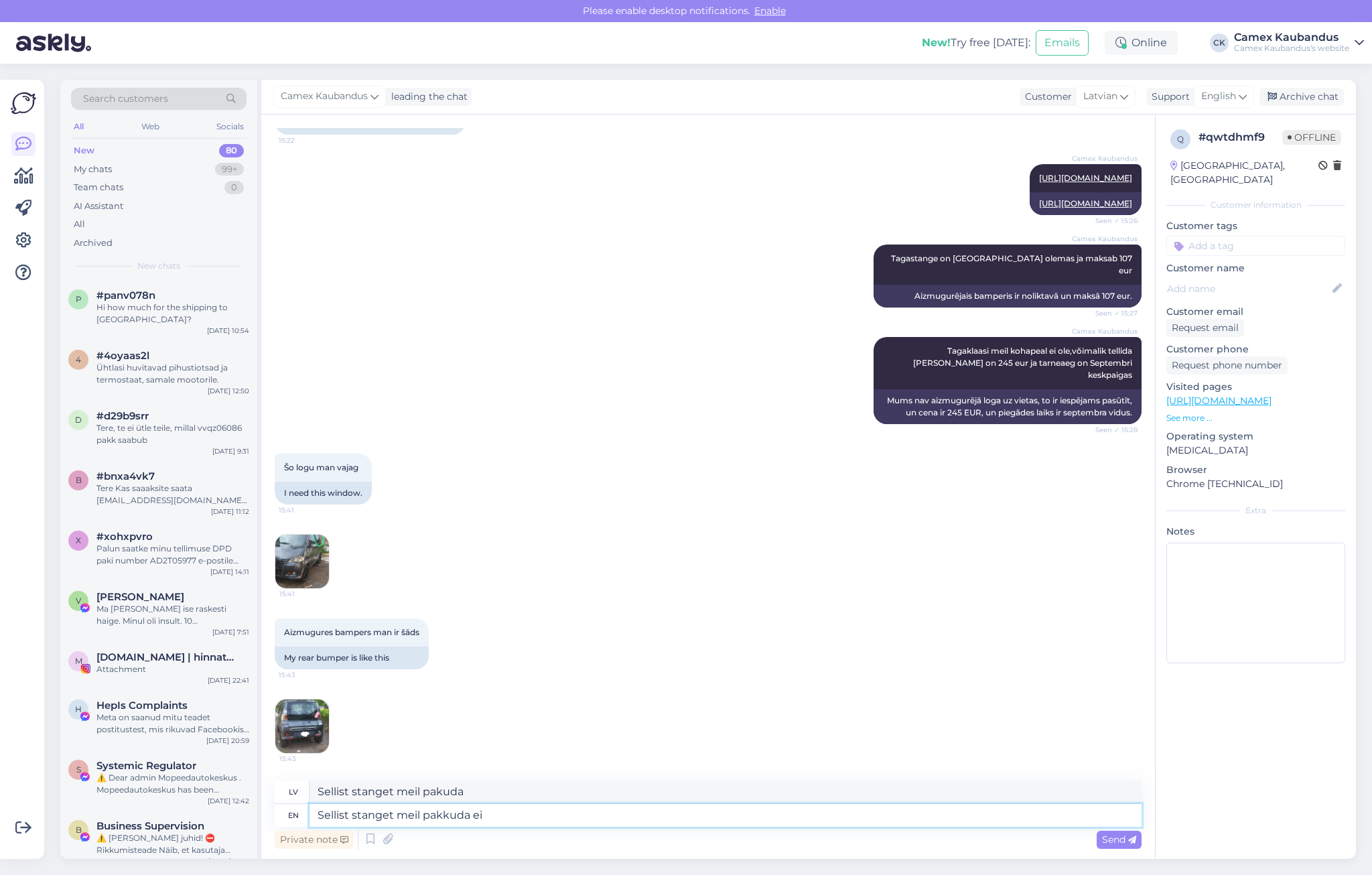
type textarea "Sellist stanget meil pakkuda ei o"
type textarea "Sellist stanget meil pakkuda ei"
type textarea "Sellist stanget meil pakkuda ei ole"
drag, startPoint x: 558, startPoint y: 817, endPoint x: -18, endPoint y: 797, distance: 576.3
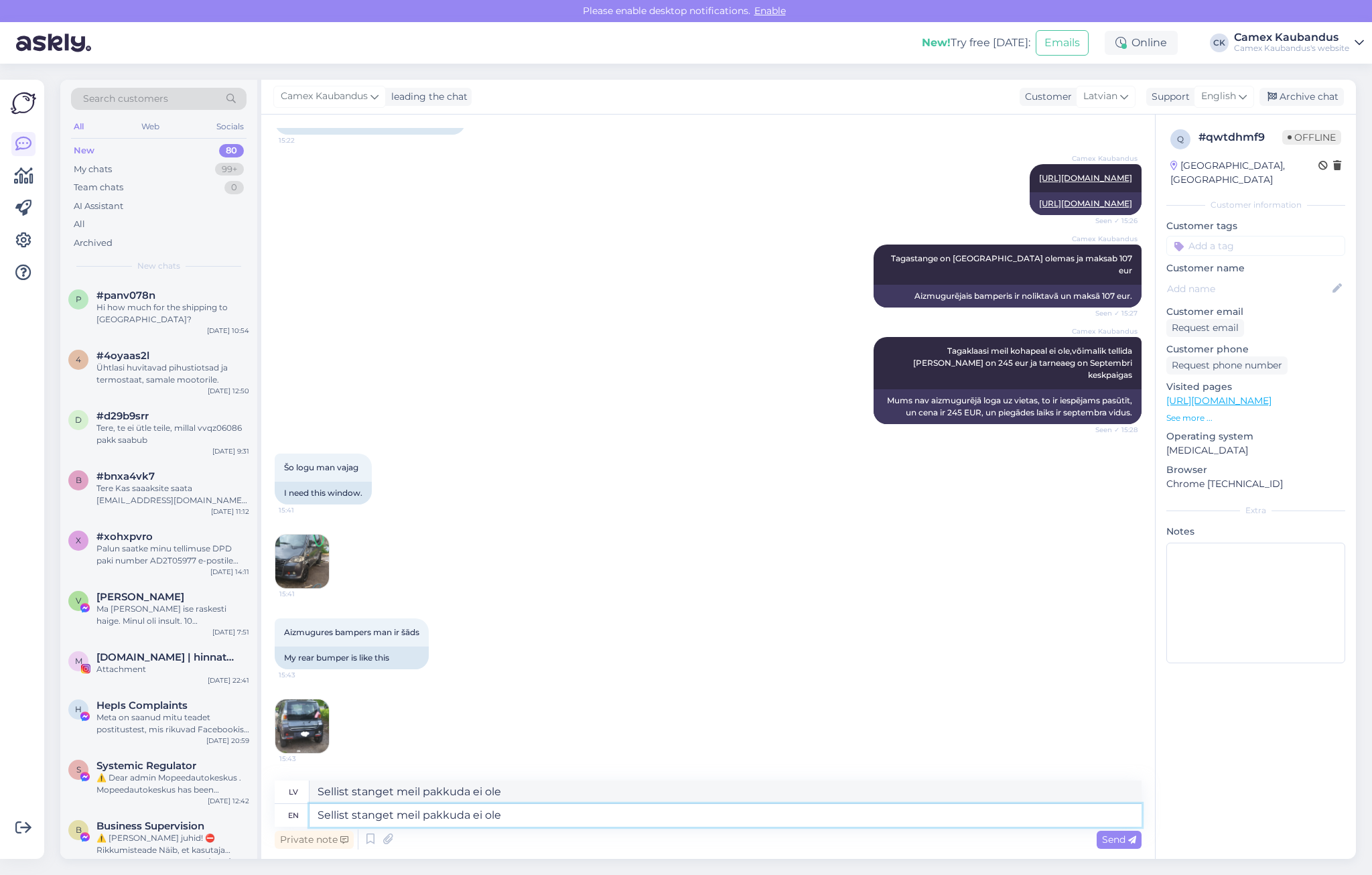
click at [0, 797] on html "Please enable desktop notifications. Enable New! Try free today: Emails Online …" at bounding box center [686, 437] width 1372 height 875
type textarea "This"
type textarea "Šis"
type textarea "This kind"
type textarea "Šāda veida"
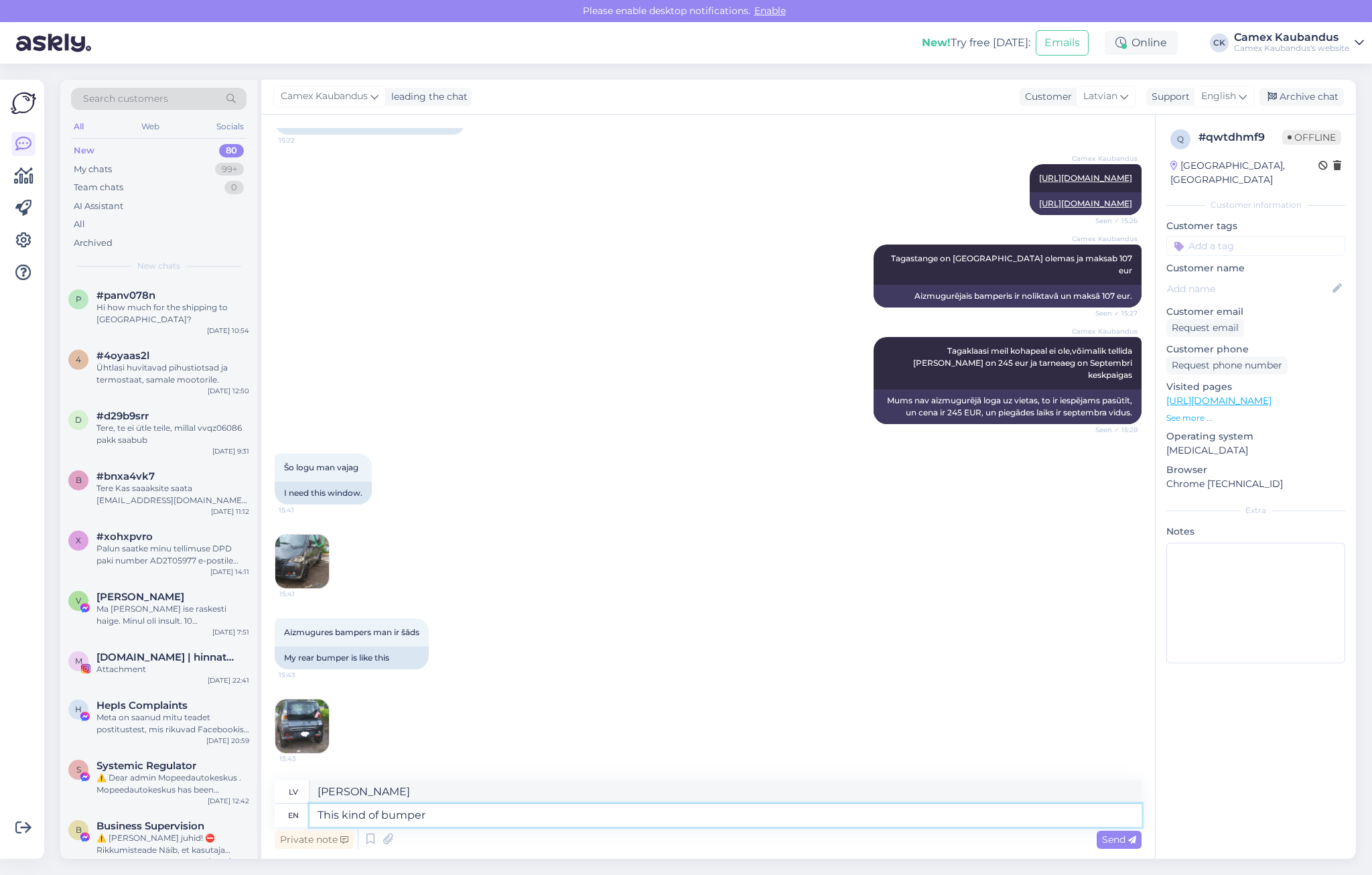
type textarea "This kind of bumper"
type textarea "Šāda veida buferis"
type textarea "This kind of bumper we d"
type textarea "Šāda veida buferis mēs"
type textarea "This kind of bumper we don't"
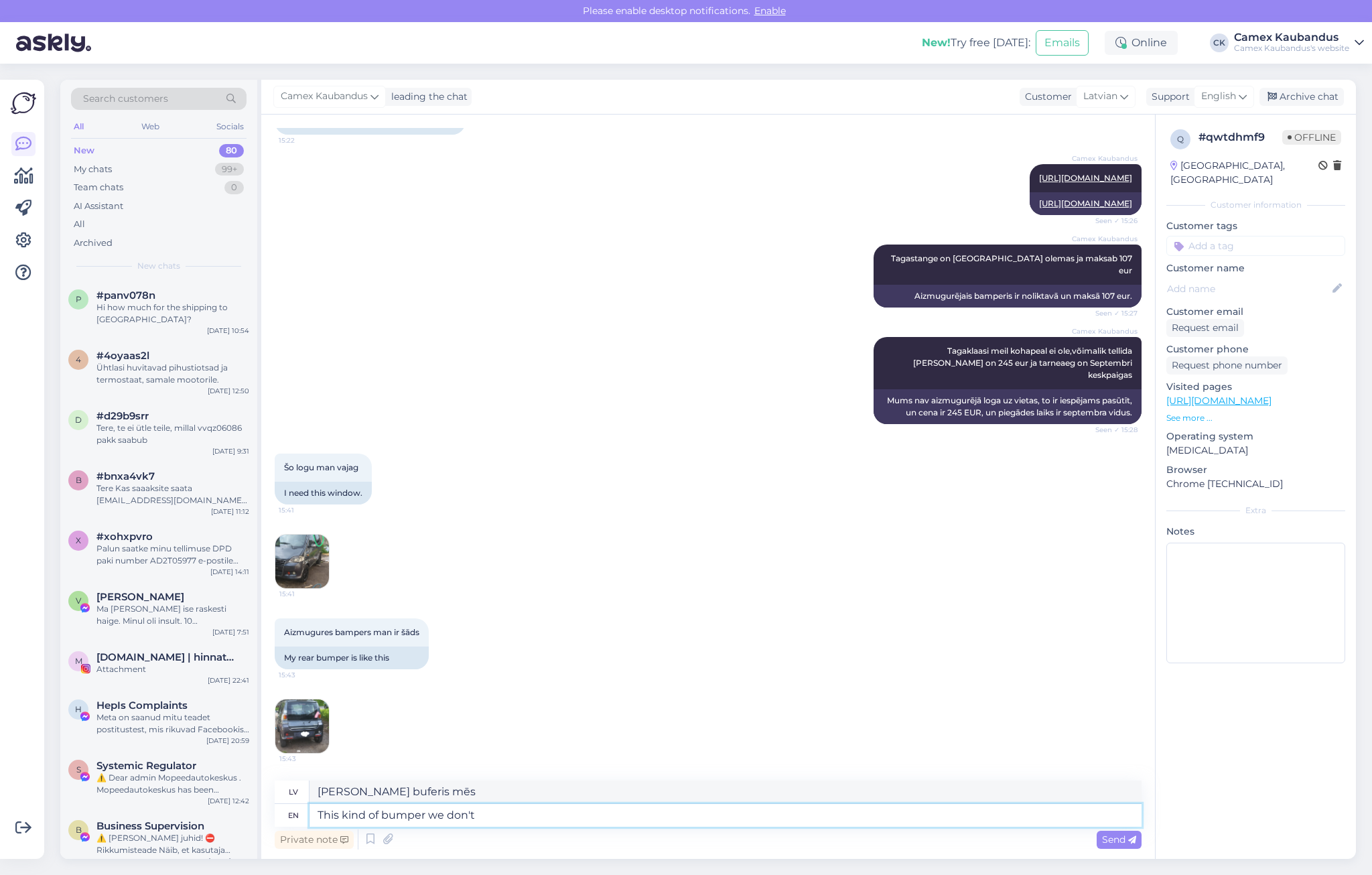
type textarea "Šāda veida buferi mums nav"
type textarea "This kind of bumper we don't have"
type textarea "Šāda veida bampera mums nav"
type textarea "This kind of bumper we don't have,and"
type textarea "Šāda veida bufera mums nav, un"
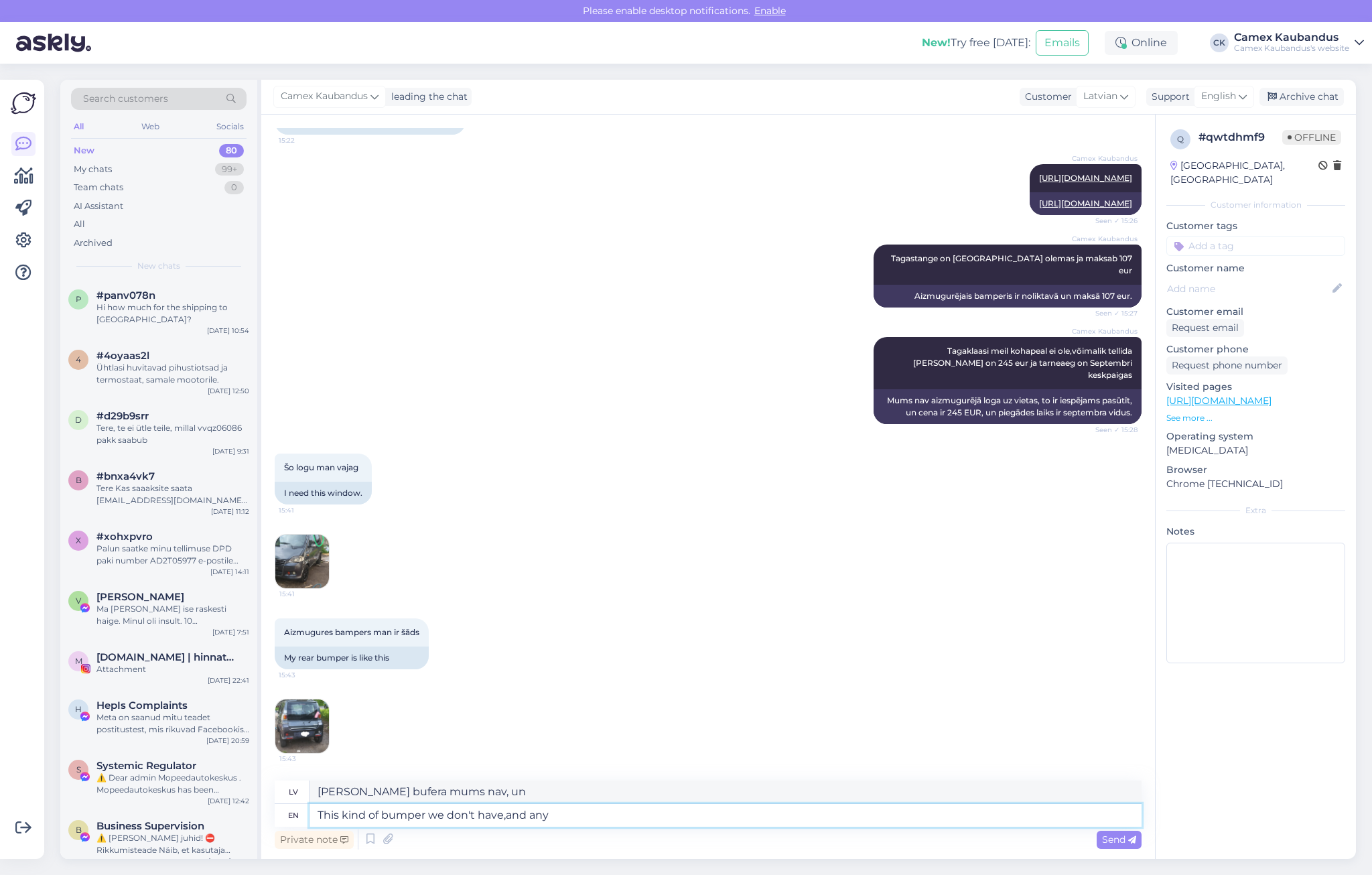
type textarea "This kind of bumper we don't have,and any o"
type textarea "Šāda veida bampera mums nav, un jebkāda cita"
type textarea "This kind of bumper we don't have,and any"
type textarea "Šāda veida bufera mums nav, un jebkura cita"
type textarea "This kind of bumper we don't have,and"
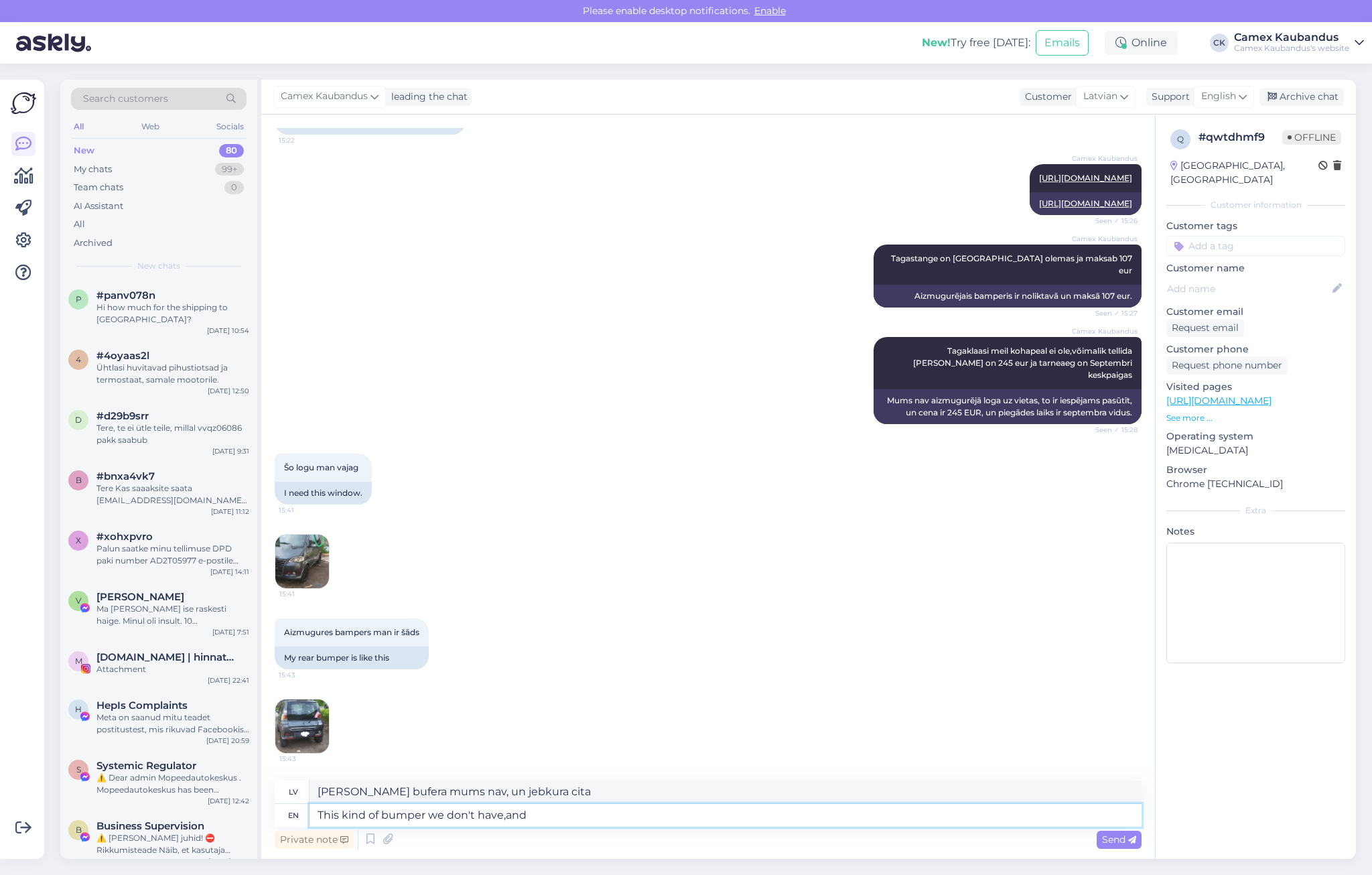
type textarea "Šāda veida bufera mums nav, un"
type textarea "This kind of bumper we don't have"
type textarea "Šāda veida bampera mums nav"
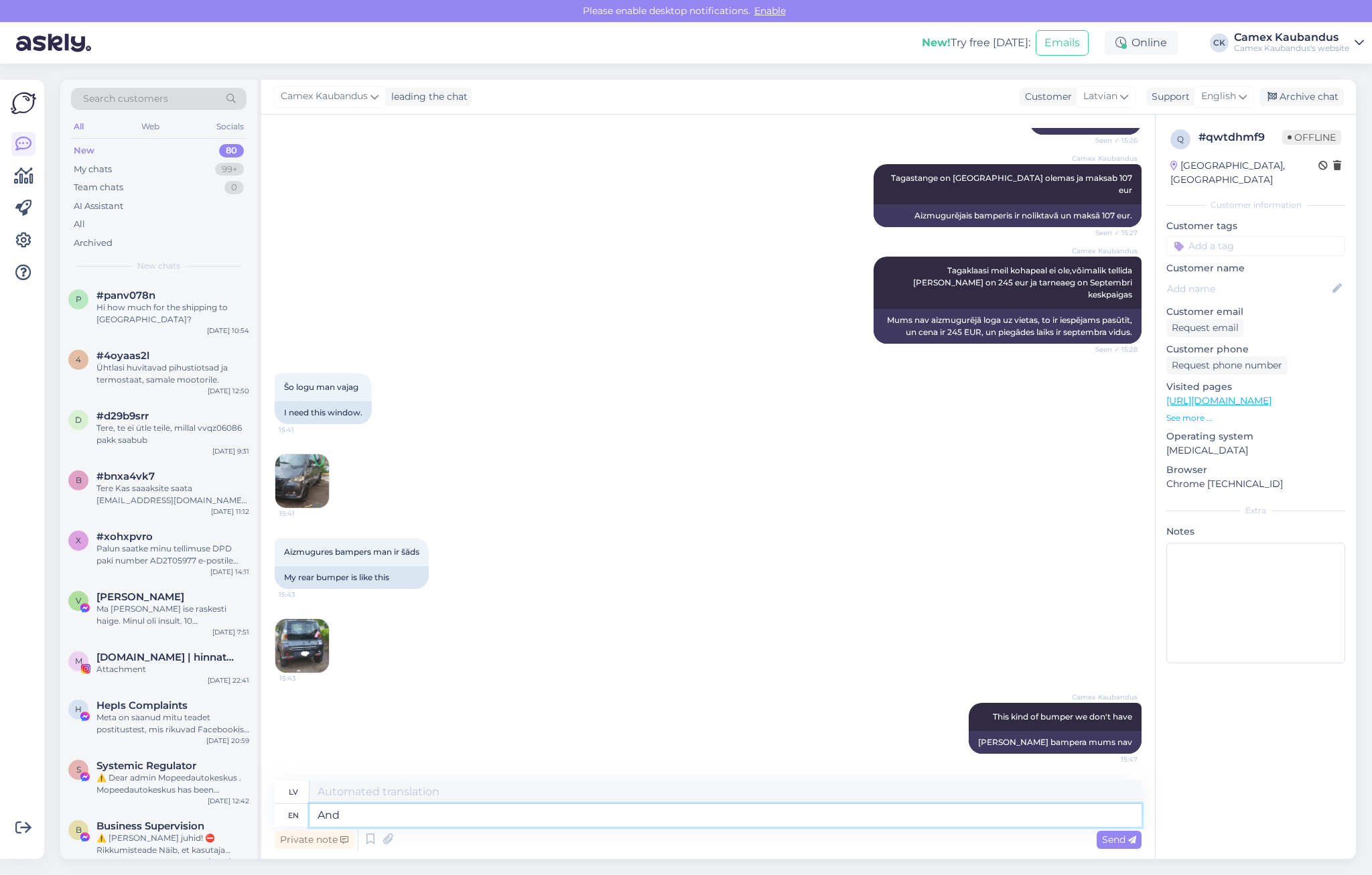
type textarea "And t"
type textarea "Un"
type textarea "And this w"
type textarea "Un šis"
type textarea "And this window"
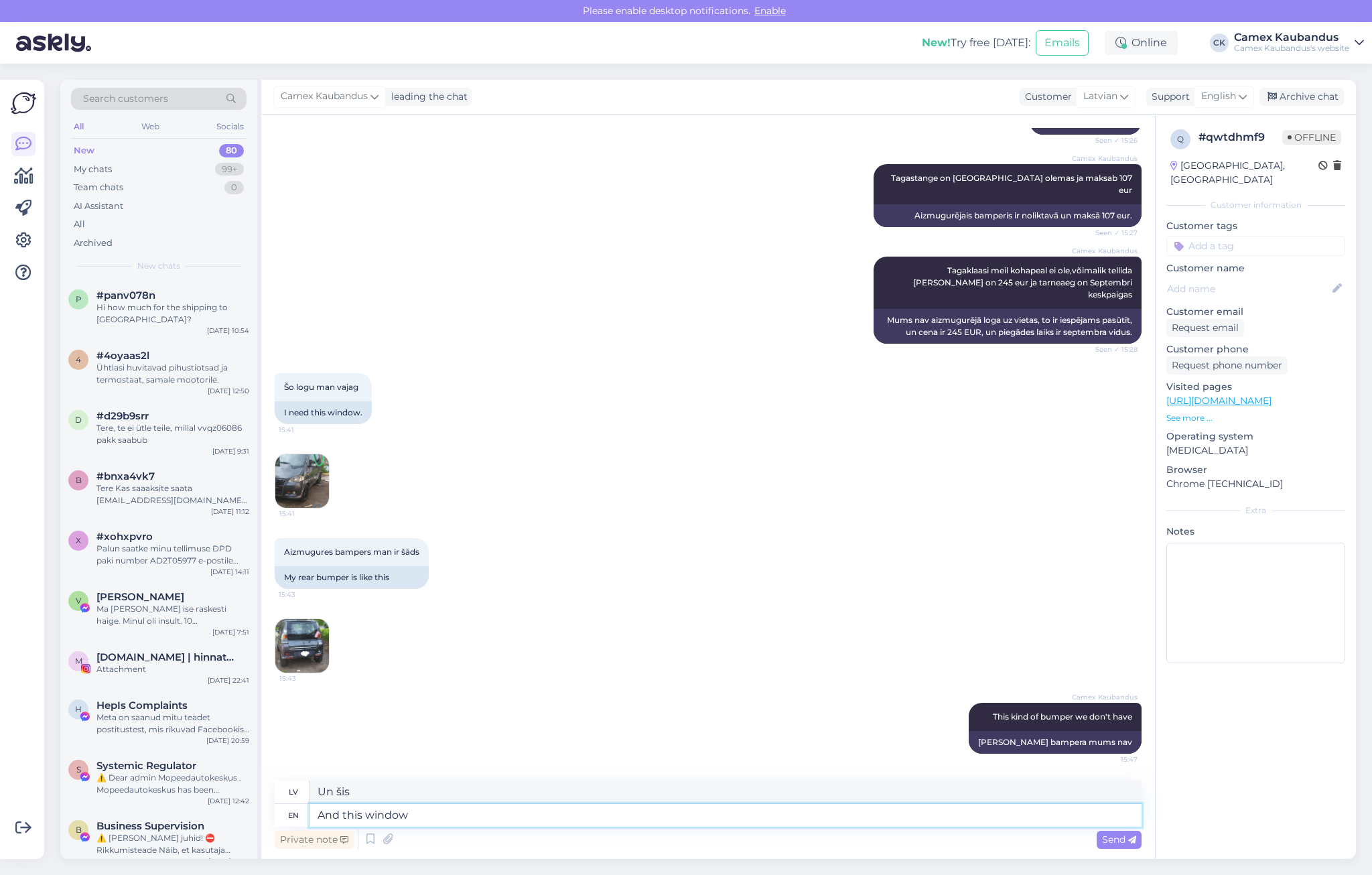
type textarea "Un šis logs"
type textarea "And this window also"
type textarea "Un arī šis logs"
type textarea "And this window also we d"
type textarea "Un šo logu mēs arī"
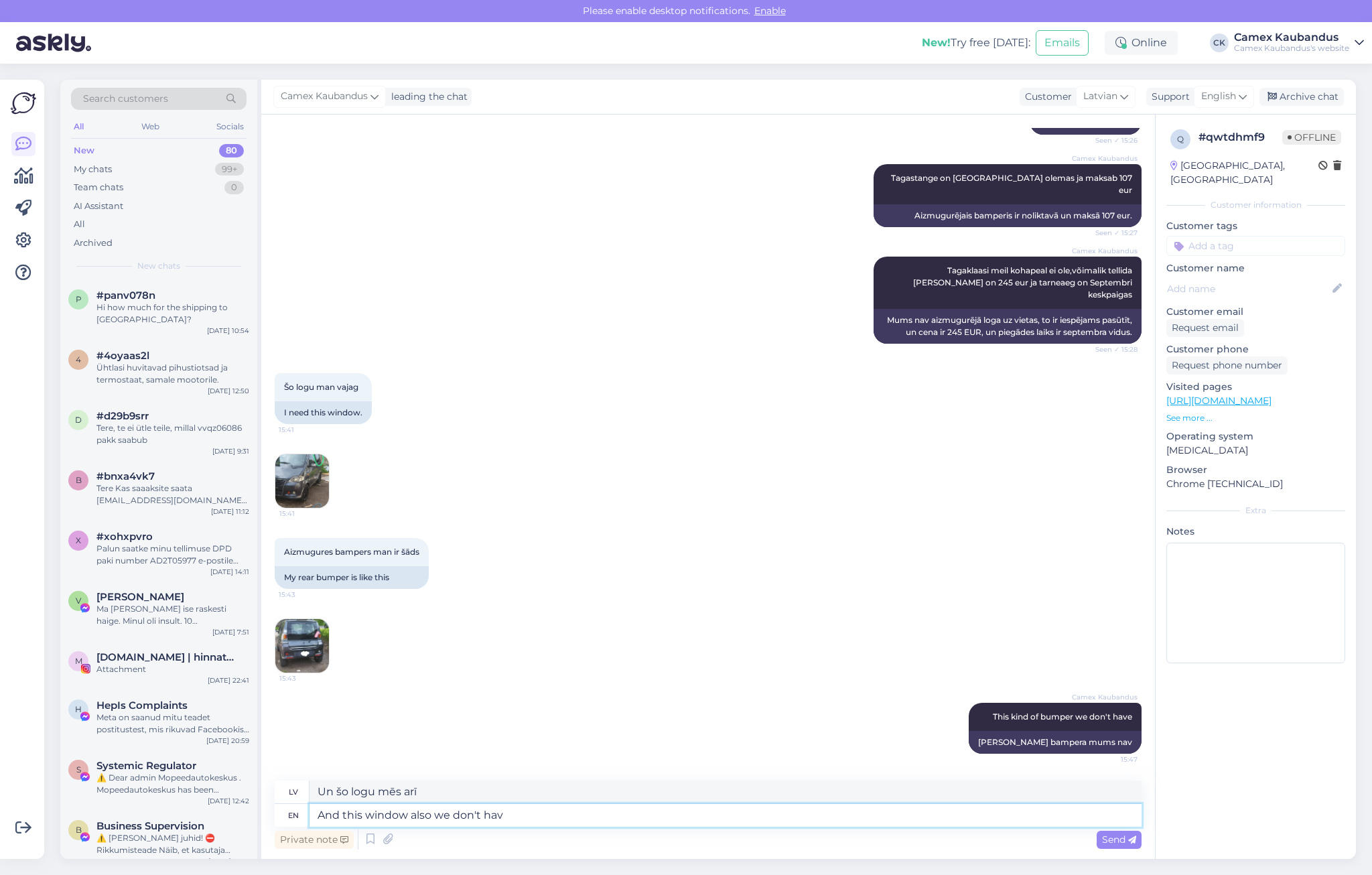
type textarea "And this window also we don't have"
type textarea "Un arī šo logu mēs nedarām"
type textarea "And this window also we don't have"
type textarea "Un arī šī loga mums nav"
type textarea "And this window also we don't have and a"
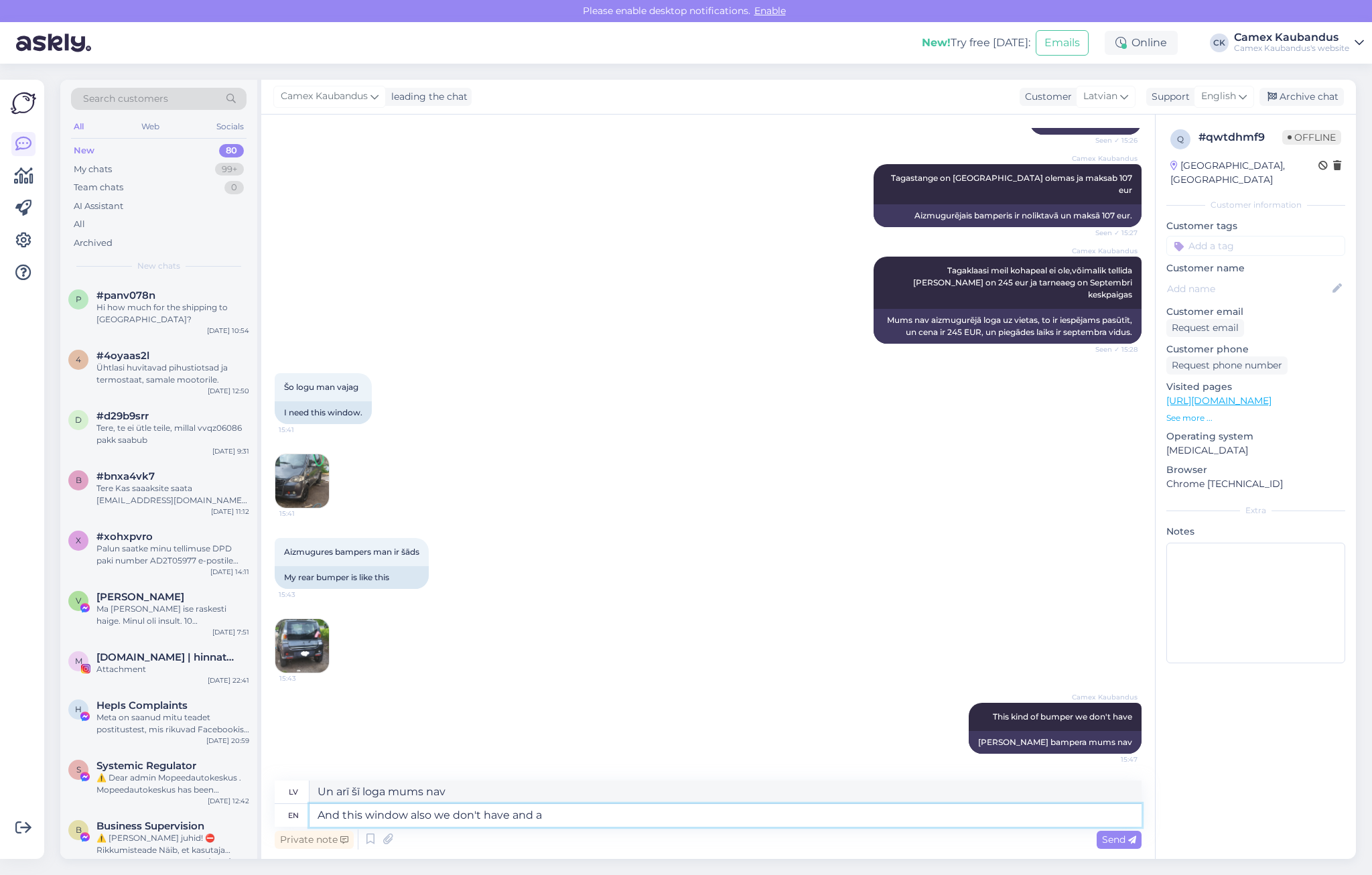
type textarea "Un arī šī loga mums nav, un"
type textarea "And this window also we don't have and also m"
type textarea "Un arī šī loga mums nav, un arī"
type textarea "And this window also we don't have and also my s"
type textarea "Un arī šī loga mums nav, un arī mans"
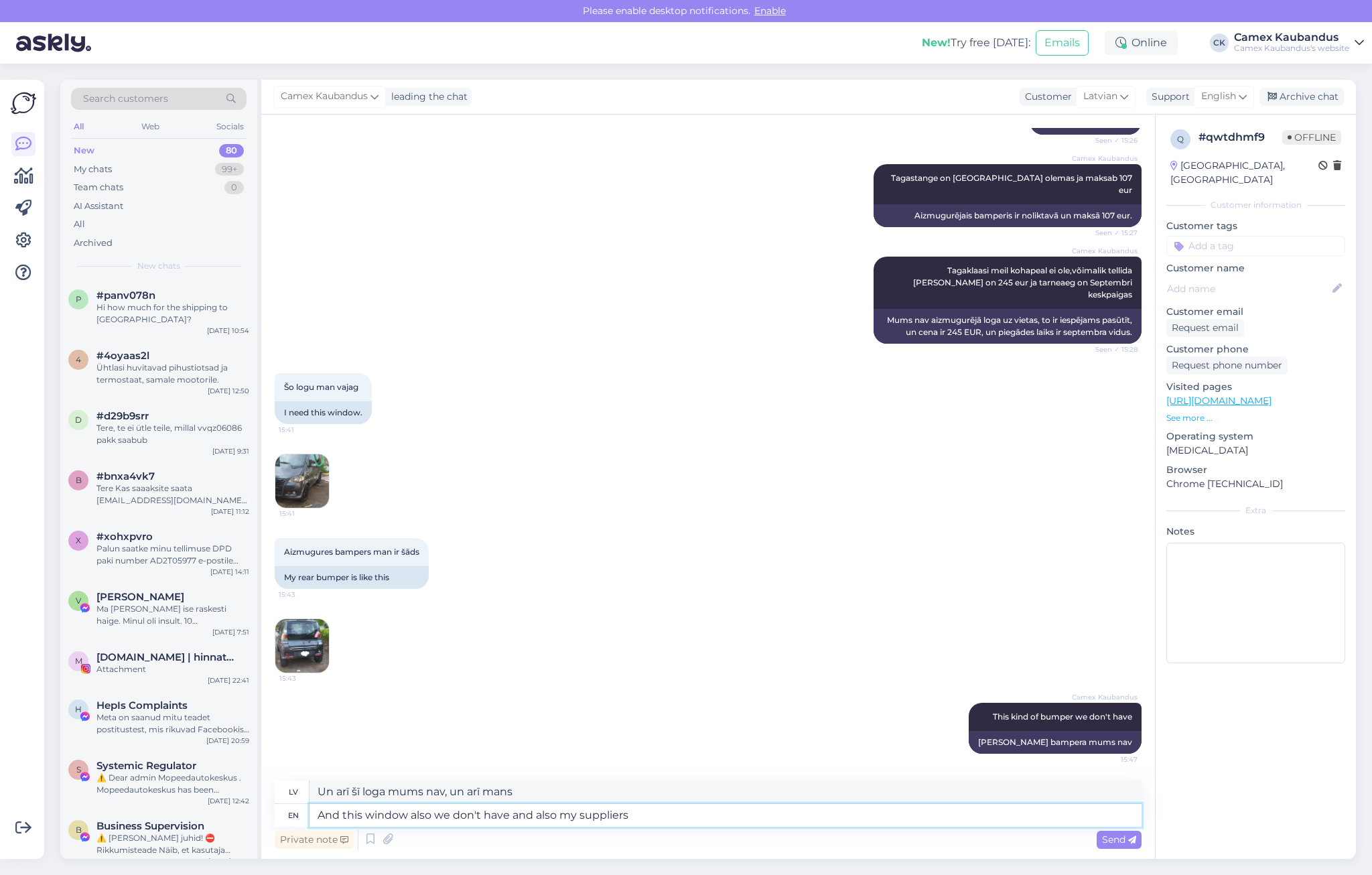
type textarea "And this window also we don't have and also my suppliers"
type textarea "Un šī loga arī mums nav, un arī maniem piegādātājiem nav."
type textarea "And this window also we don't have and also my suppliers don't have t"
type textarea "Un šī loga nav arī mums, un arī maniem piegādātājiem nav."
type textarea "And this window also we don't have and also my suppliers don't have this w"
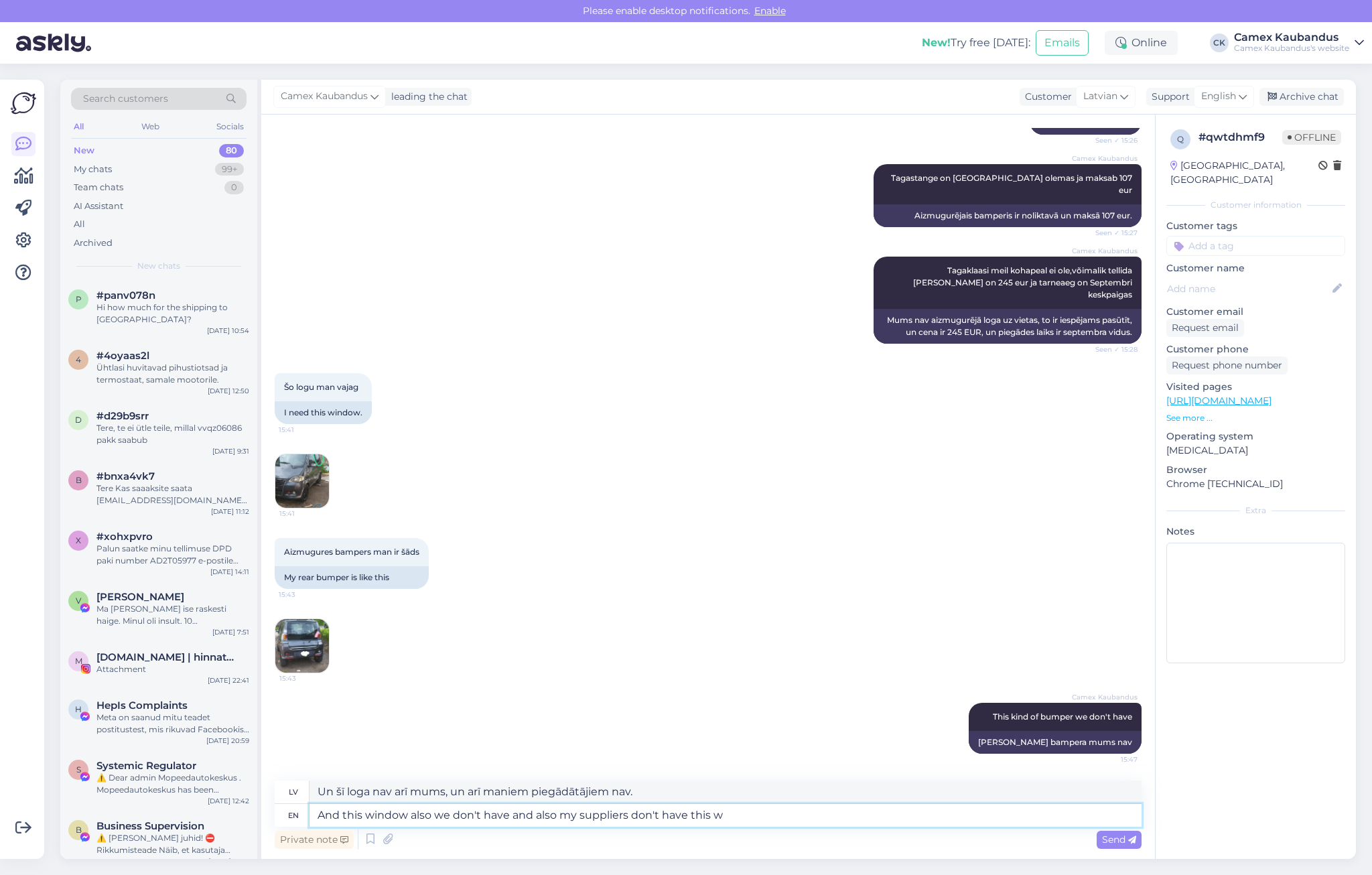
type textarea "Un šī loga arī mums nav, un arī maniem piegādātājiem tā nav."
type textarea "And this window also we don't have and also my suppliers don't have this window"
type textarea "Un arī mums šī loga nav, un arī maniem piegādātājiem šī loga nav."
type textarea "And this window also we don't have and also my suppliers don't have this window"
click at [1124, 836] on span "Send" at bounding box center [1119, 840] width 34 height 12
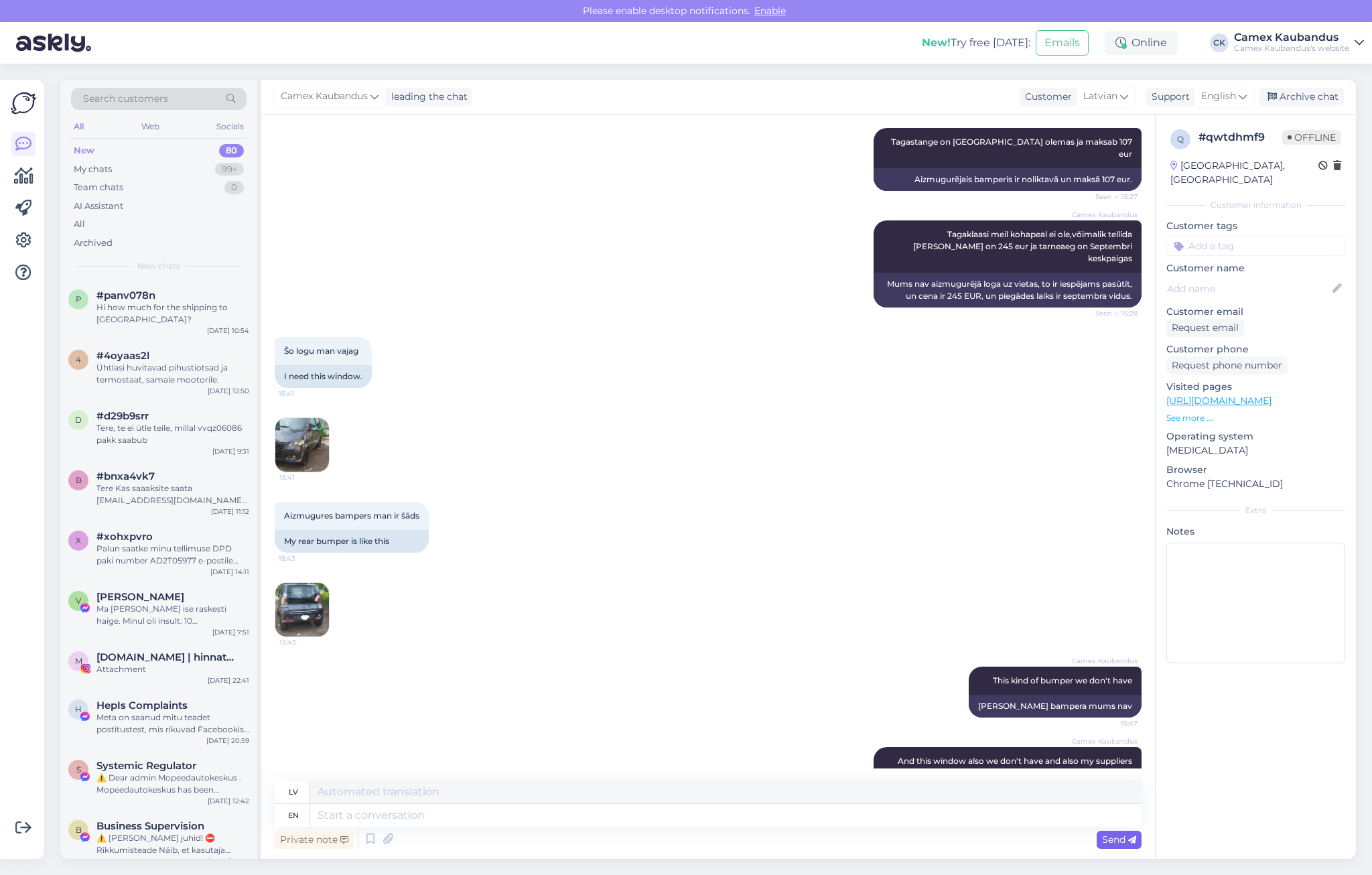
scroll to position [670, 0]
